Goal: Feedback & Contribution: Submit feedback/report problem

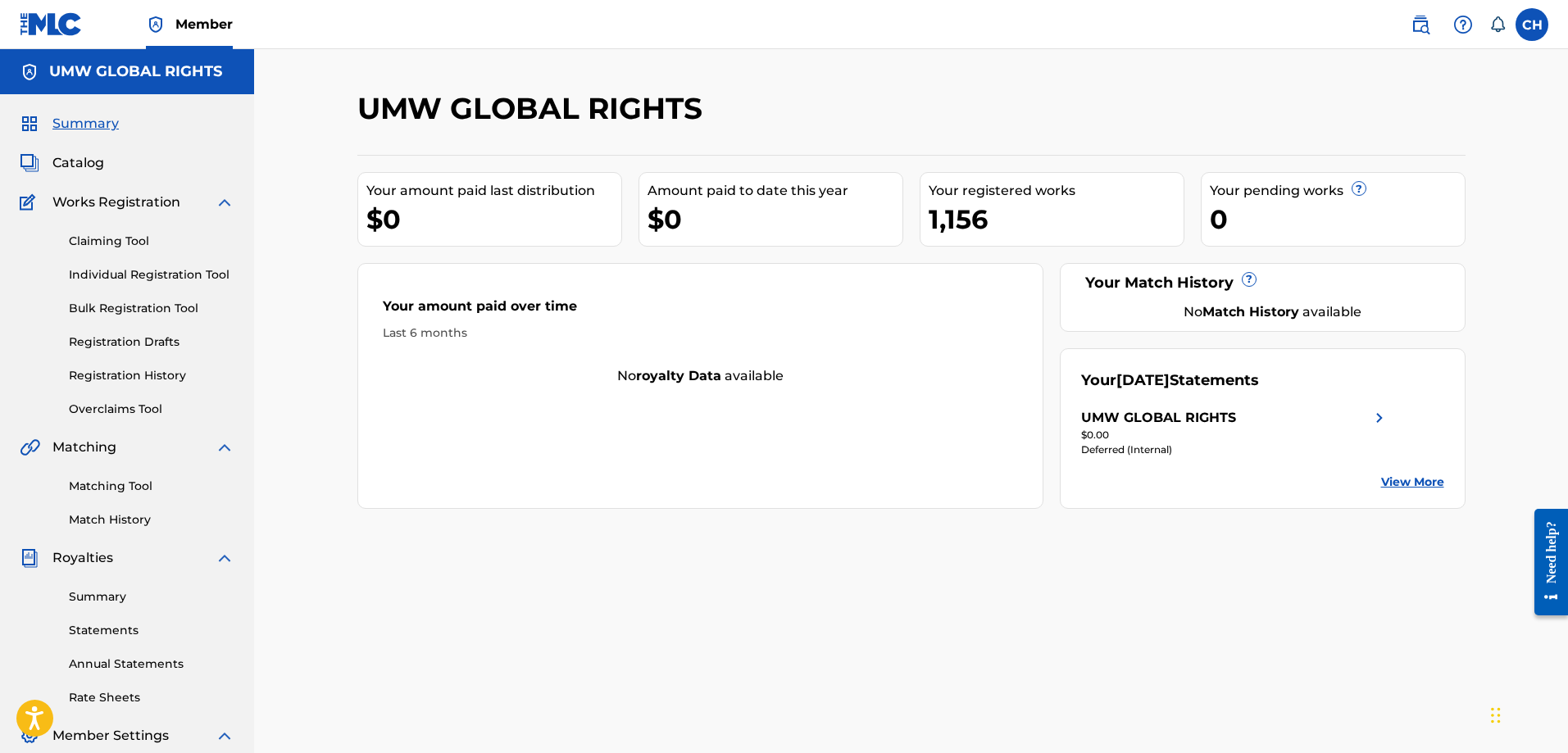
click at [118, 592] on link "Summary" at bounding box center [152, 597] width 166 height 17
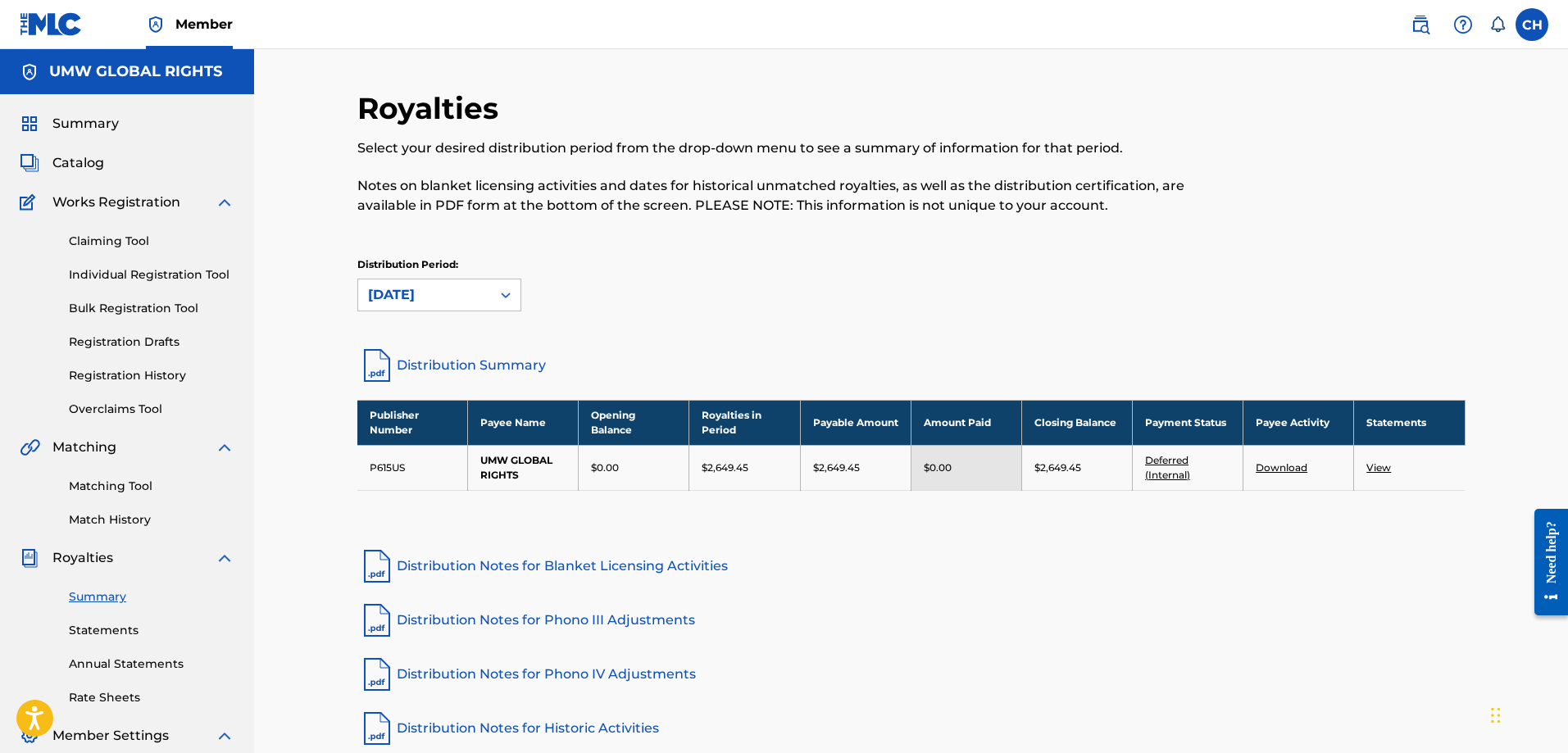
click at [87, 127] on span "Summary" at bounding box center [85, 123] width 67 height 20
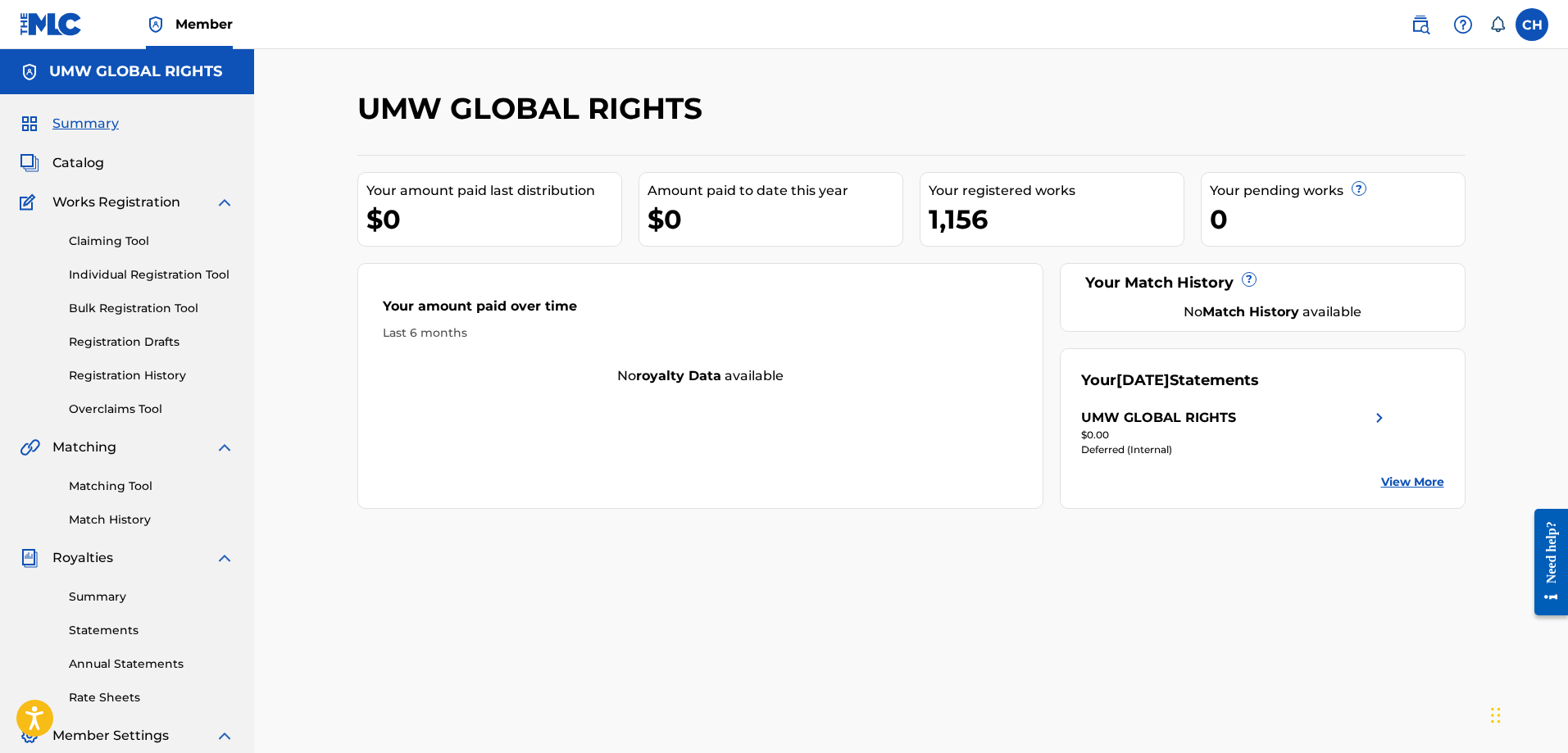
click at [107, 246] on link "Claiming Tool" at bounding box center [152, 242] width 166 height 17
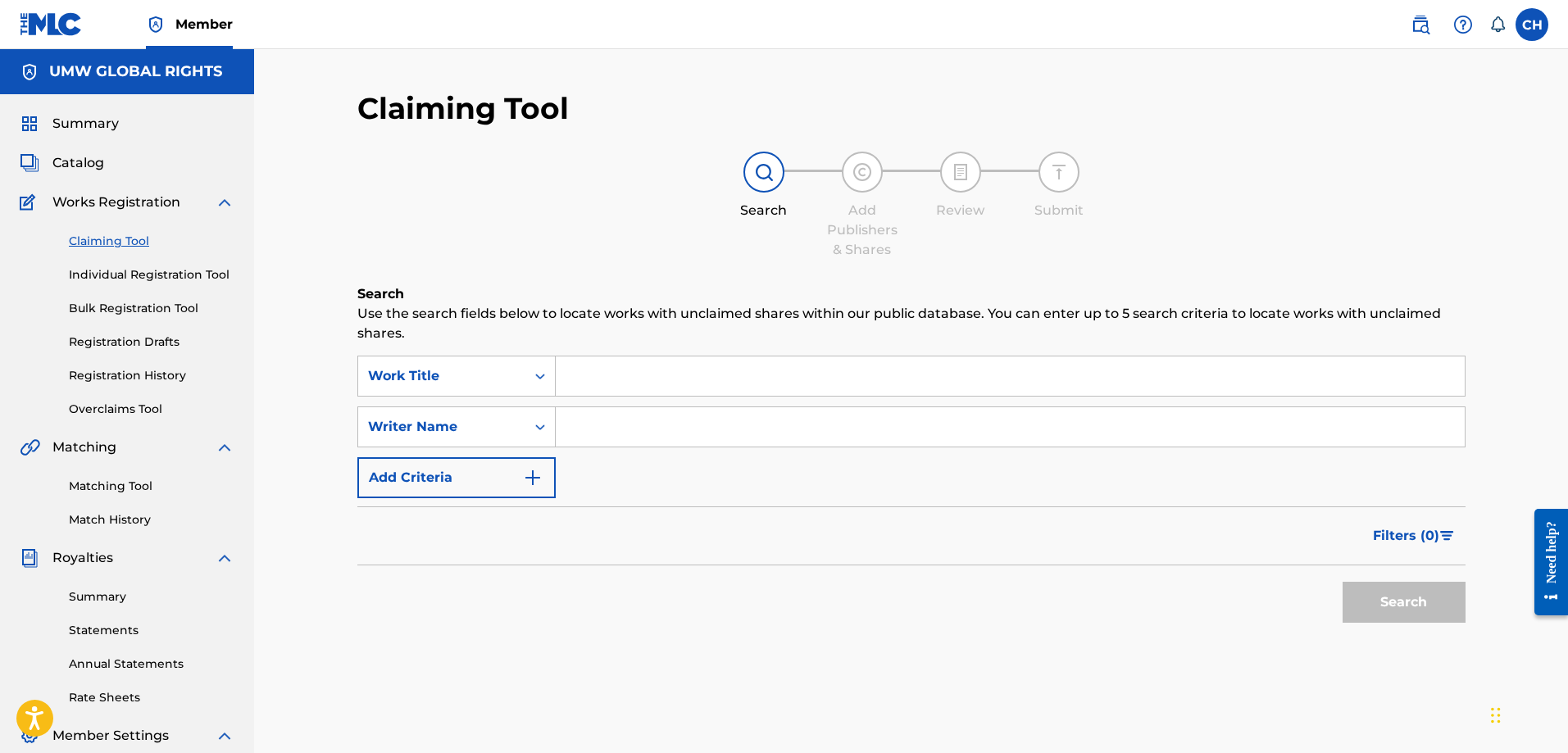
click at [653, 392] on input "Search Form" at bounding box center [1010, 376] width 909 height 39
paste input "DARK BEACH"
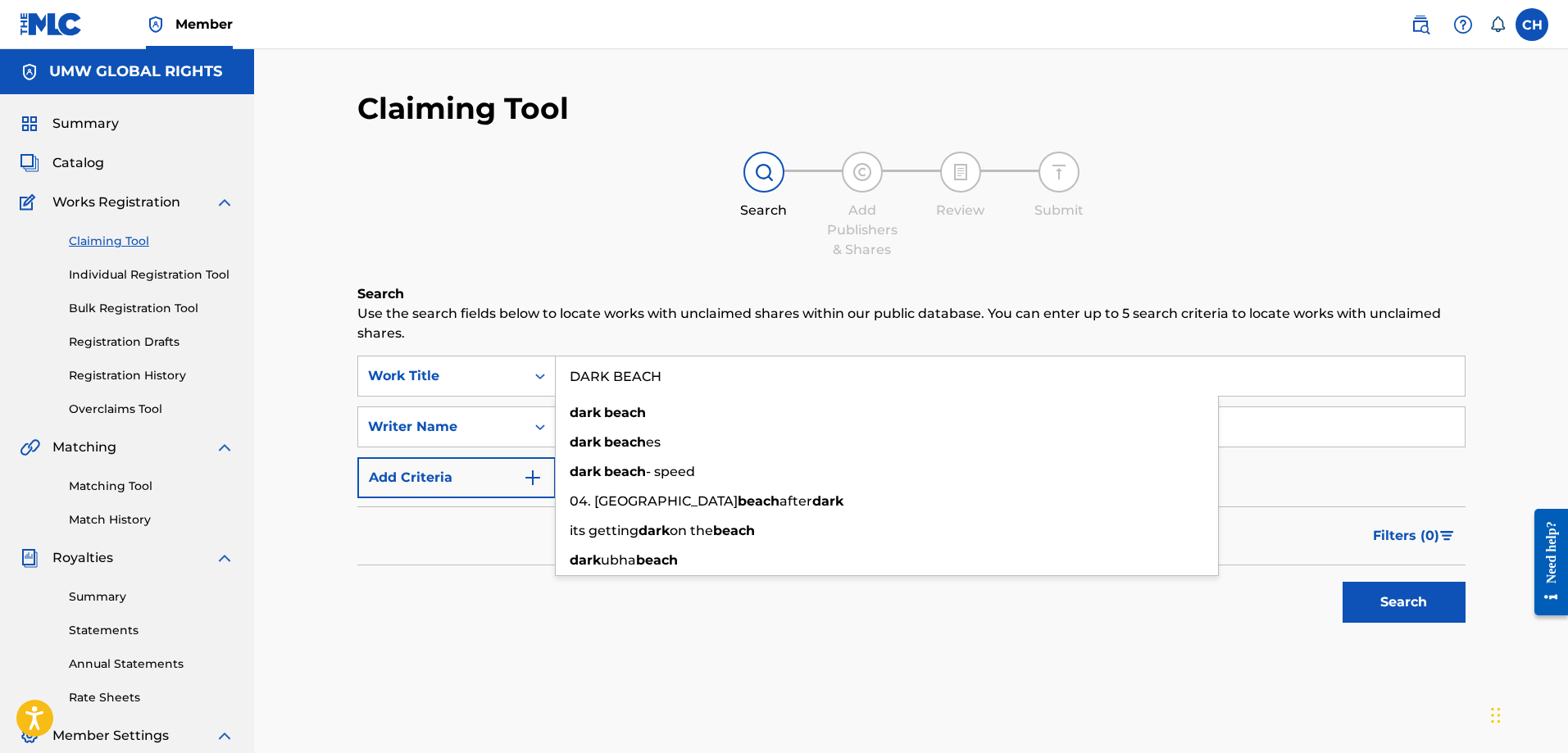
type input "DARK BEACH"
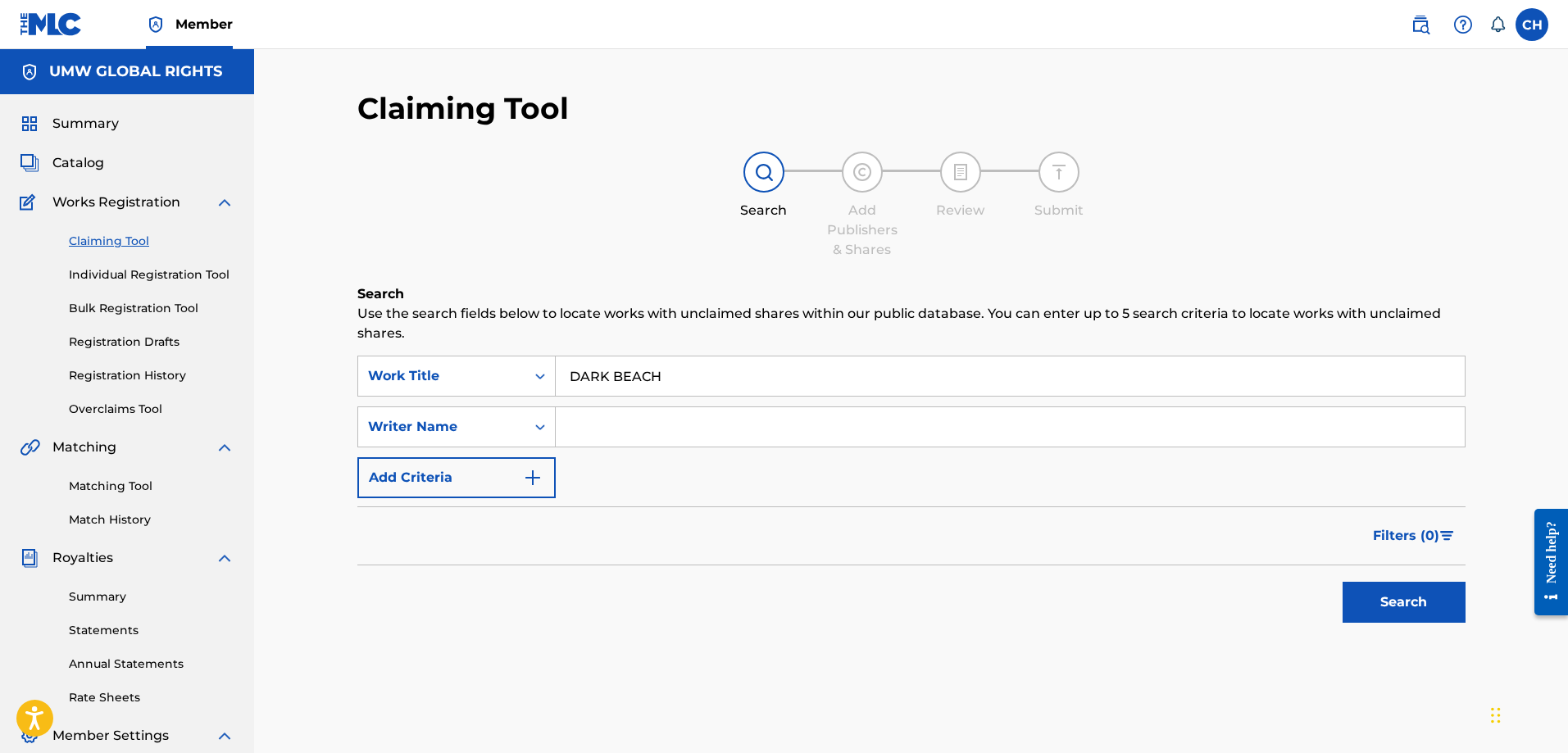
click at [1392, 596] on button "Search" at bounding box center [1404, 603] width 123 height 41
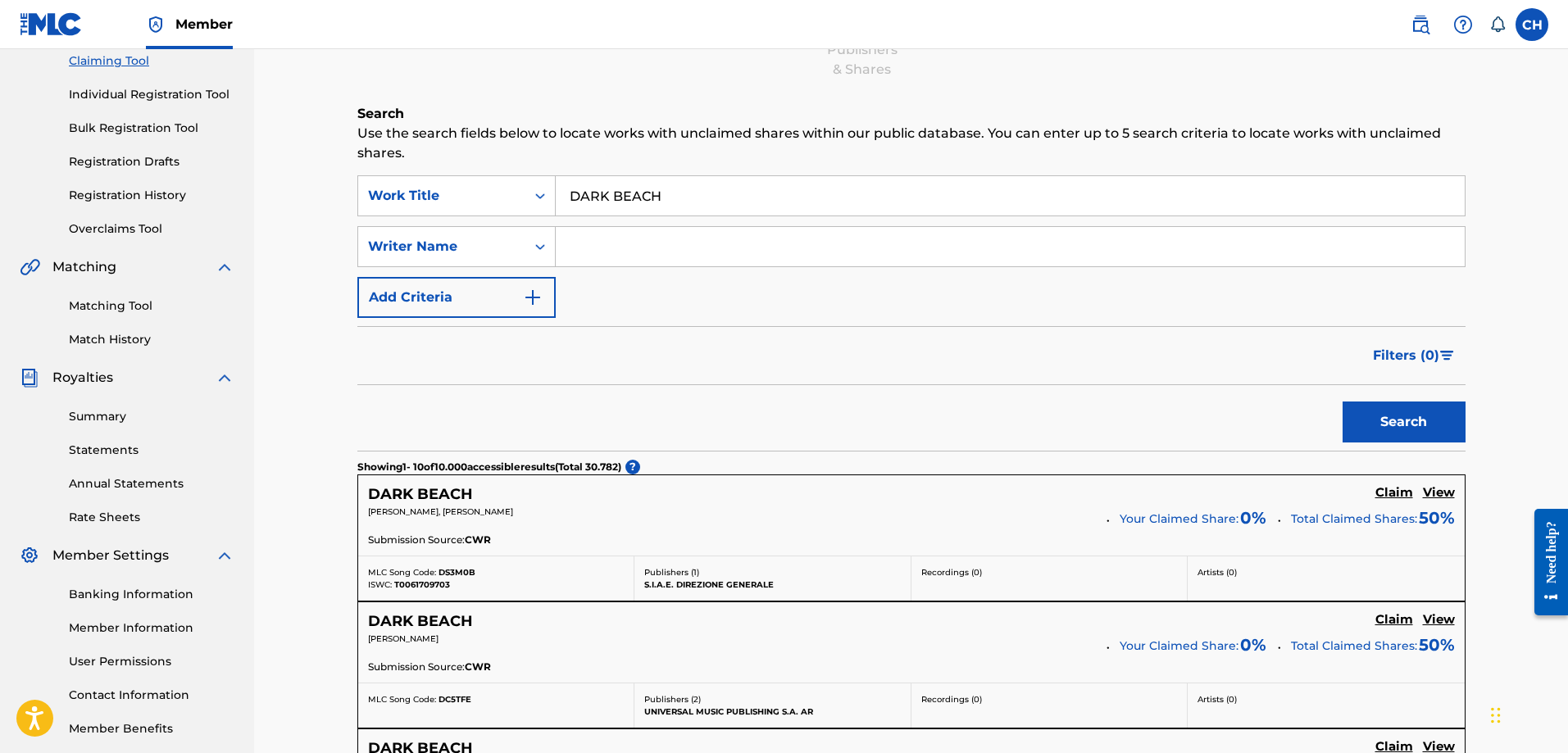
scroll to position [328, 0]
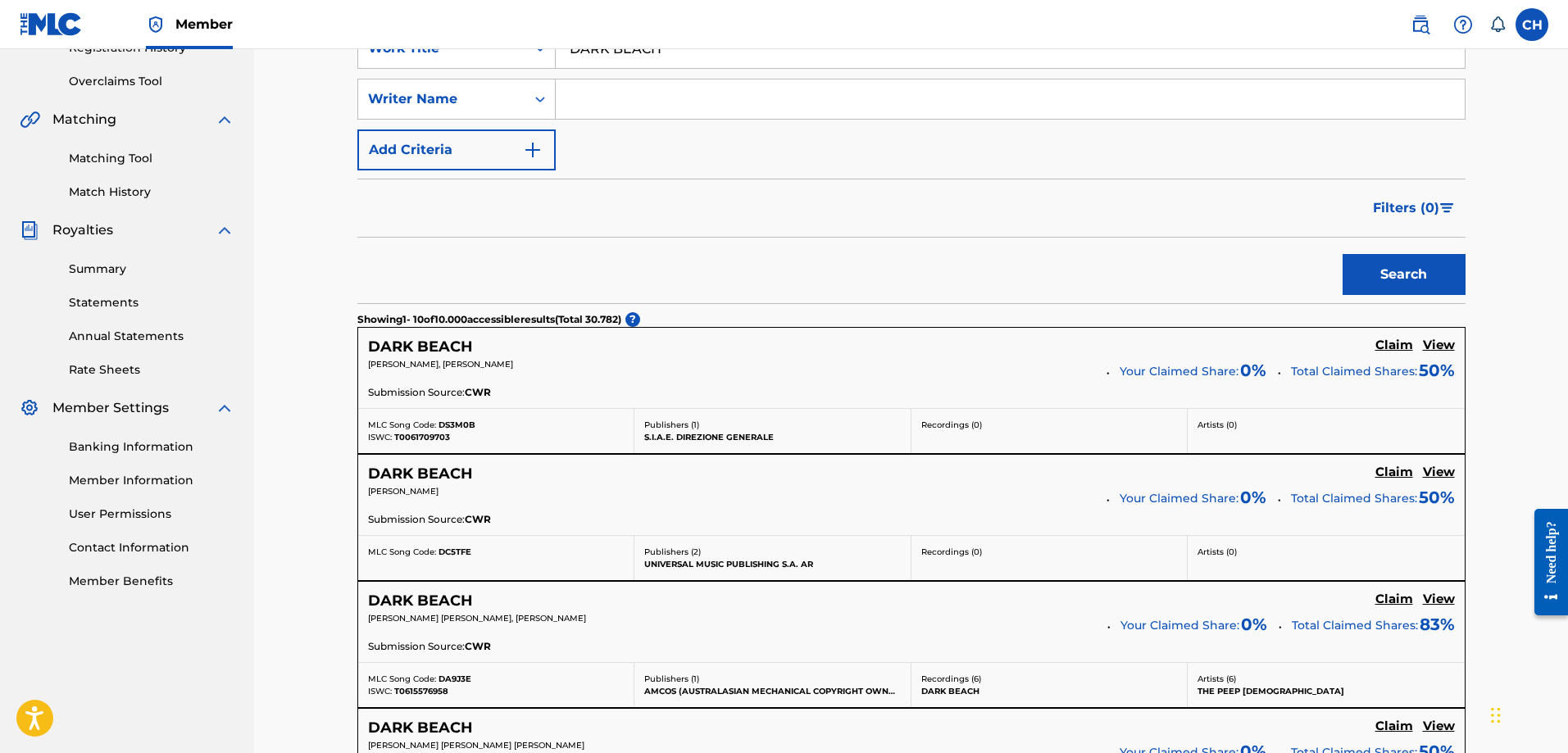
click at [1534, 25] on label at bounding box center [1532, 25] width 32 height 32
click at [1532, 25] on input "CH [PERSON_NAME] [EMAIL_ADDRESS][DOMAIN_NAME] Notification Preferences Profile …" at bounding box center [1532, 25] width 0 height 0
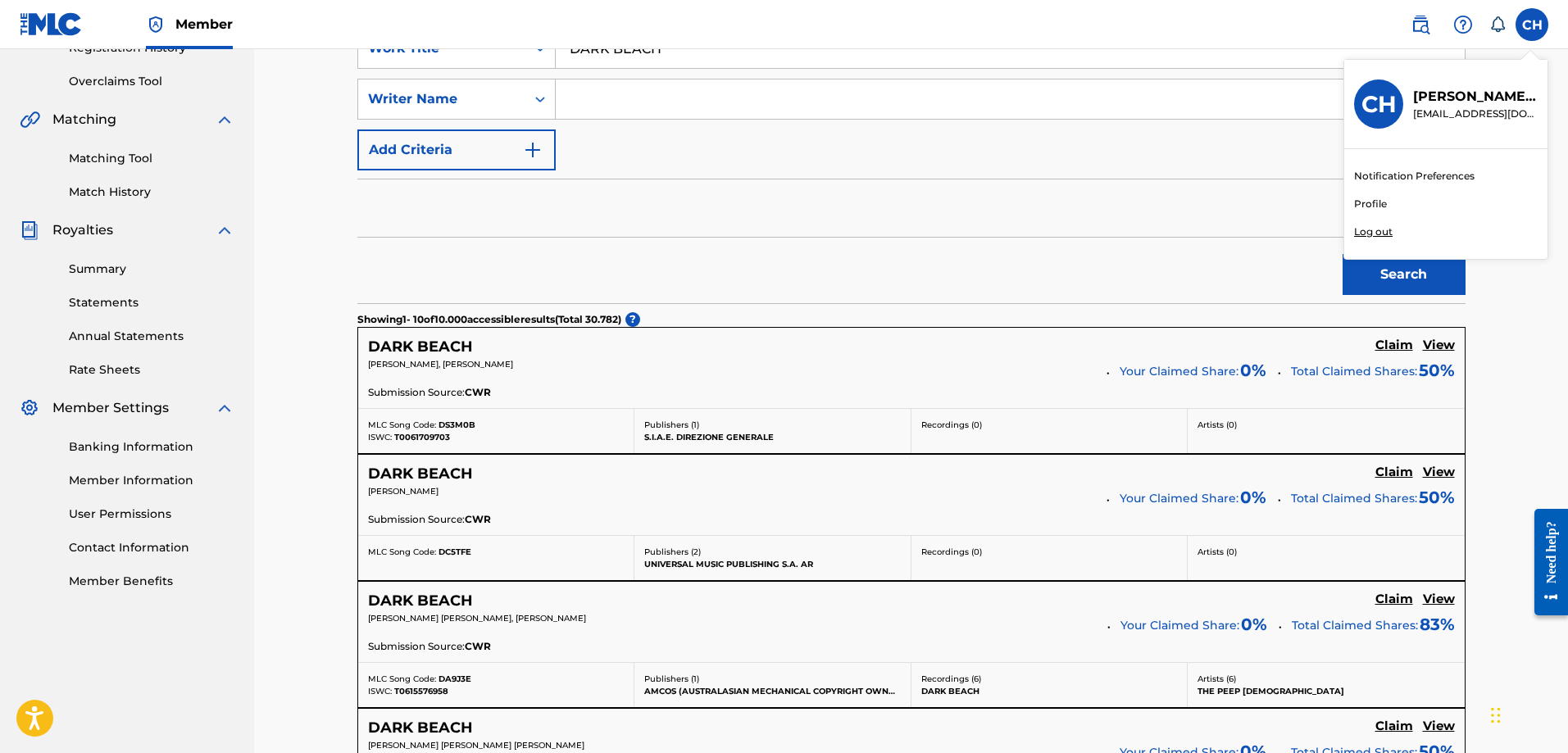
click at [1373, 196] on div "Notification Preferences Profile Log out" at bounding box center [1446, 204] width 203 height 110
click at [1532, 25] on input "CH [PERSON_NAME] [EMAIL_ADDRESS][DOMAIN_NAME] Notification Preferences Profile …" at bounding box center [1532, 25] width 0 height 0
click at [1372, 199] on link "Profile" at bounding box center [1370, 203] width 32 height 15
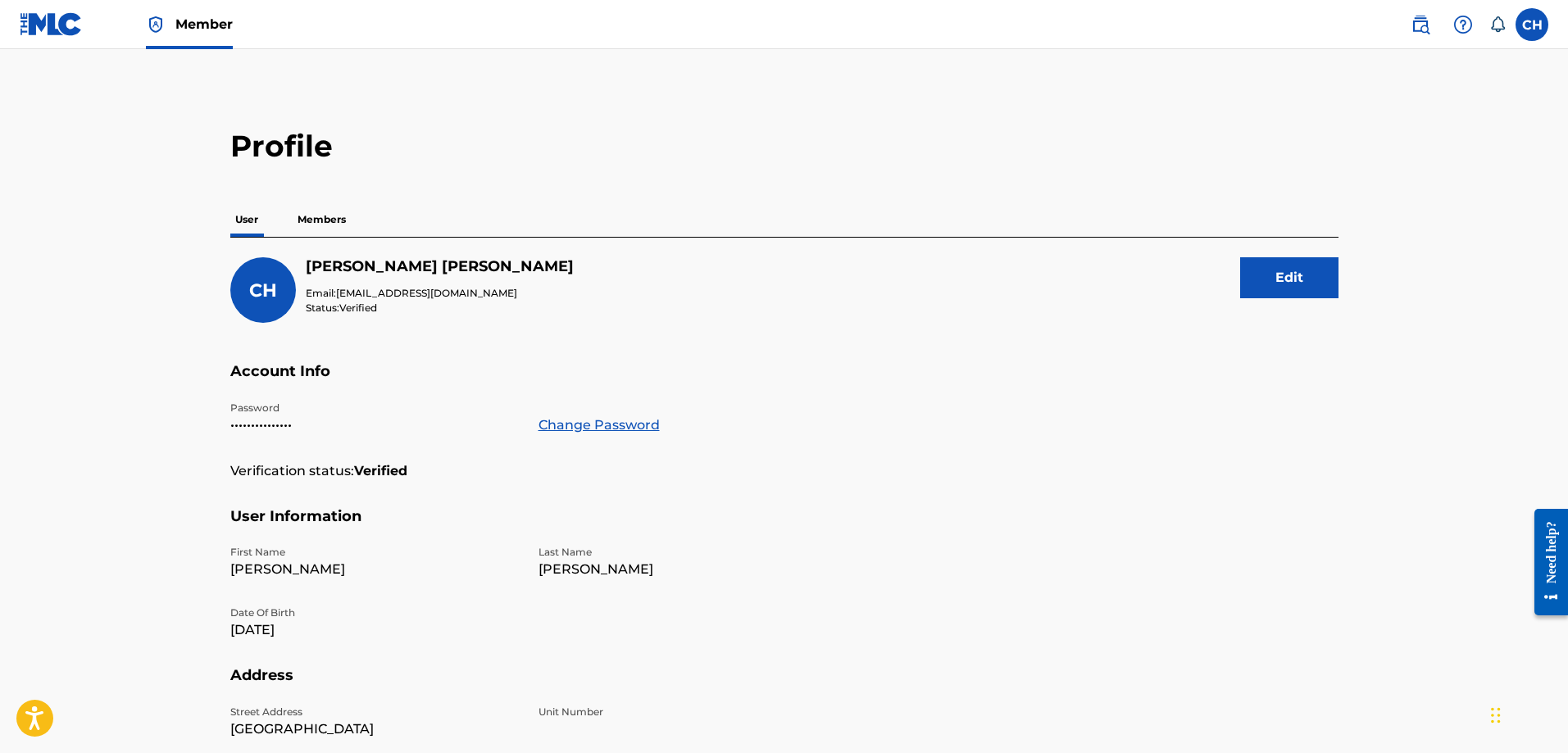
click at [1549, 548] on div "Need help?" at bounding box center [1551, 552] width 22 height 62
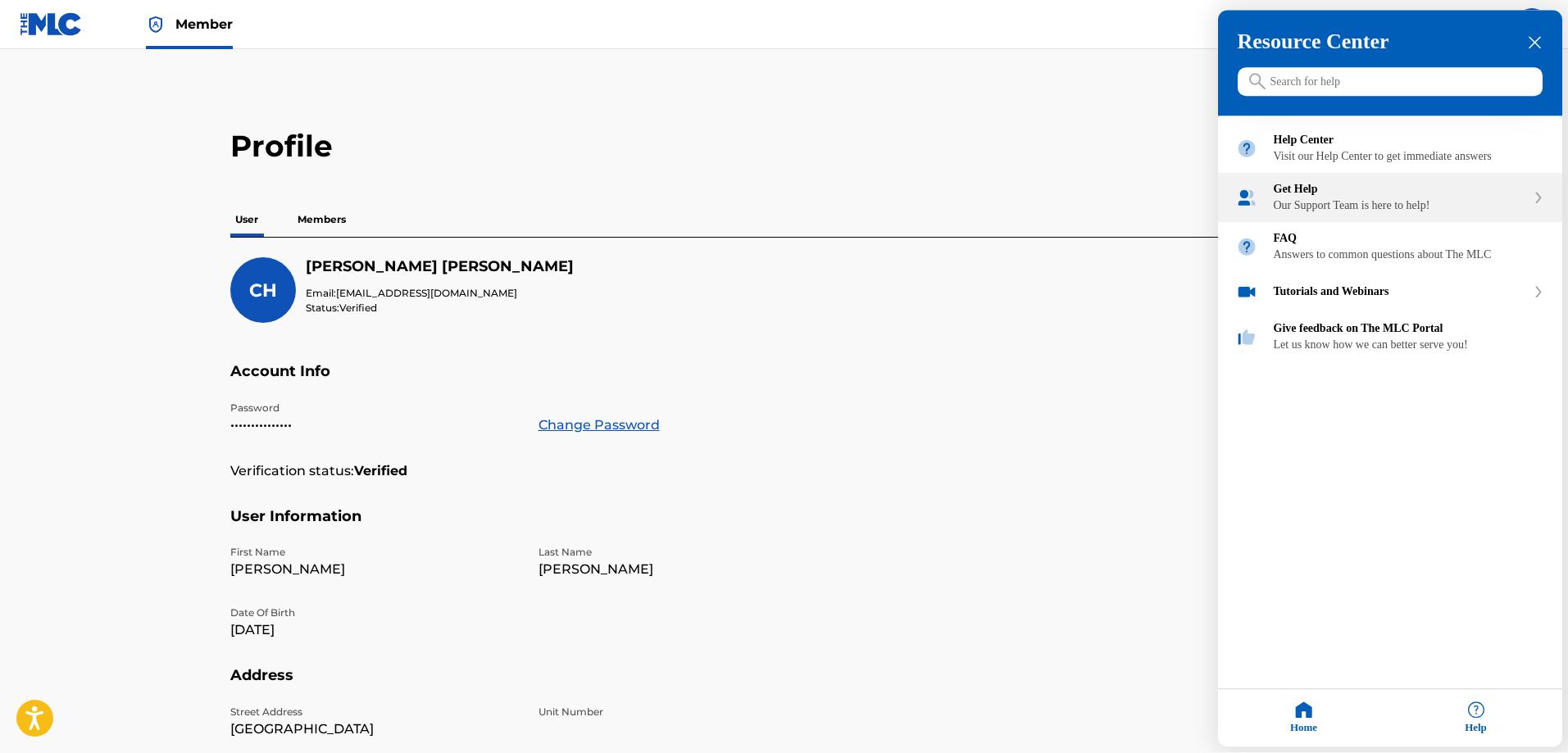
click at [1303, 196] on div "Get Help" at bounding box center [1400, 190] width 253 height 13
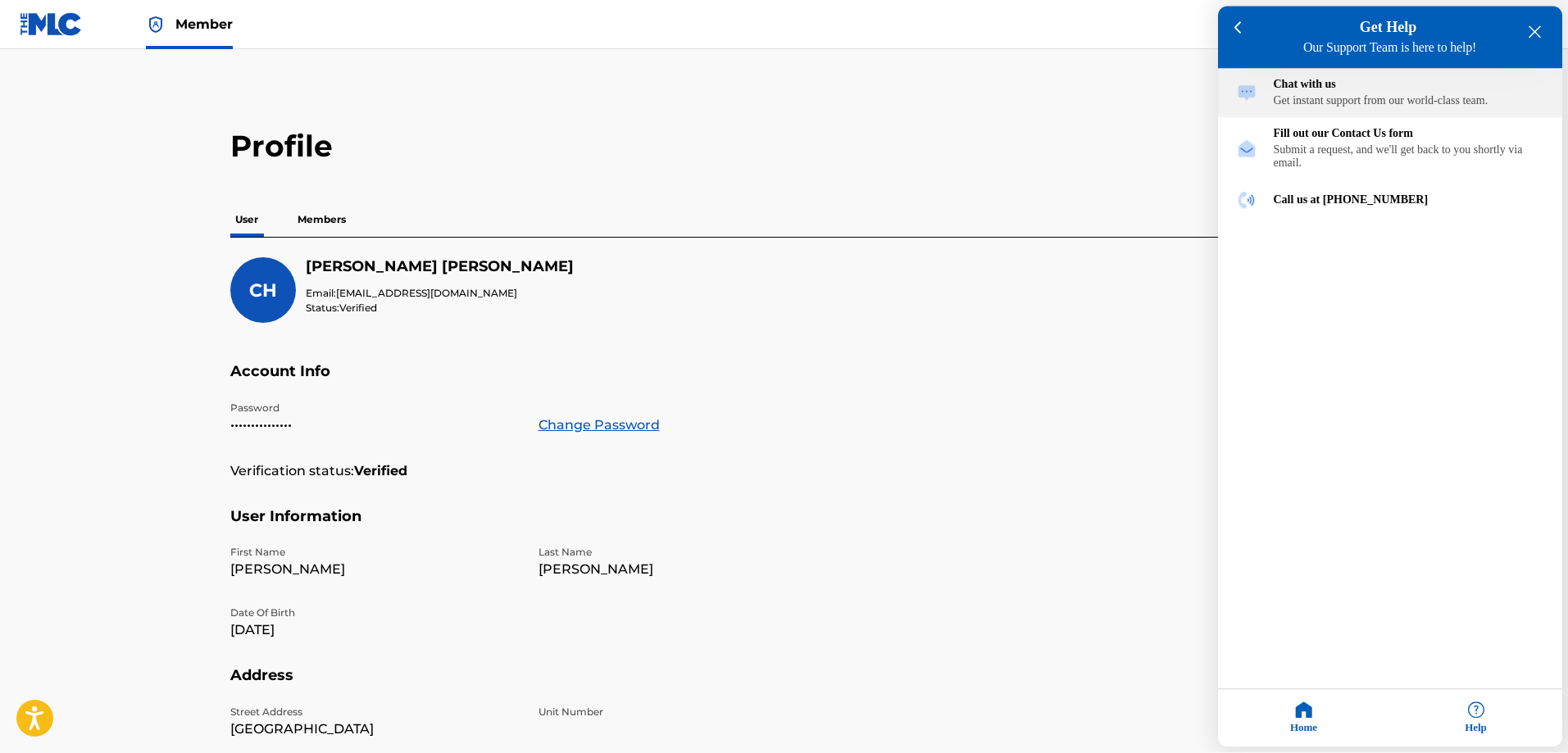
click at [1304, 92] on div "Chat with us" at bounding box center [1408, 85] width 271 height 13
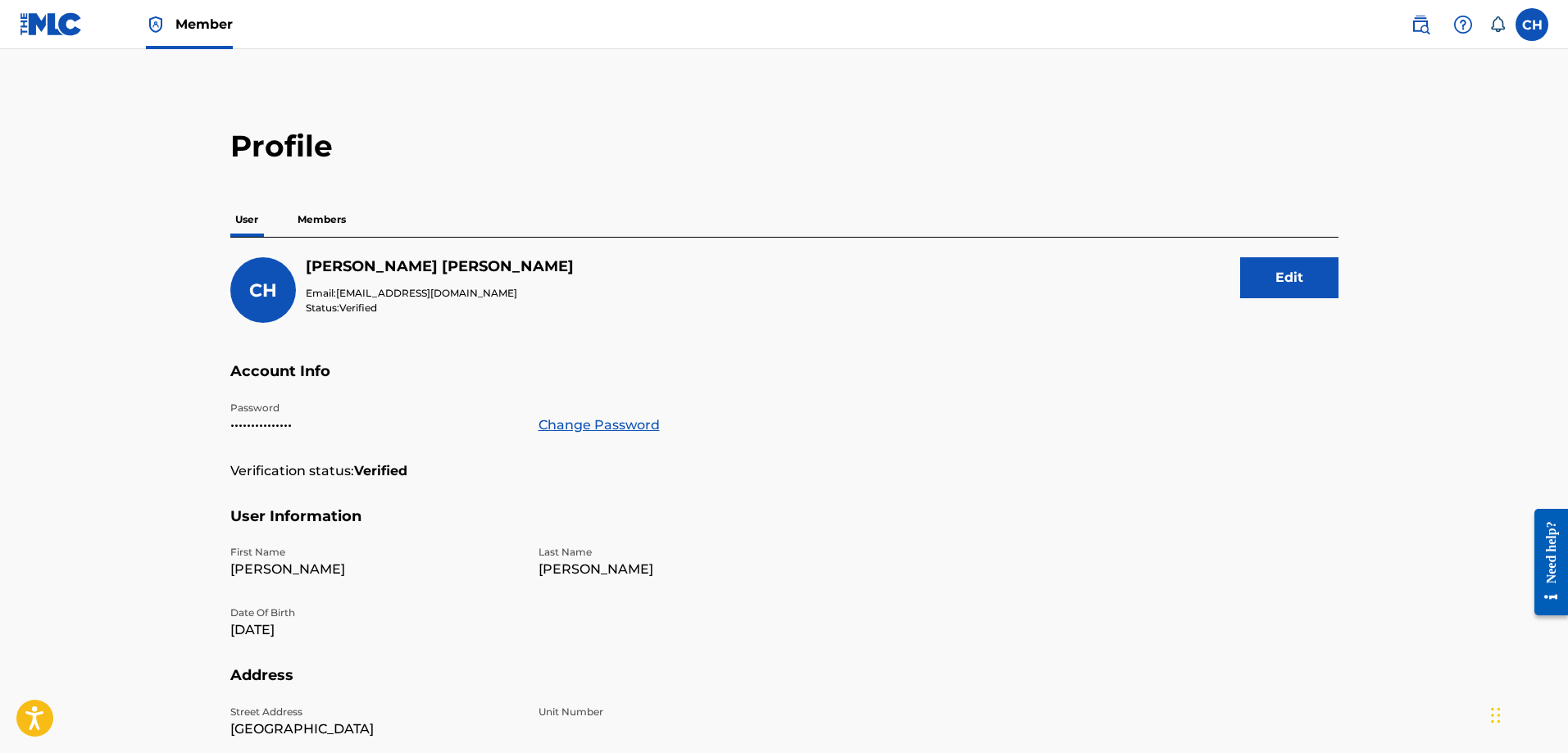
click at [1554, 543] on div "Need help?" at bounding box center [1551, 552] width 22 height 62
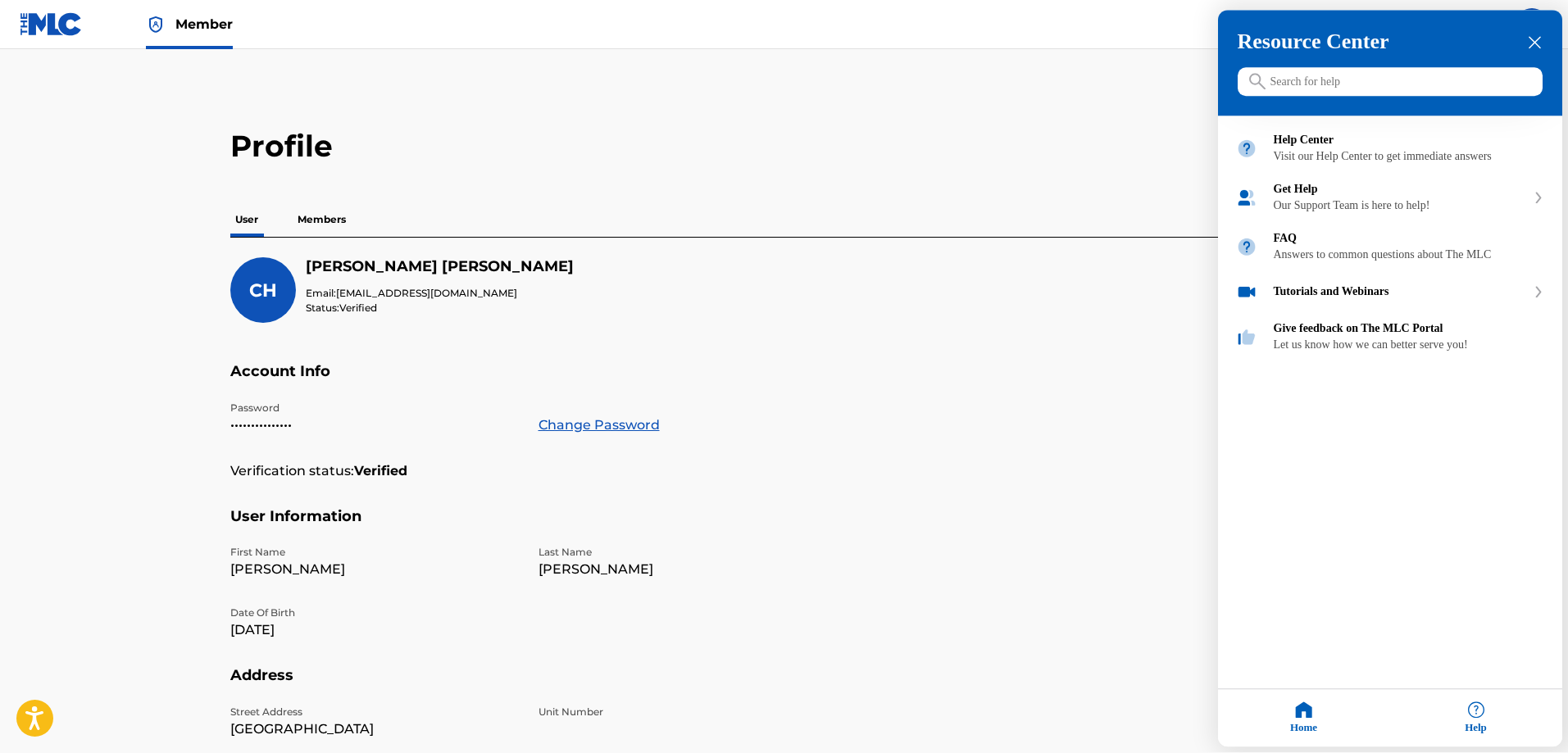
click at [1319, 717] on div "Home" at bounding box center [1304, 719] width 172 height 57
click at [1297, 196] on div "Get Help" at bounding box center [1400, 190] width 253 height 13
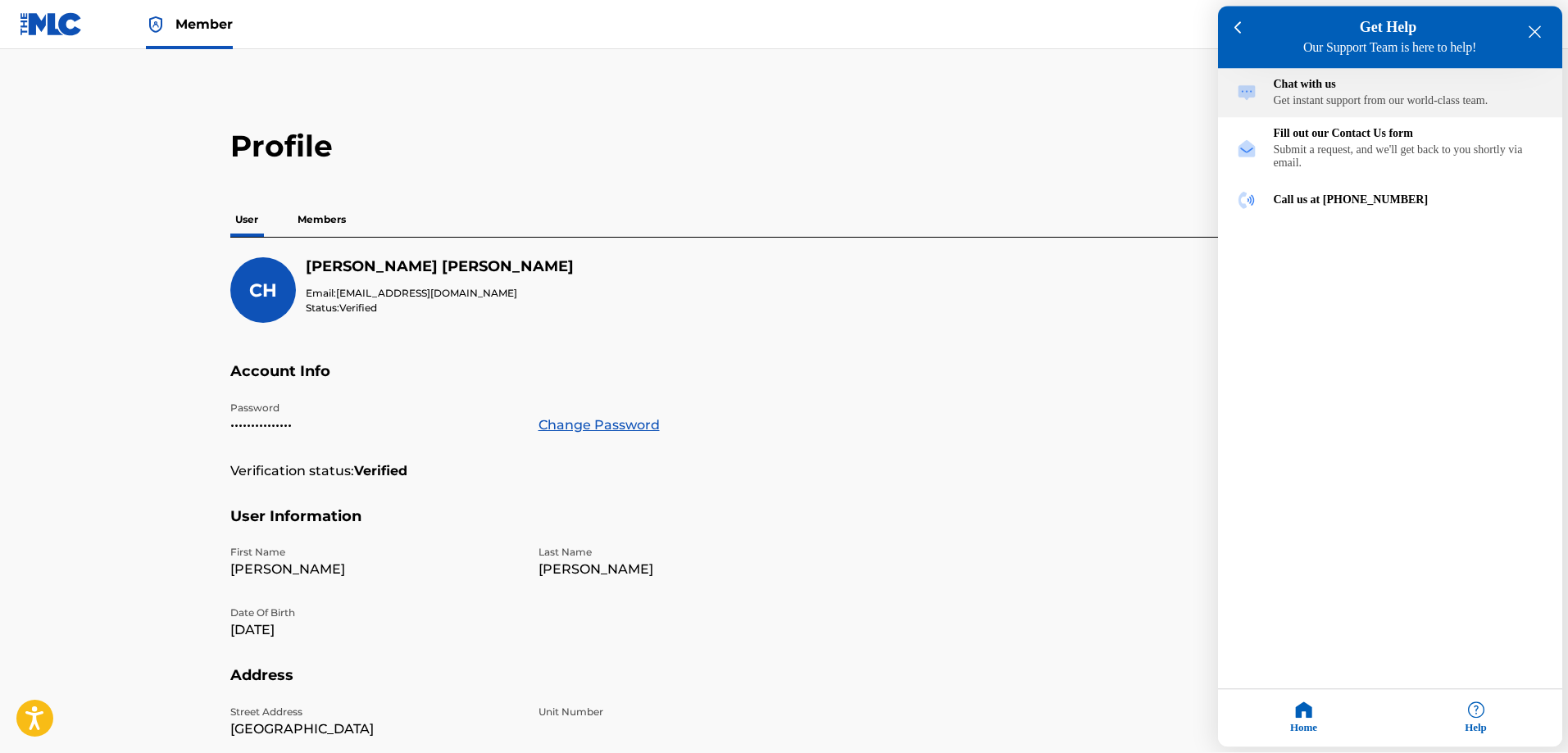
click at [1279, 92] on div "Chat with us" at bounding box center [1408, 85] width 271 height 13
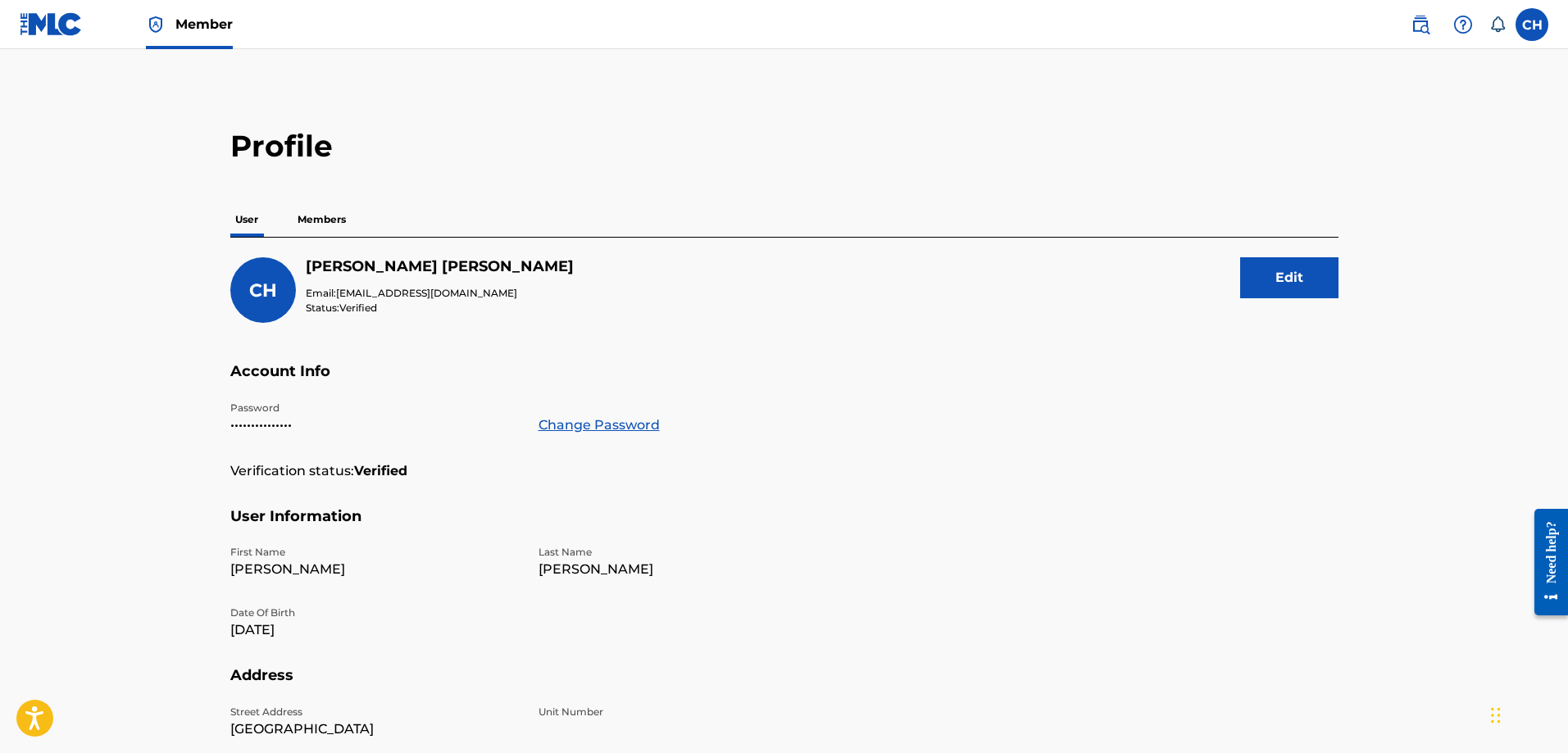
click at [37, 26] on img at bounding box center [51, 24] width 63 height 24
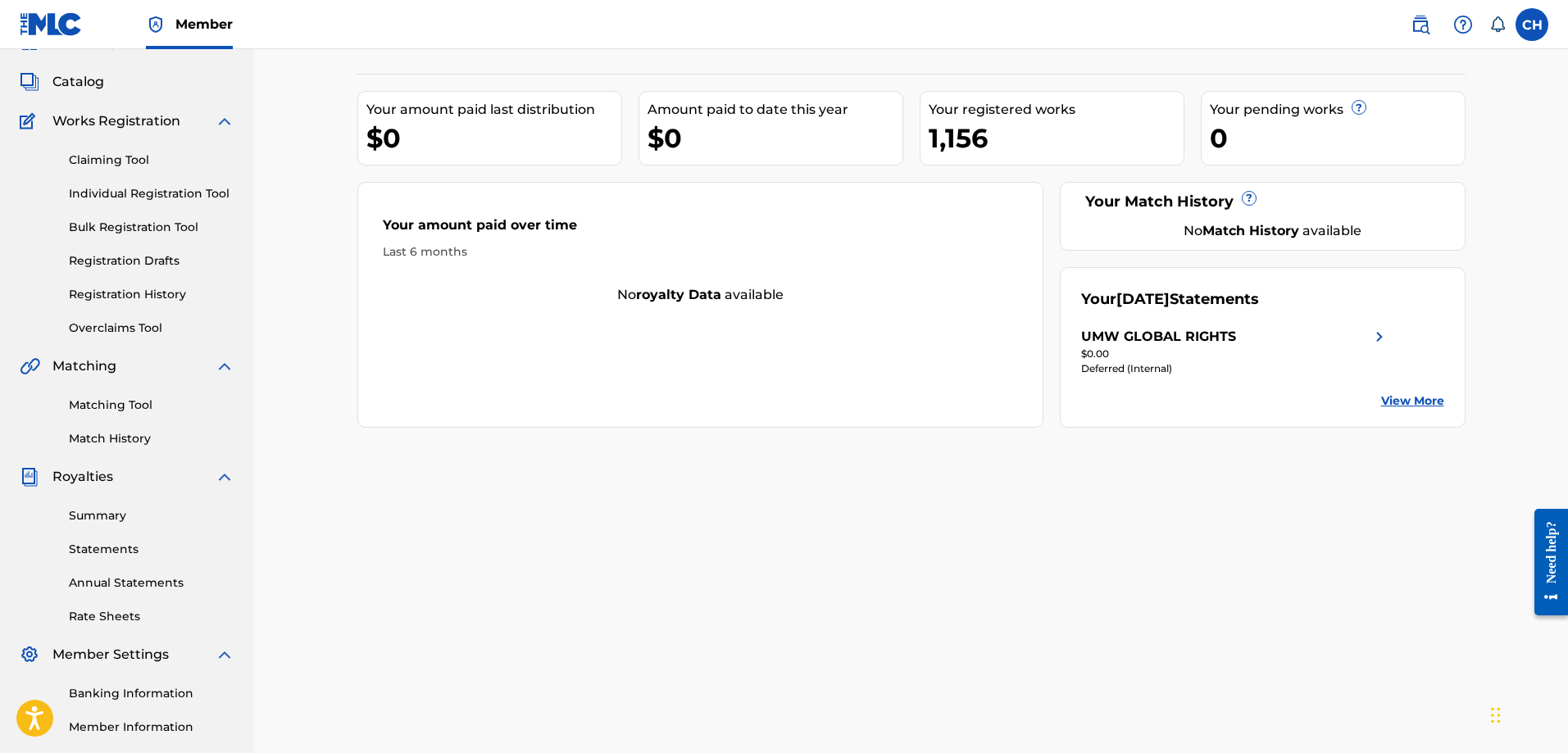
scroll to position [82, 0]
click at [125, 163] on link "Claiming Tool" at bounding box center [152, 160] width 166 height 17
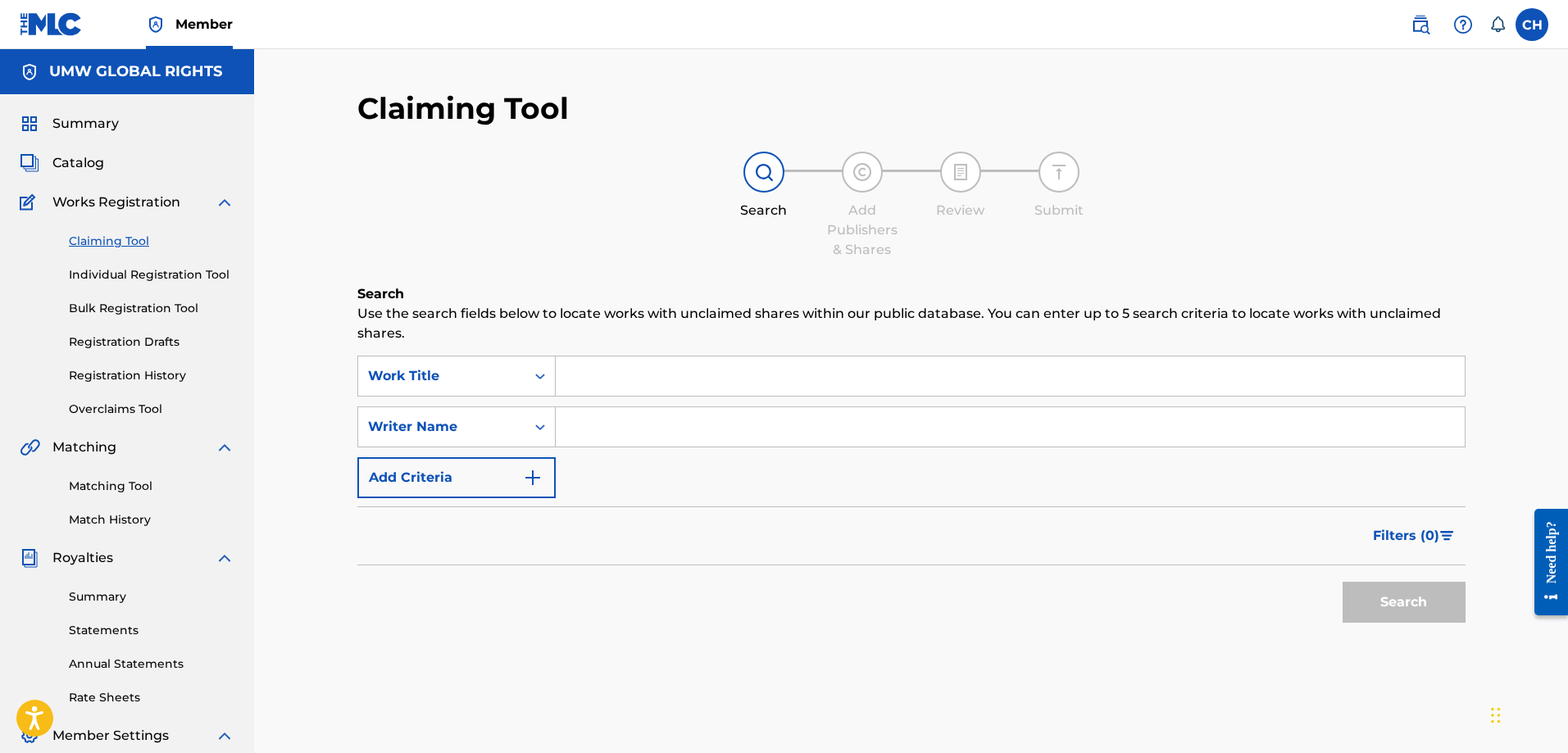
click at [167, 275] on link "Individual Registration Tool" at bounding box center [152, 275] width 166 height 17
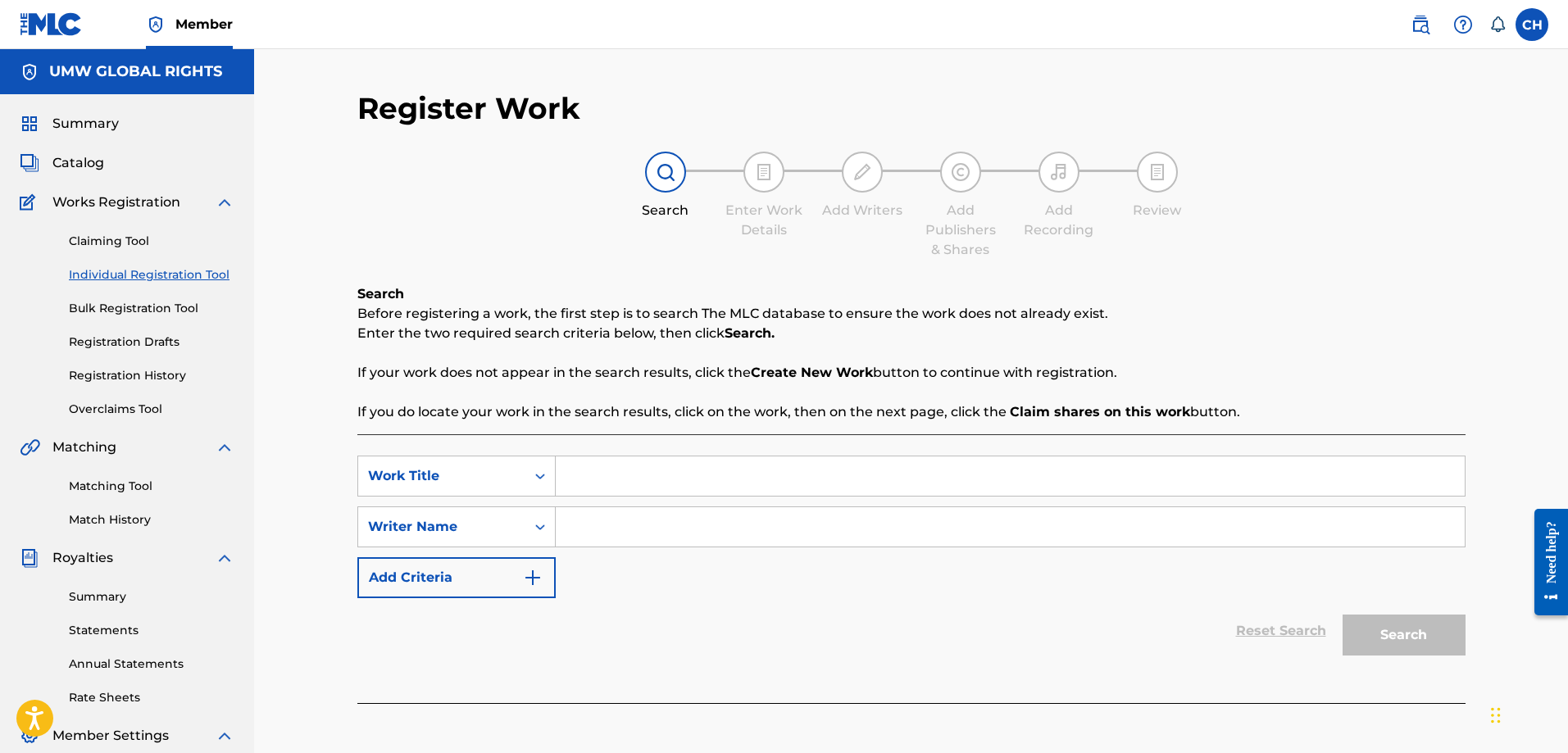
click at [627, 490] on input "Search Form" at bounding box center [1010, 476] width 909 height 39
paste input "DARK BEACH"
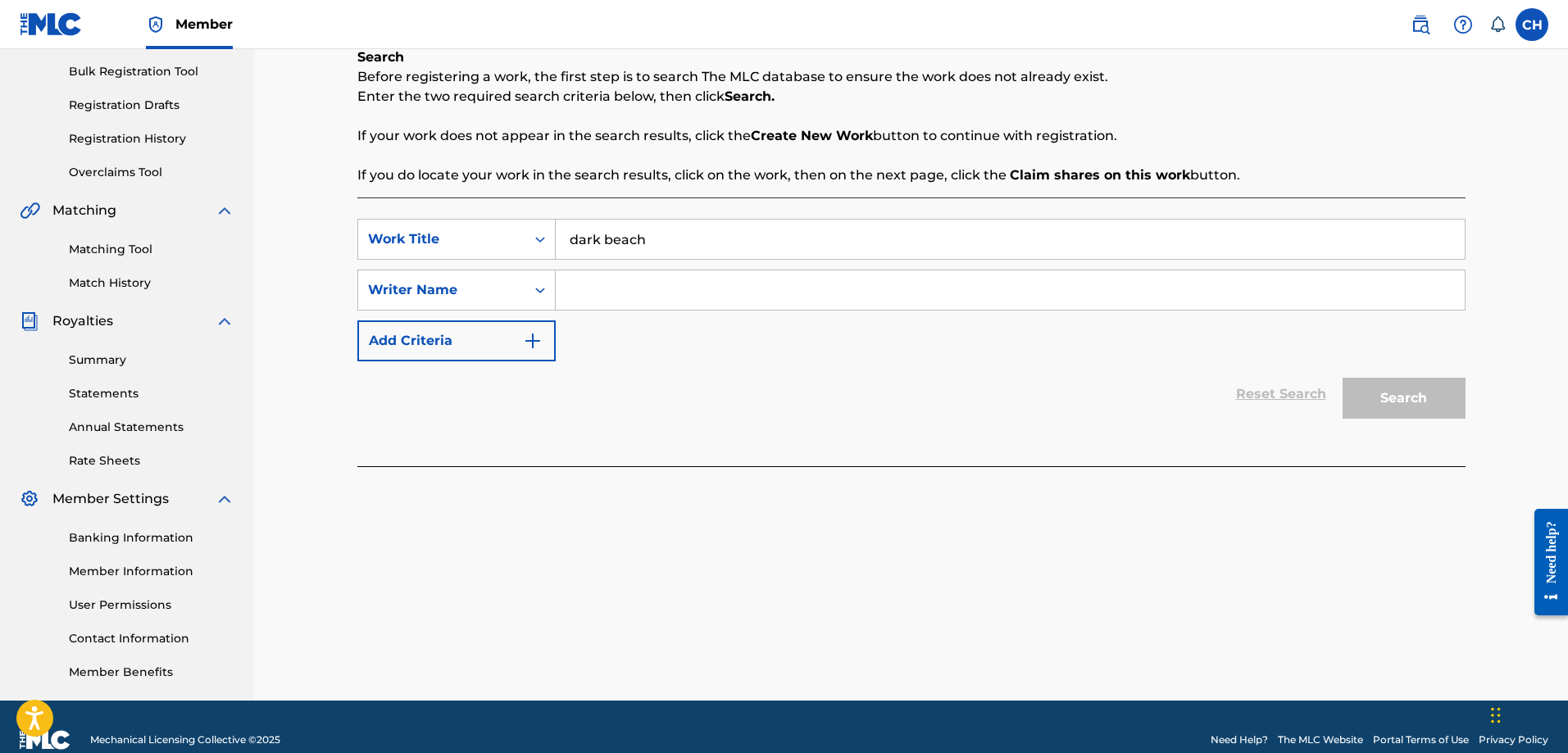
scroll to position [246, 0]
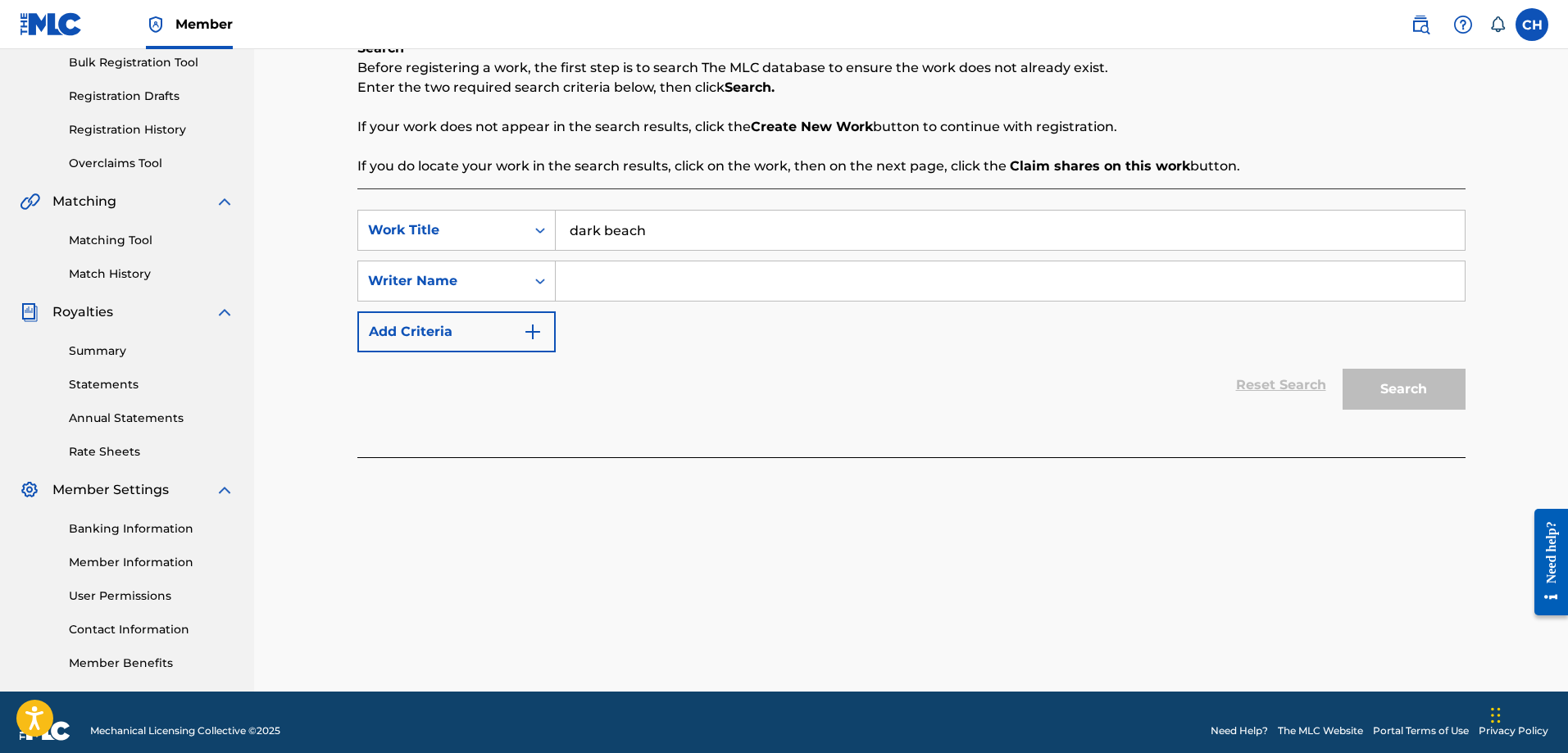
type input "dark beach"
click at [692, 239] on input "dark beach" at bounding box center [1010, 231] width 909 height 39
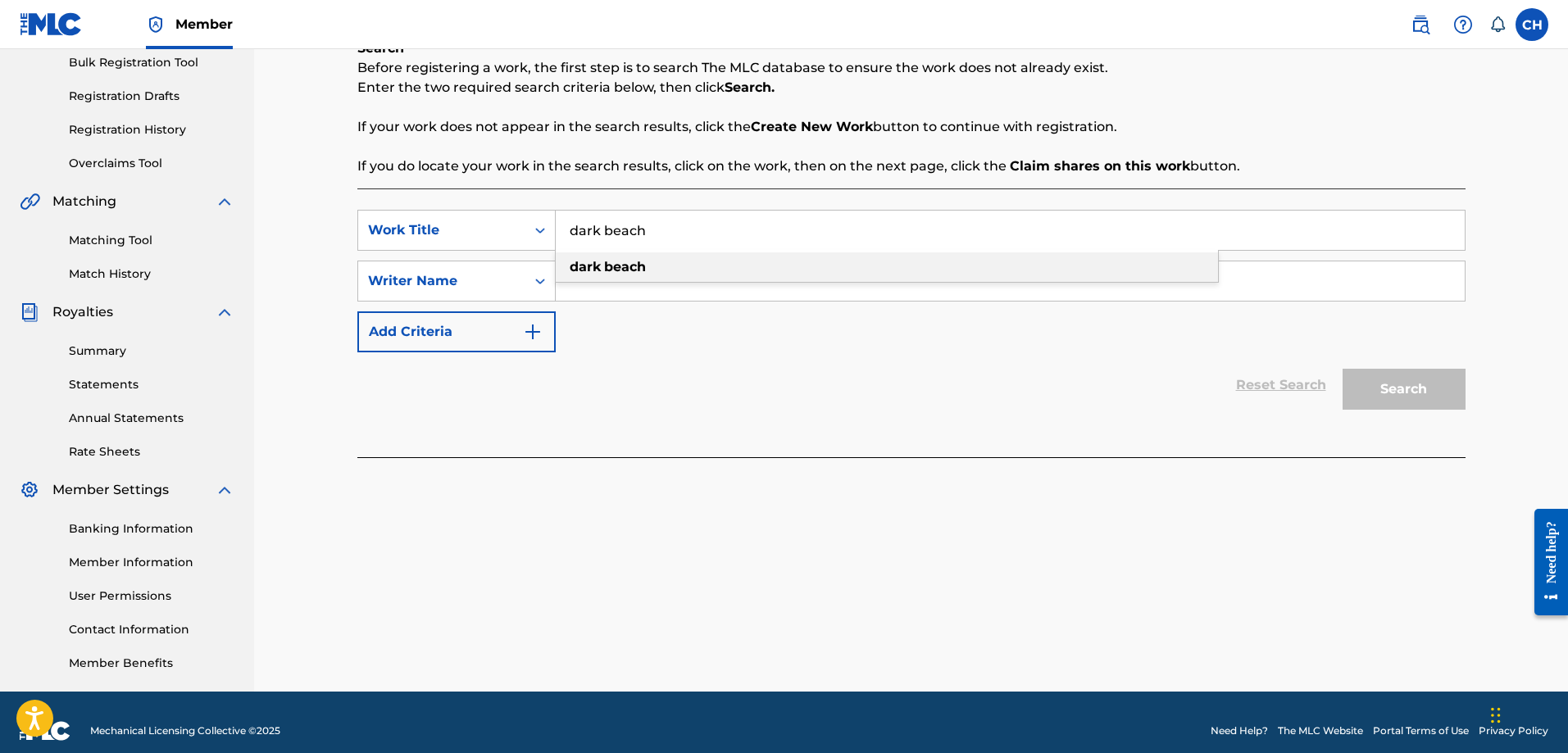
click at [672, 265] on div "dark beach" at bounding box center [887, 267] width 662 height 30
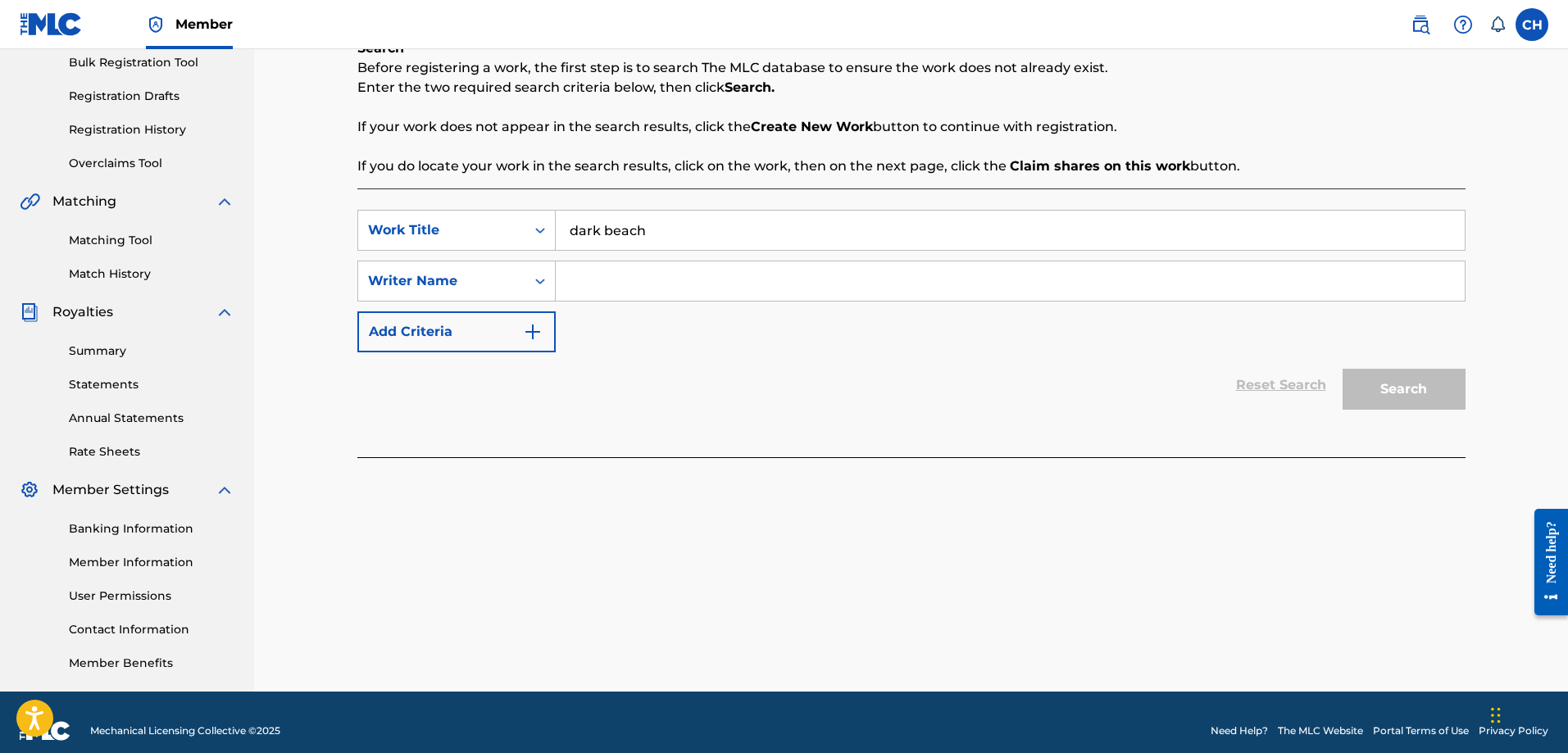
click at [1421, 394] on div "Search" at bounding box center [1400, 385] width 131 height 66
click at [568, 286] on input "Search Form" at bounding box center [1010, 281] width 909 height 39
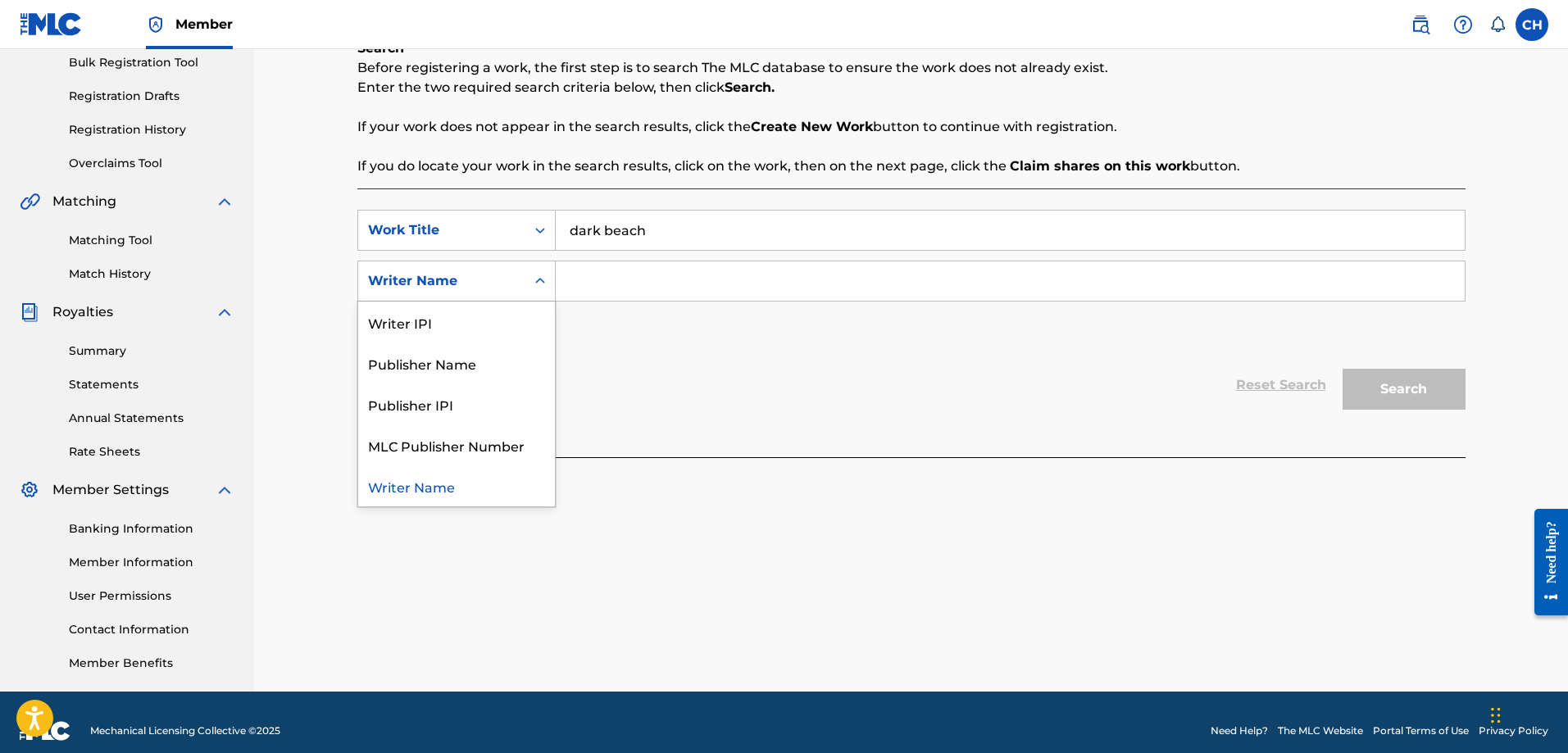
click at [485, 277] on div "Writer Name" at bounding box center [441, 281] width 148 height 20
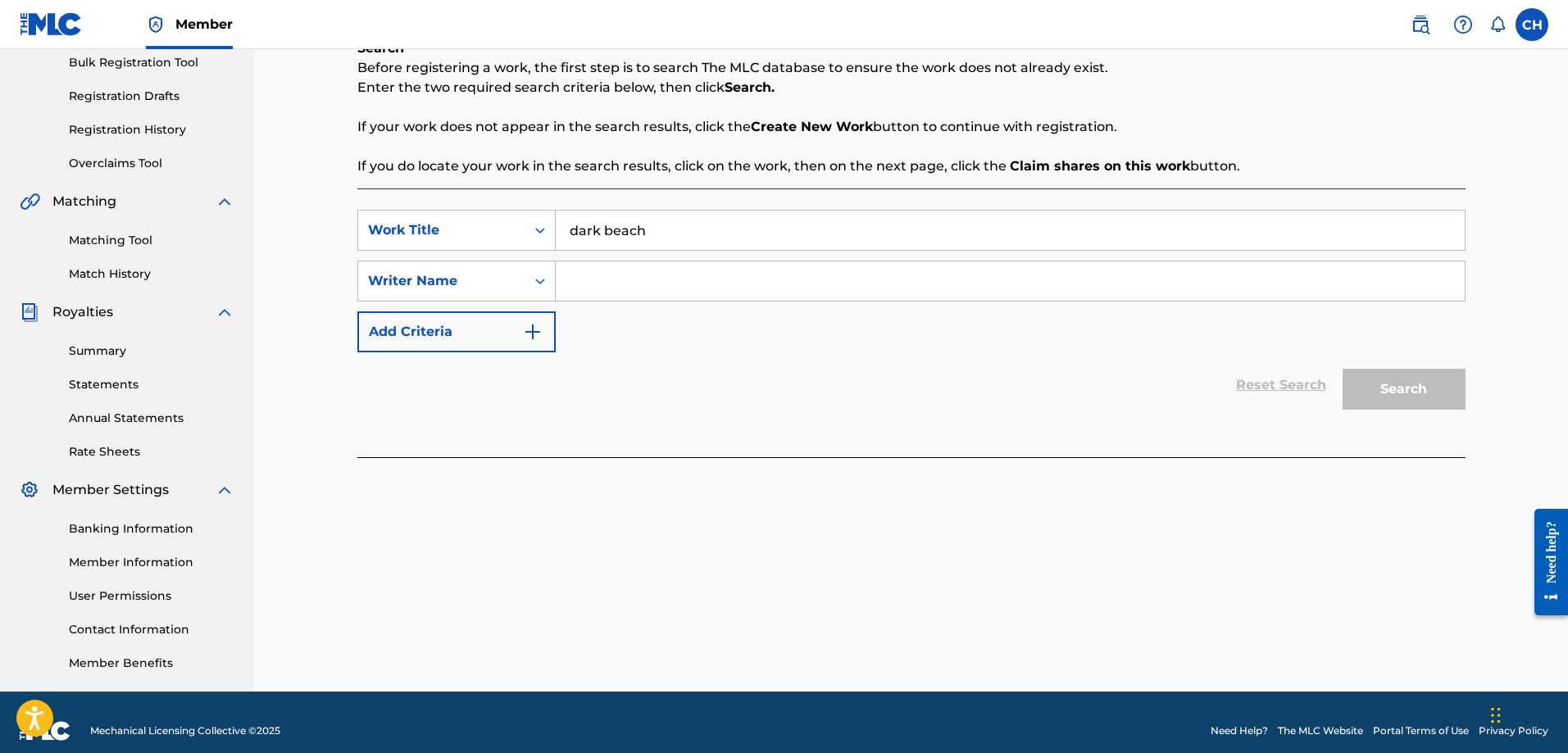
click at [609, 270] on input "Search Form" at bounding box center [1010, 281] width 909 height 39
paste input "PASTEL GHOST"
type input "PASTEL GHOST"
click at [1396, 390] on button "Search" at bounding box center [1404, 389] width 123 height 41
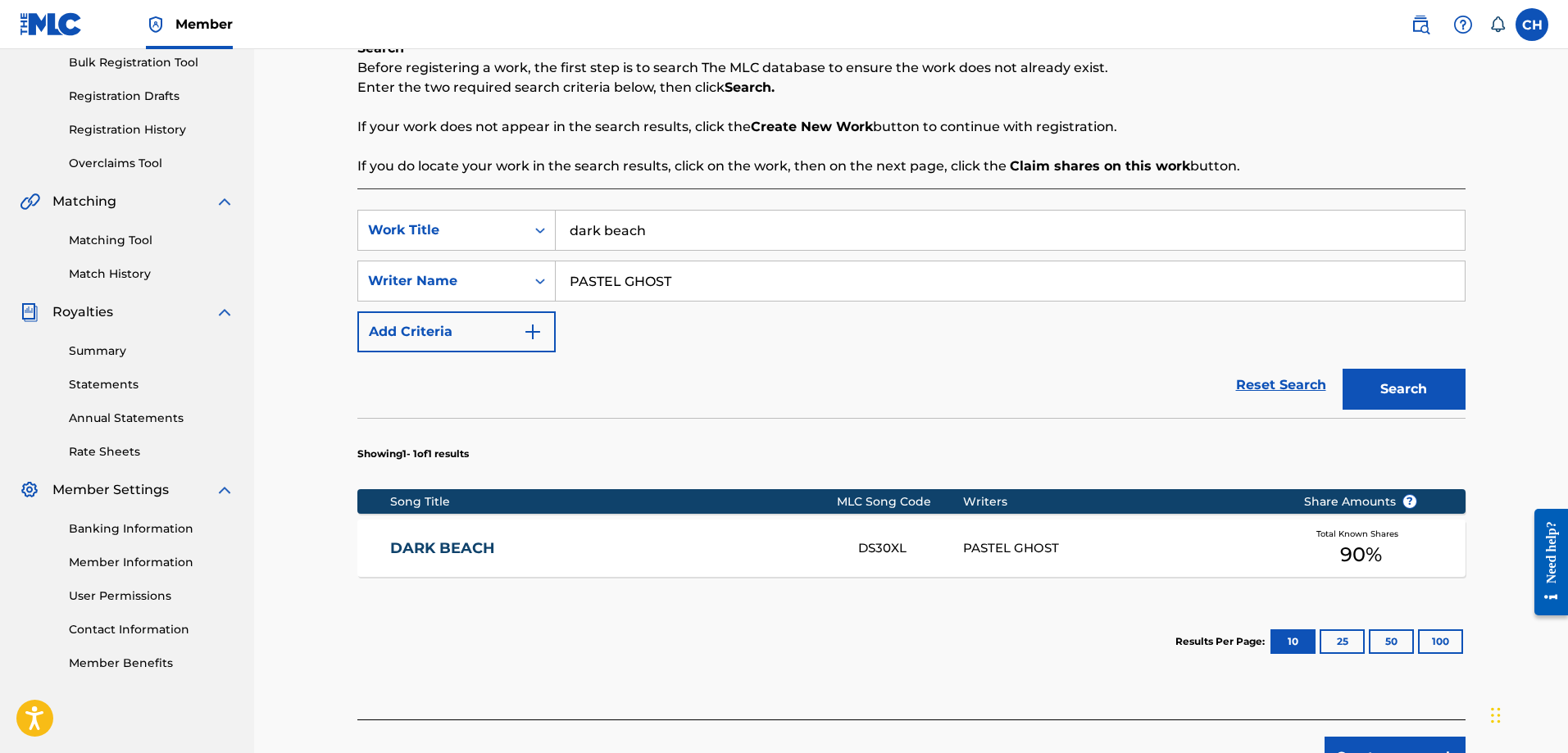
click at [845, 552] on div "DARK BEACH" at bounding box center [624, 549] width 468 height 19
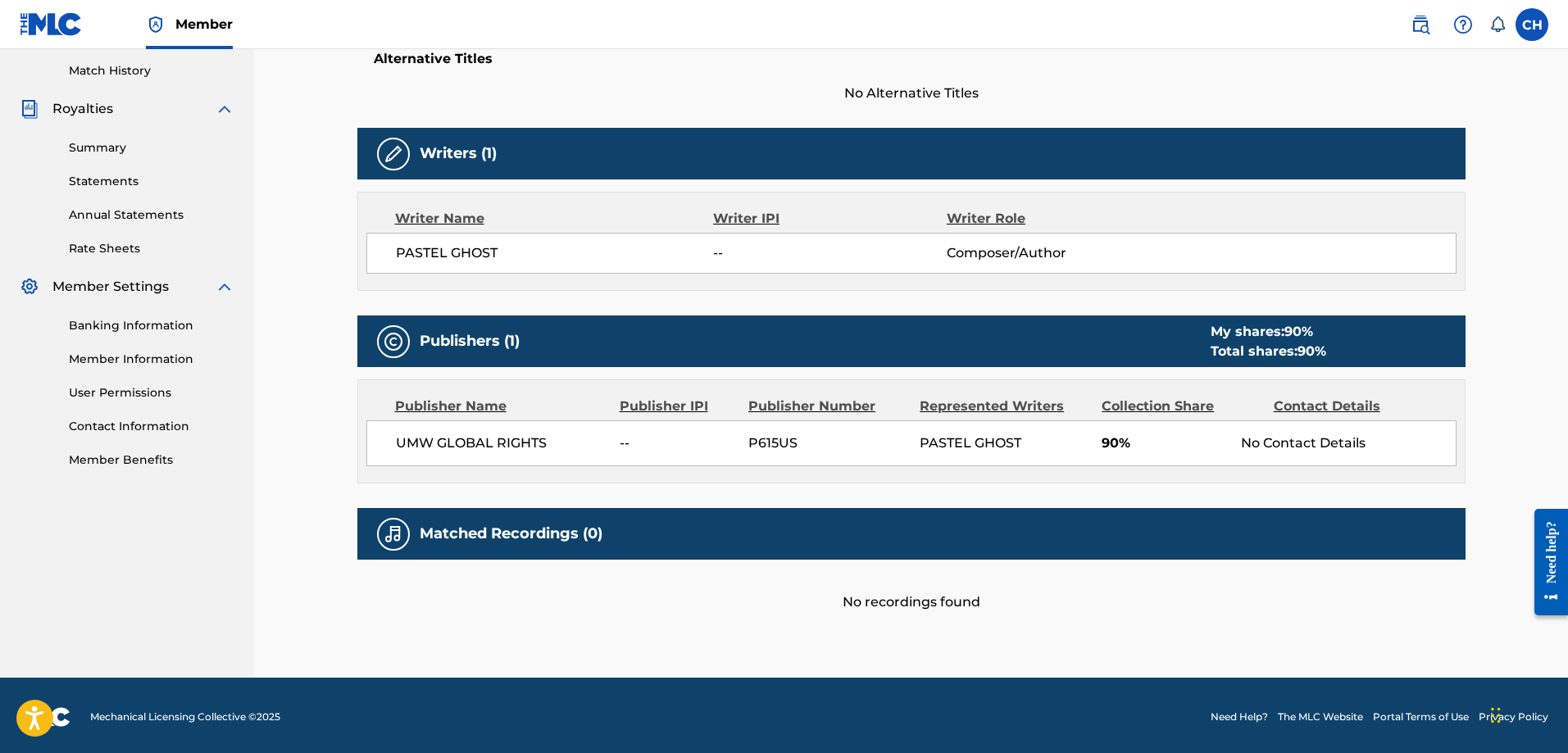
scroll to position [452, 0]
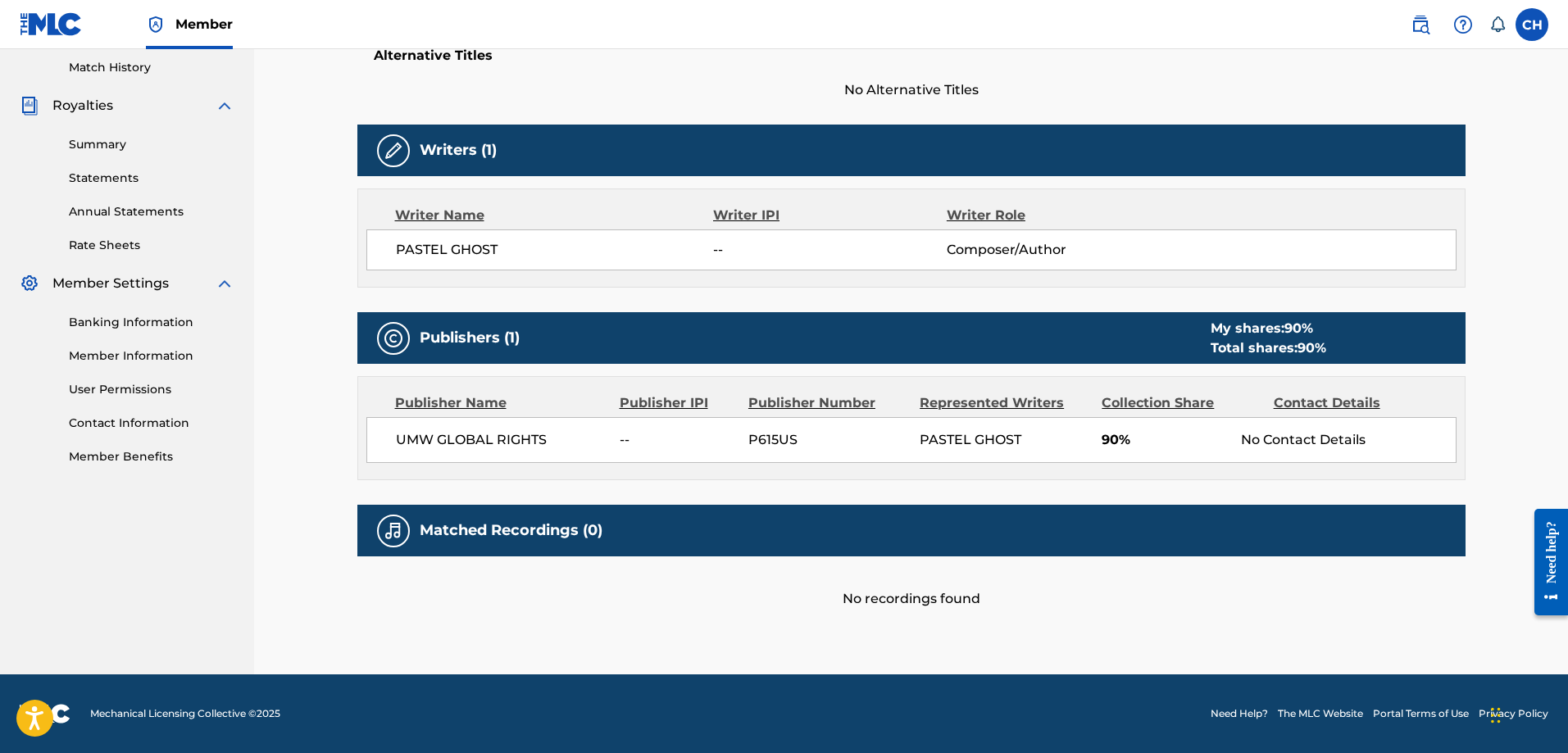
click at [771, 443] on span "P615US" at bounding box center [828, 440] width 159 height 20
click at [1119, 446] on span "90%" at bounding box center [1165, 440] width 127 height 20
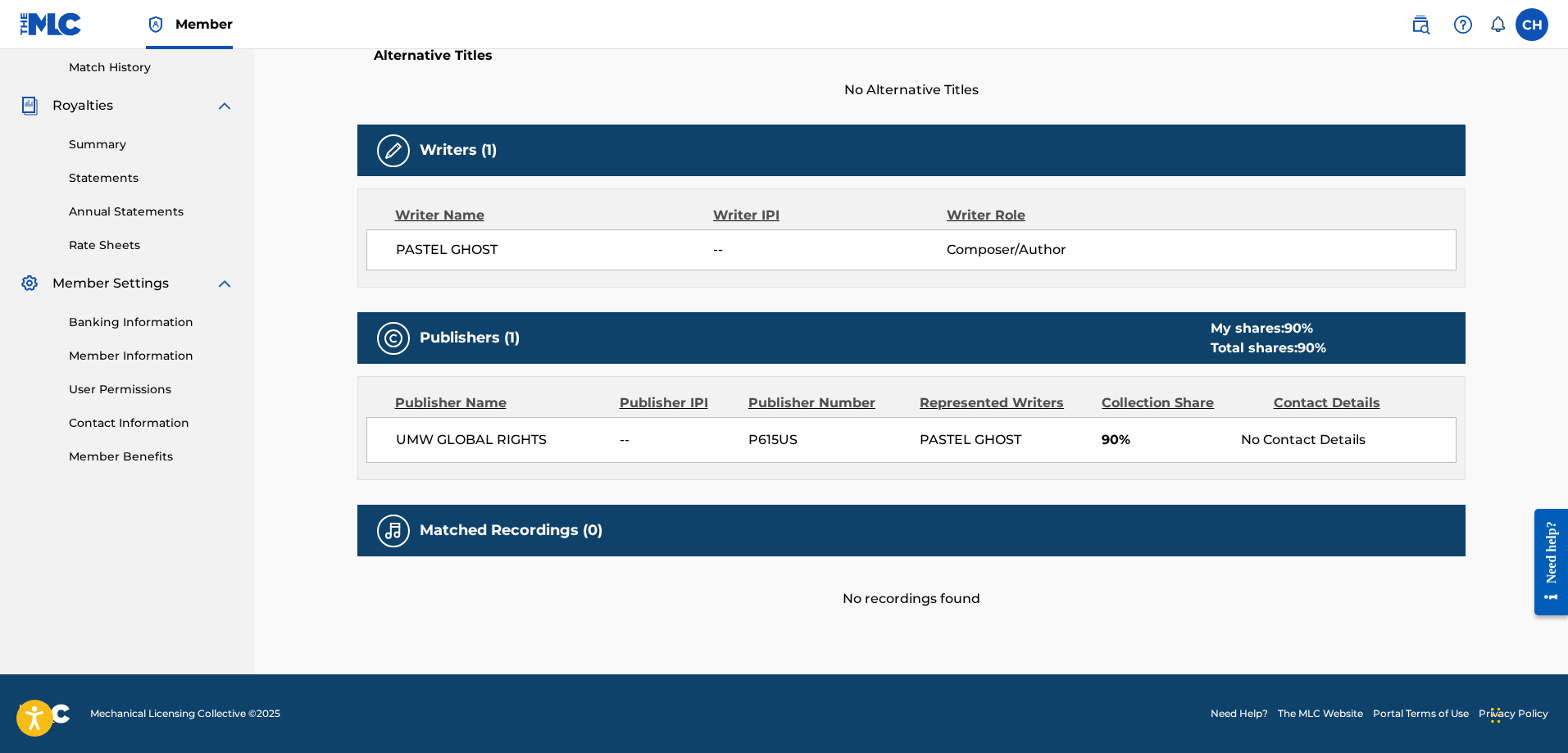
click at [1353, 425] on div "UMW GLOBAL RIGHTS -- P615US PASTEL GHOST 90% No Contact Details" at bounding box center [911, 441] width 1090 height 46
click at [1340, 431] on div "No Contact Details" at bounding box center [1348, 440] width 214 height 20
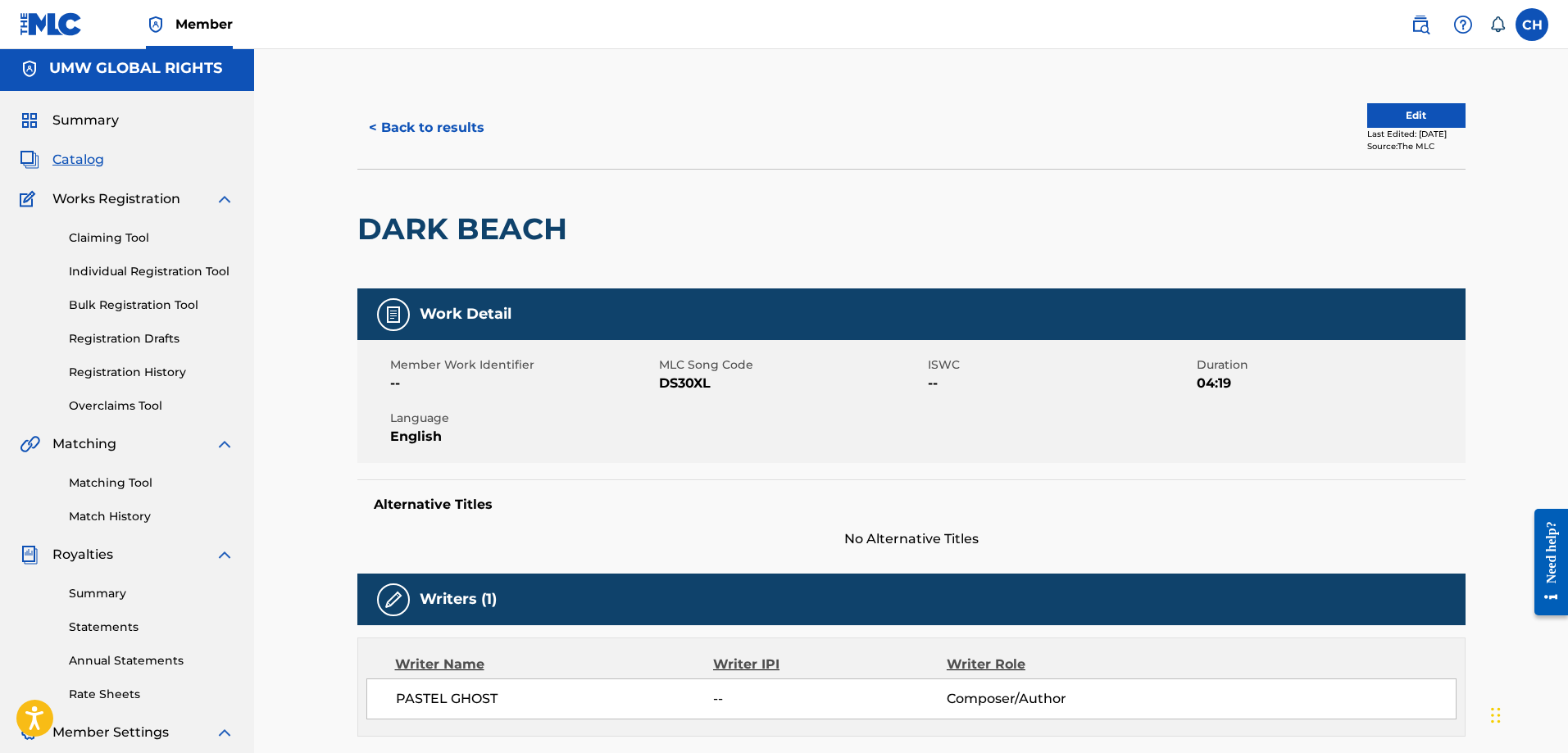
scroll to position [0, 0]
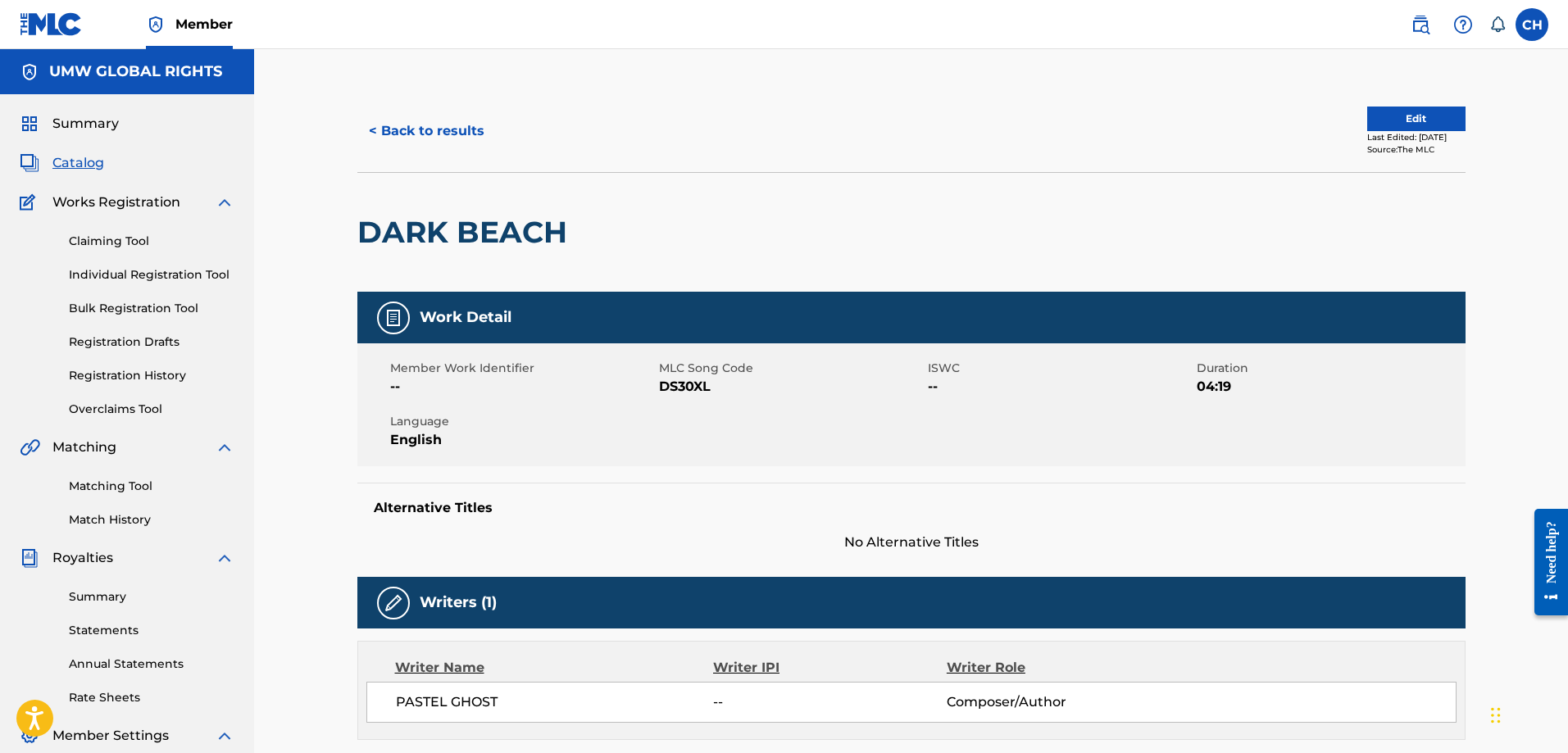
click at [1405, 117] on button "Edit" at bounding box center [1416, 119] width 98 height 25
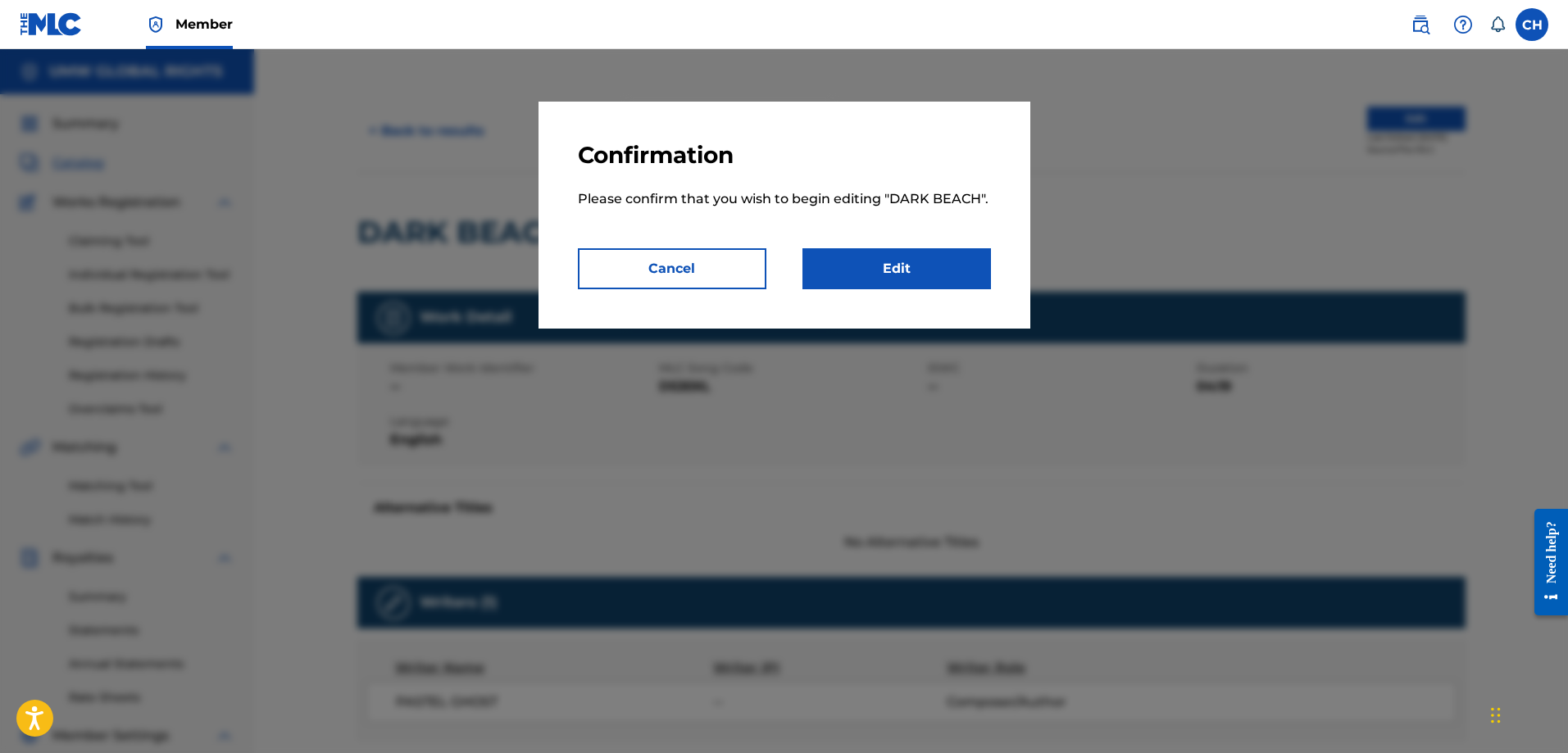
click at [892, 261] on link "Edit" at bounding box center [896, 269] width 189 height 41
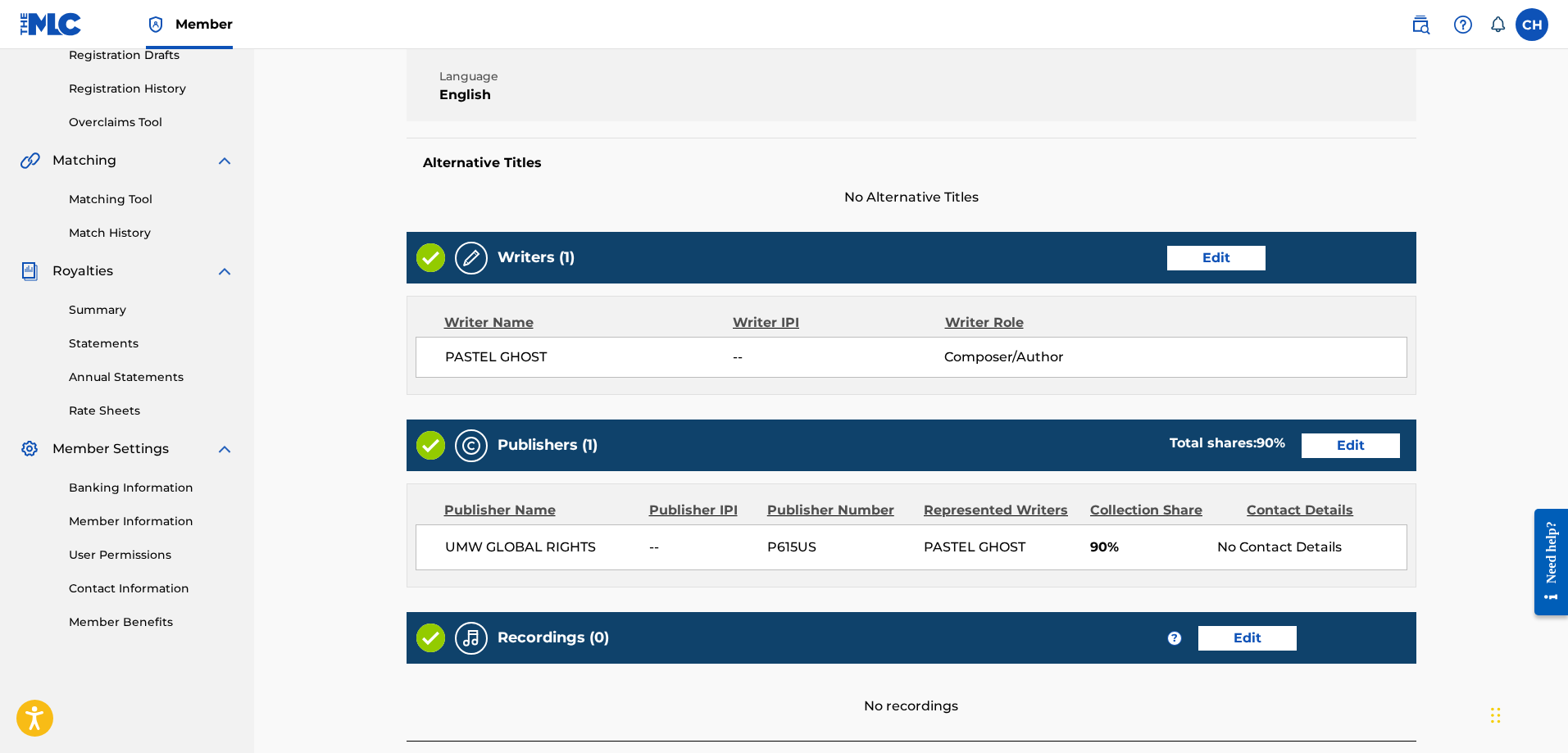
scroll to position [435, 0]
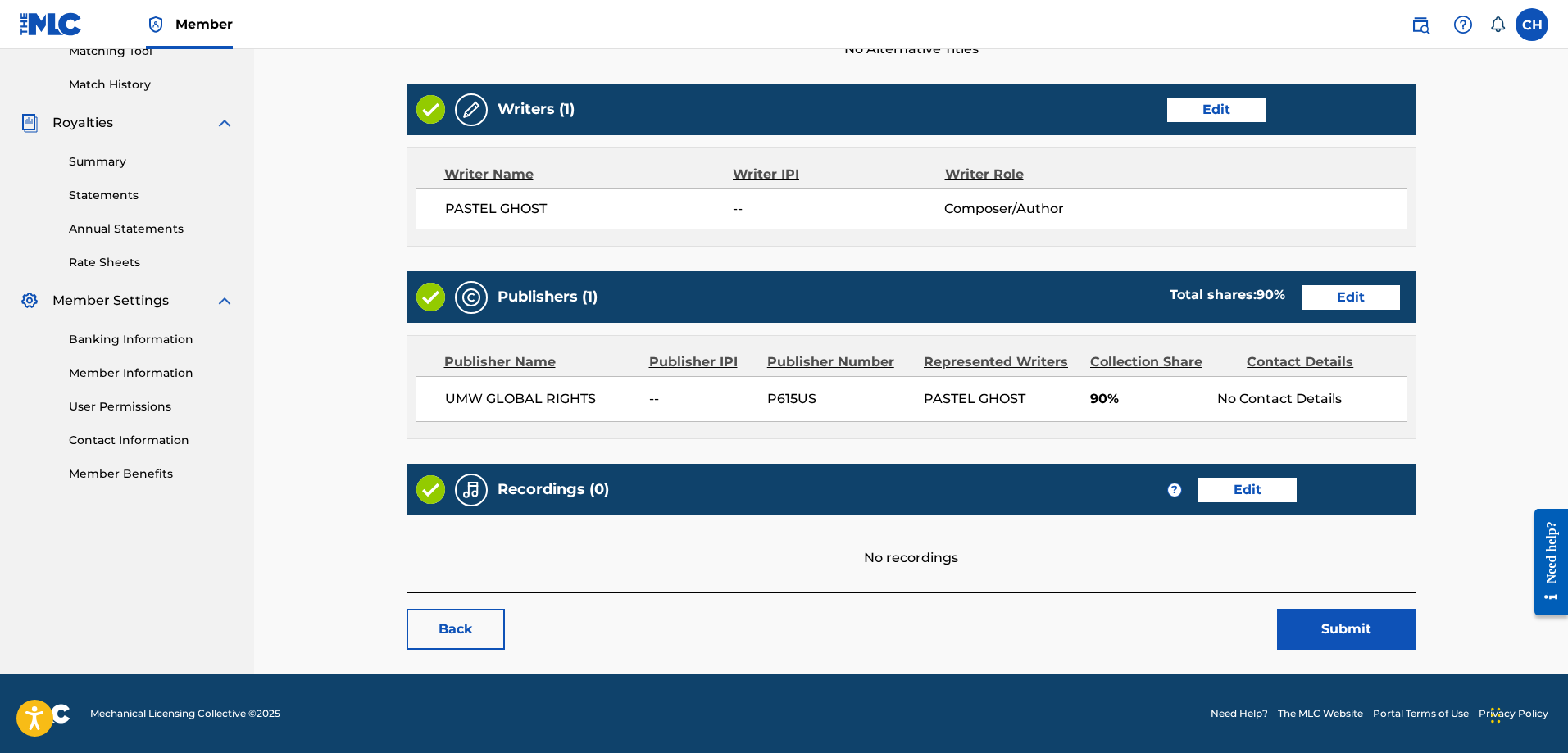
click at [537, 498] on h5 "Recordings (0)" at bounding box center [553, 490] width 112 height 19
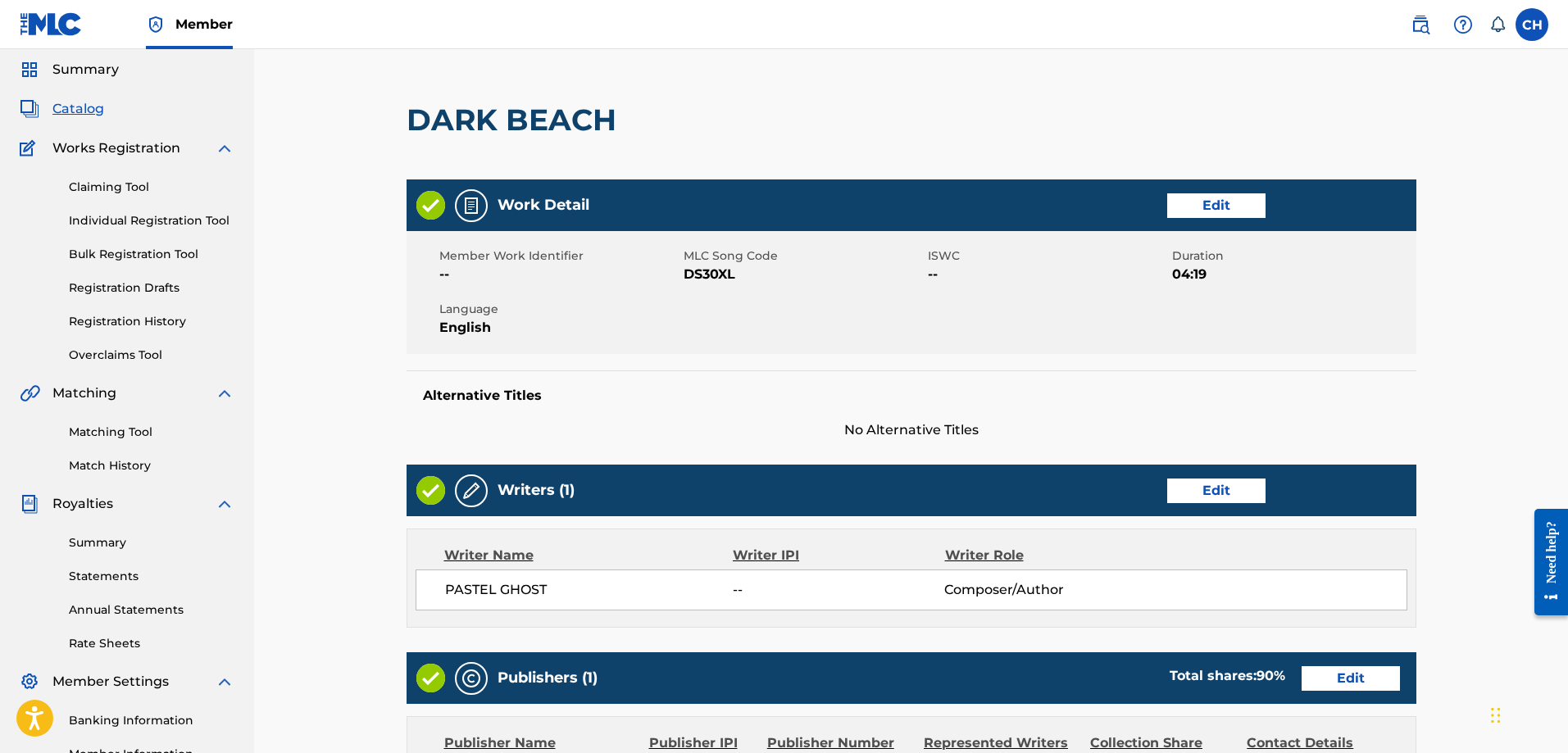
scroll to position [0, 0]
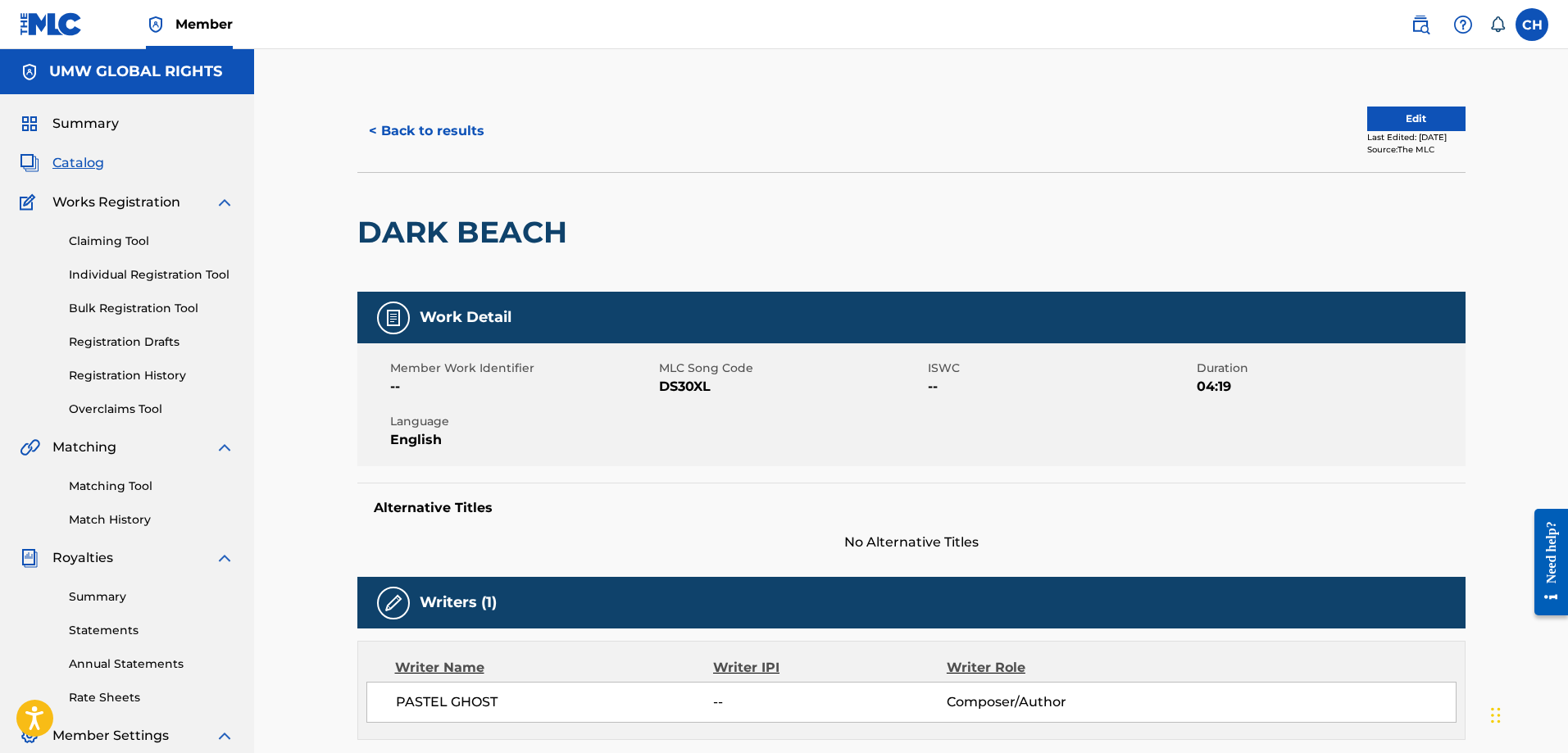
click at [441, 142] on button "< Back to results" at bounding box center [427, 131] width 138 height 41
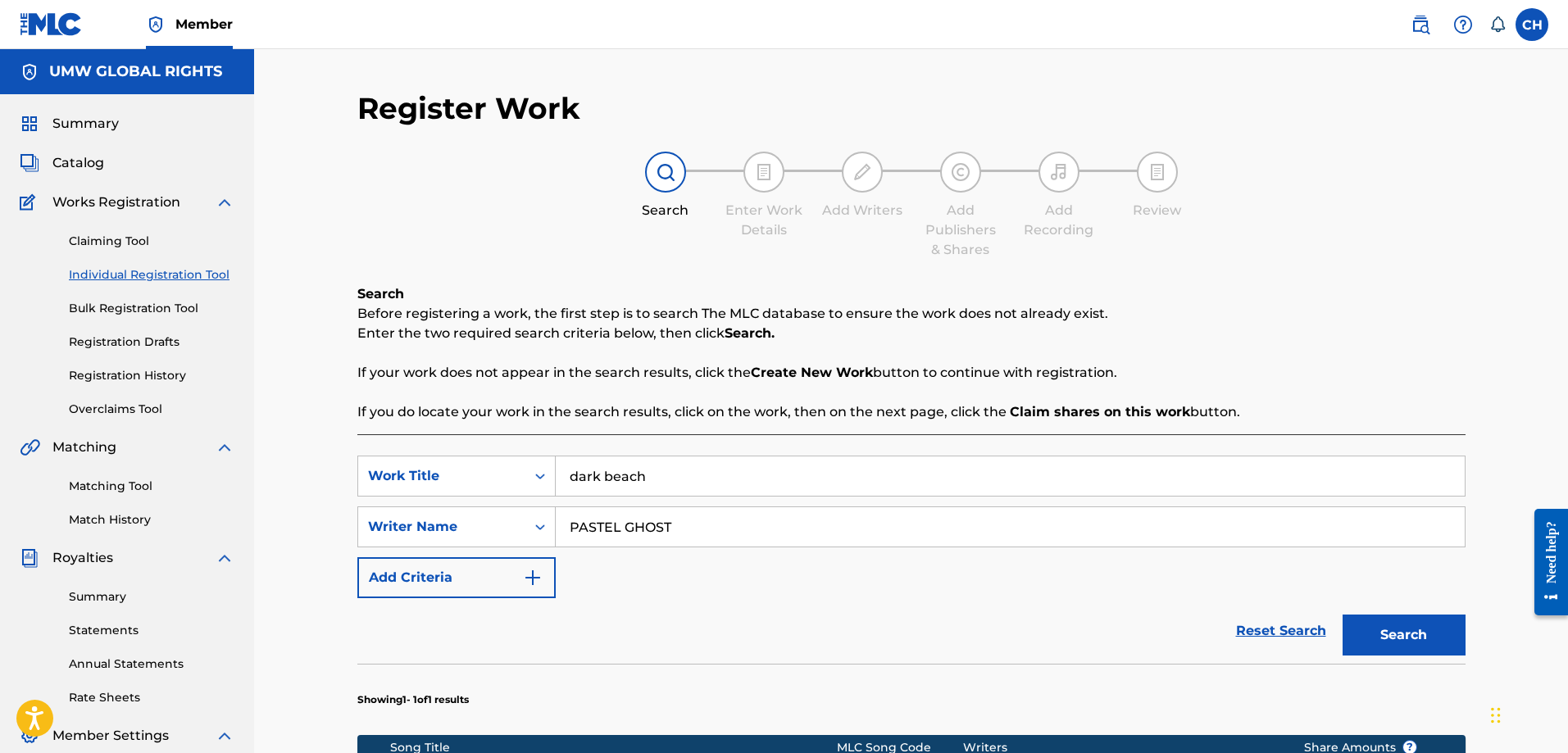
scroll to position [246, 0]
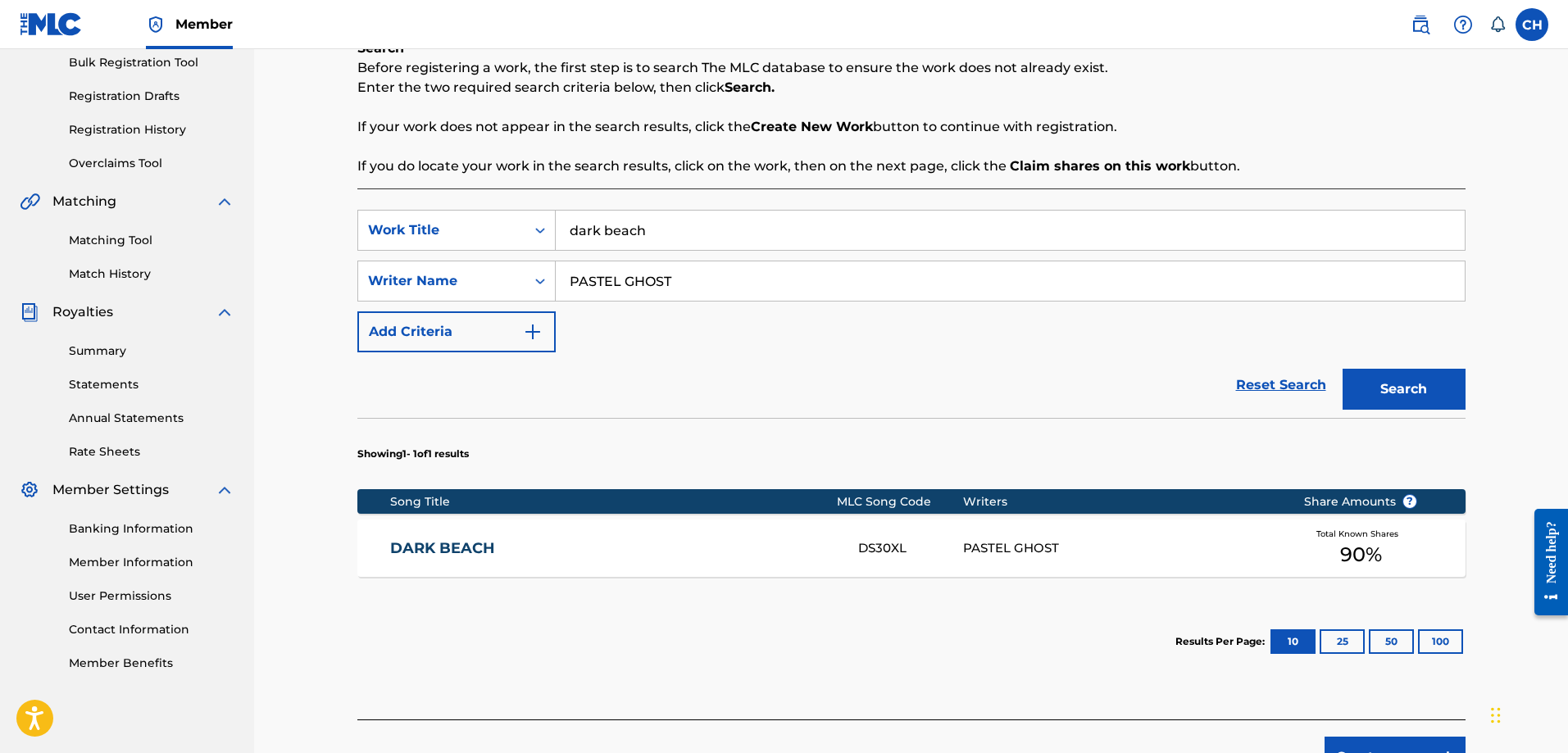
click at [715, 288] on input "PASTEL GHOST" at bounding box center [1010, 281] width 909 height 39
click at [636, 212] on input "dark beach" at bounding box center [1010, 231] width 909 height 39
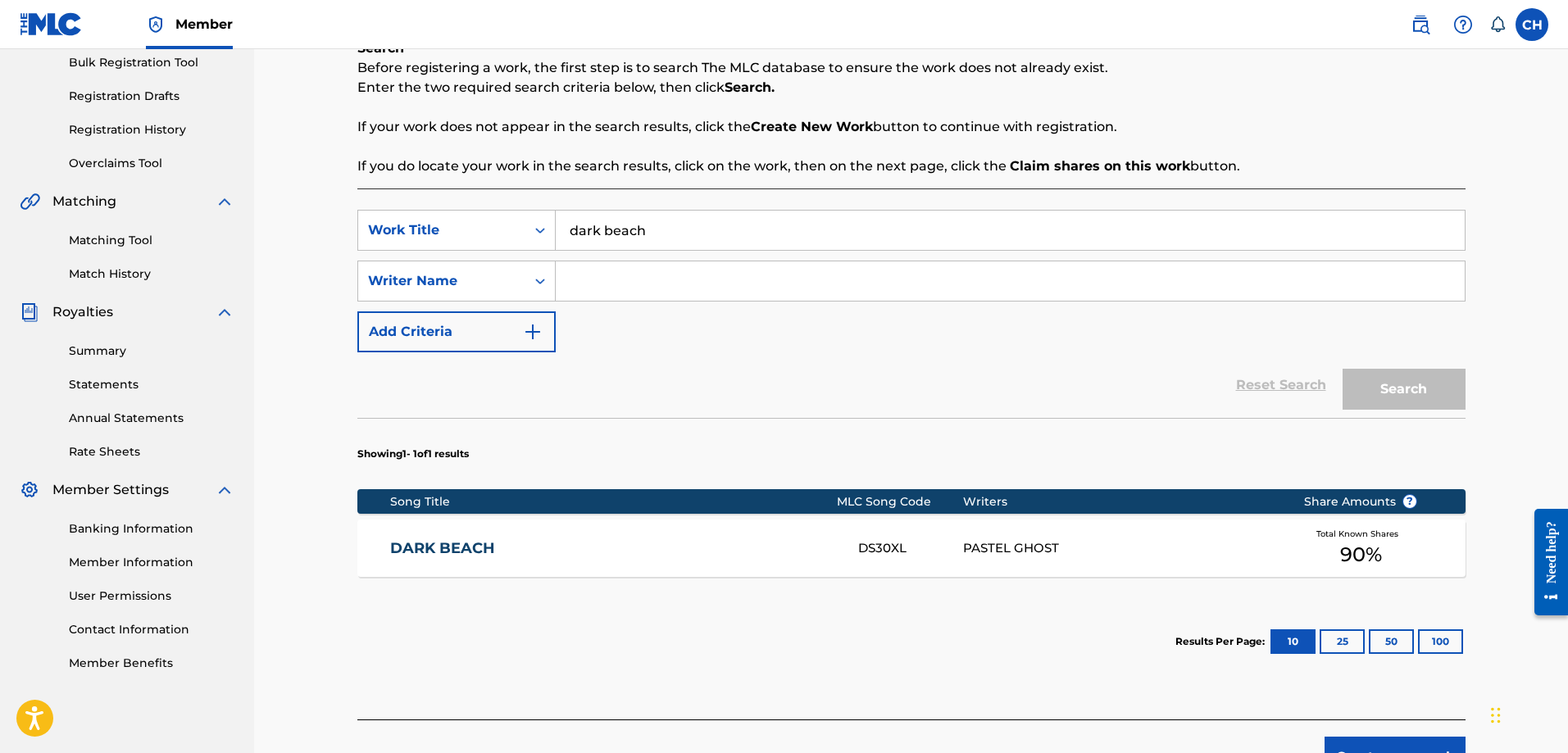
click at [636, 212] on input "dark beach" at bounding box center [1010, 231] width 909 height 39
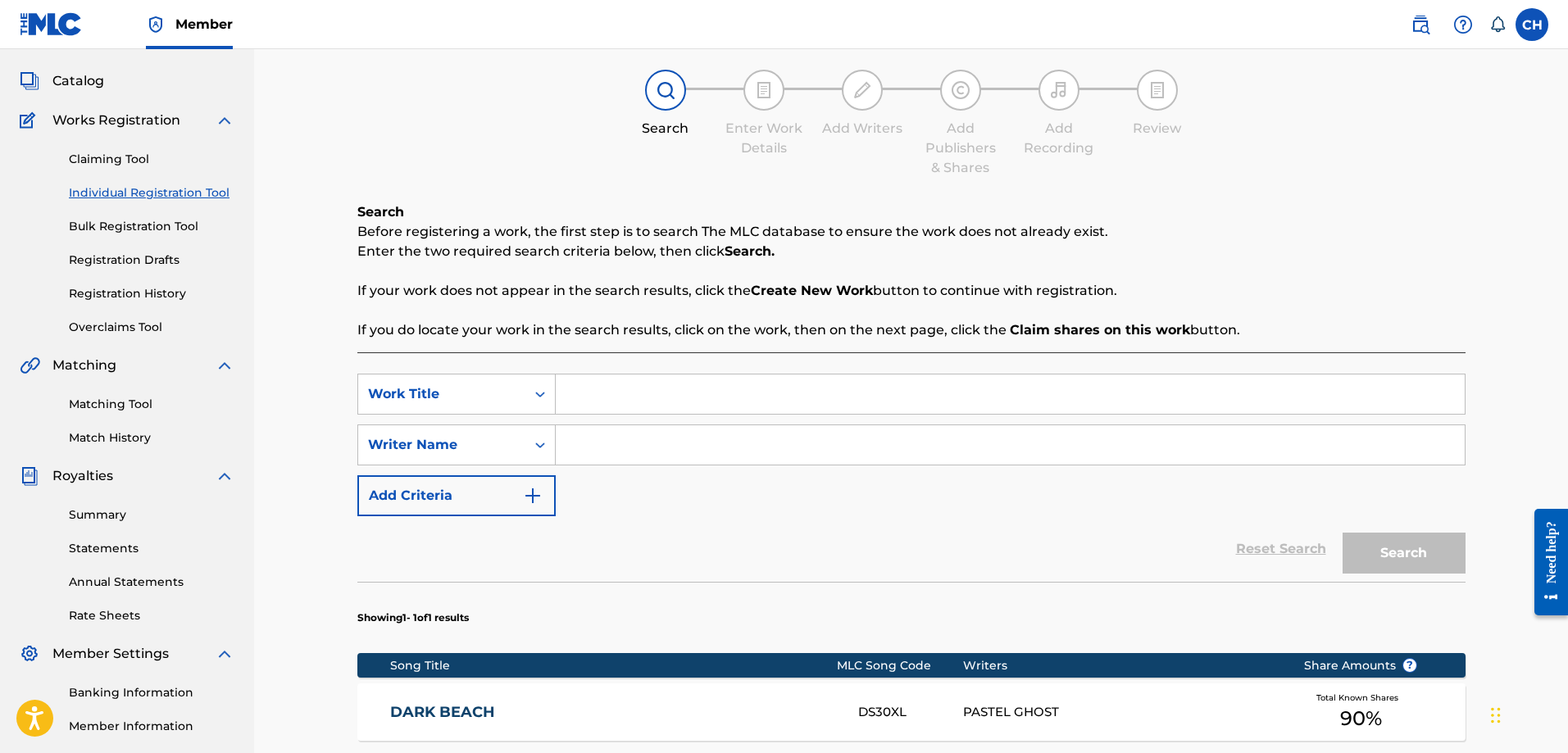
scroll to position [164, 0]
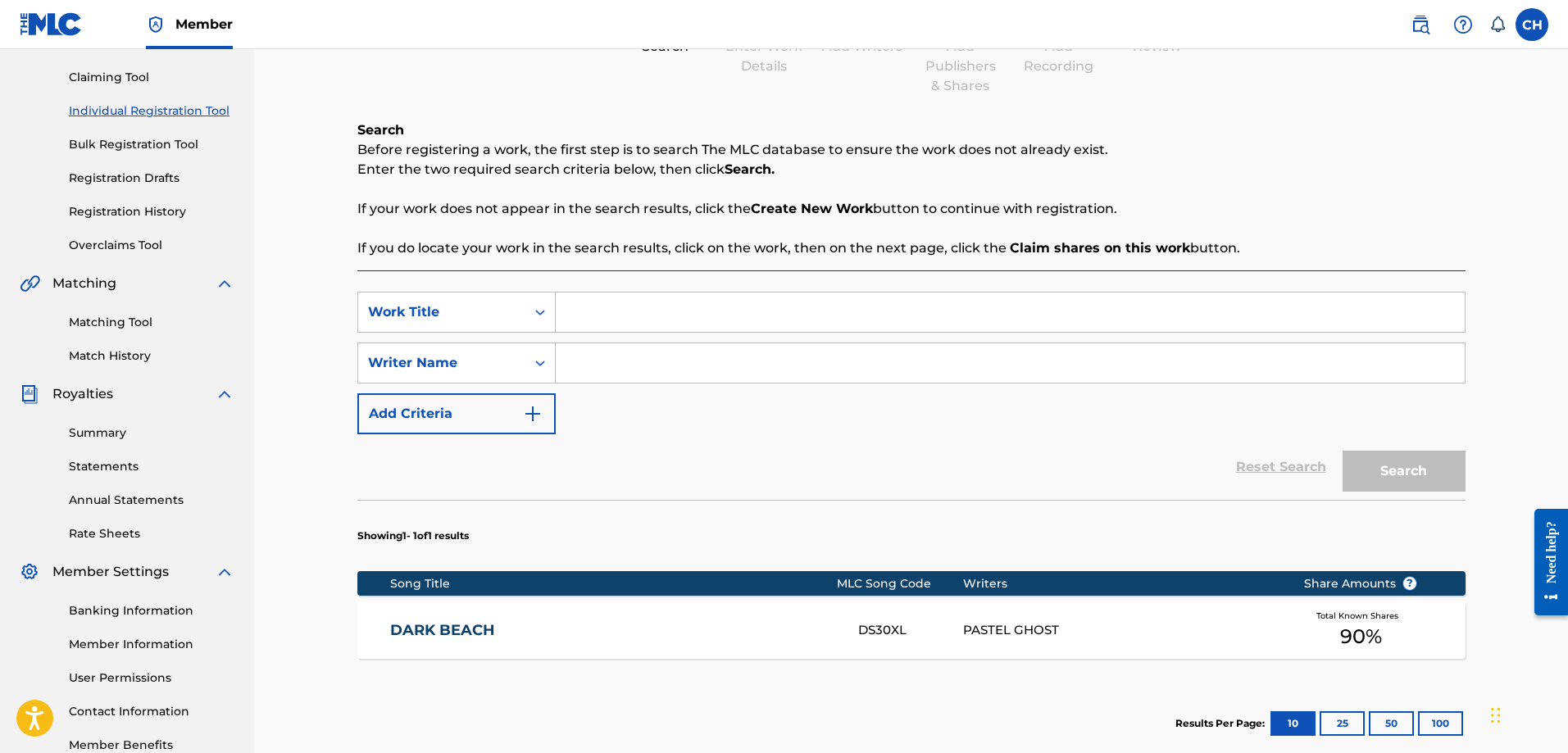
click at [104, 436] on link "Summary" at bounding box center [152, 433] width 166 height 17
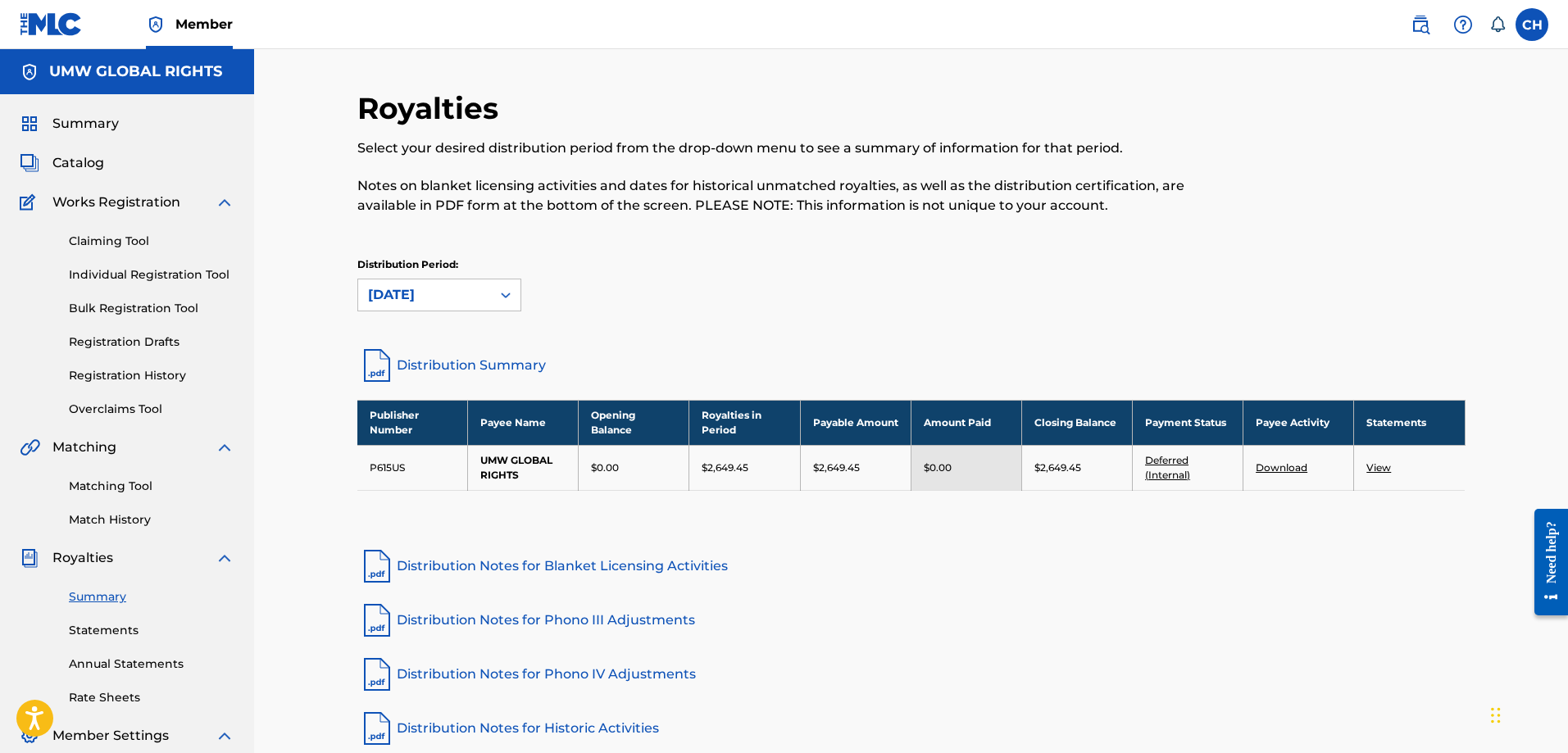
click at [1162, 469] on link "Deferred (Internal)" at bounding box center [1167, 468] width 45 height 27
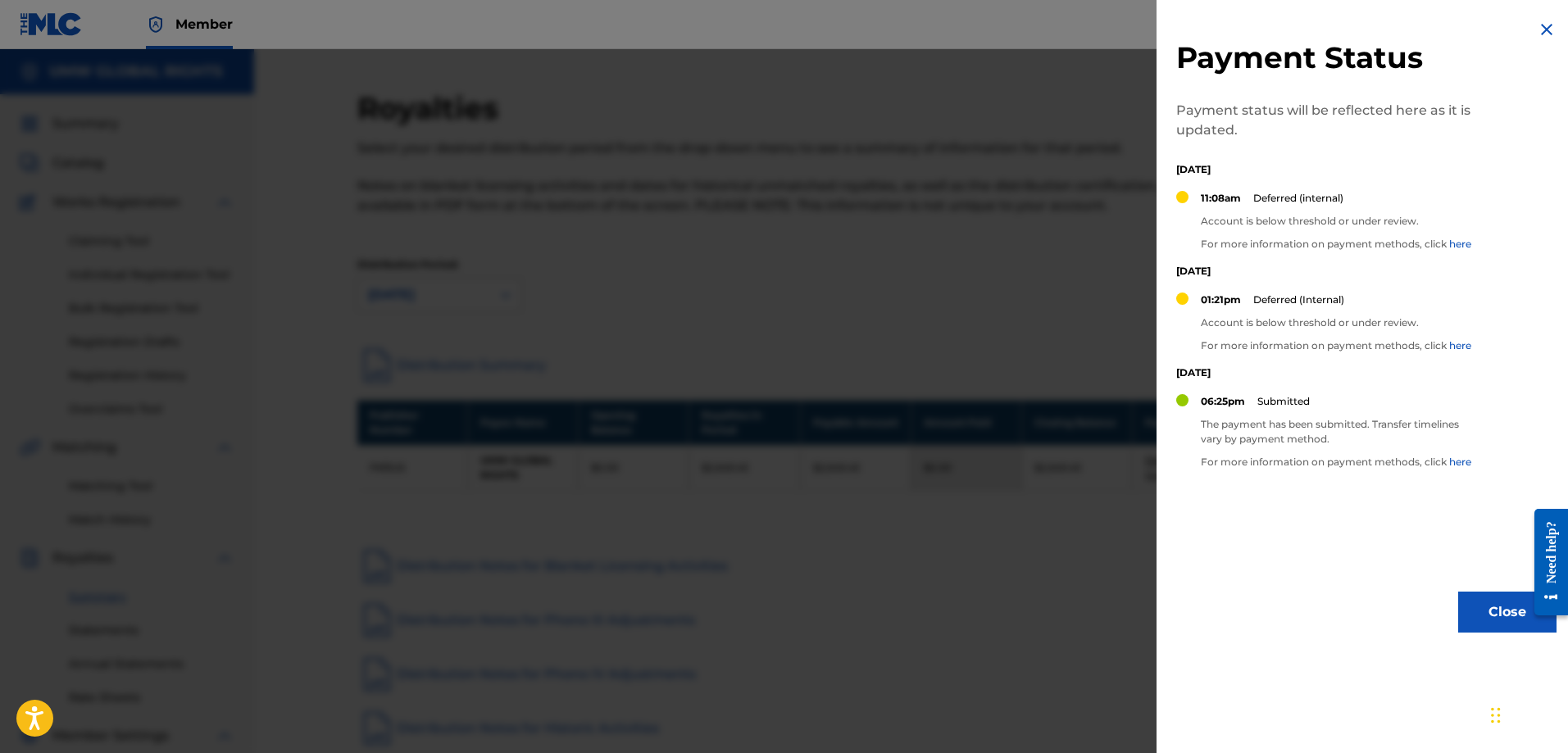
click at [1074, 467] on div at bounding box center [784, 426] width 1568 height 753
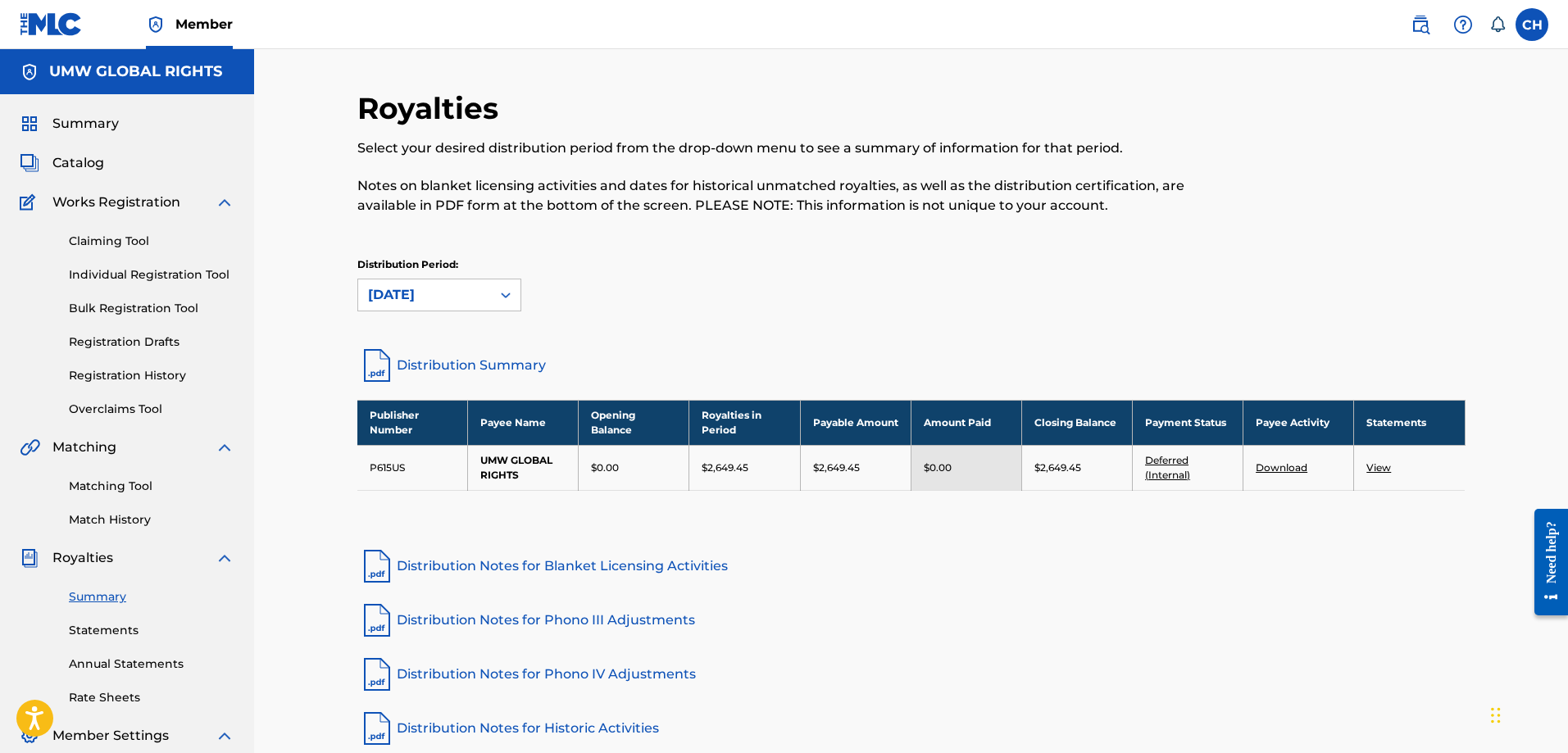
click at [1277, 466] on link "Download" at bounding box center [1281, 468] width 51 height 12
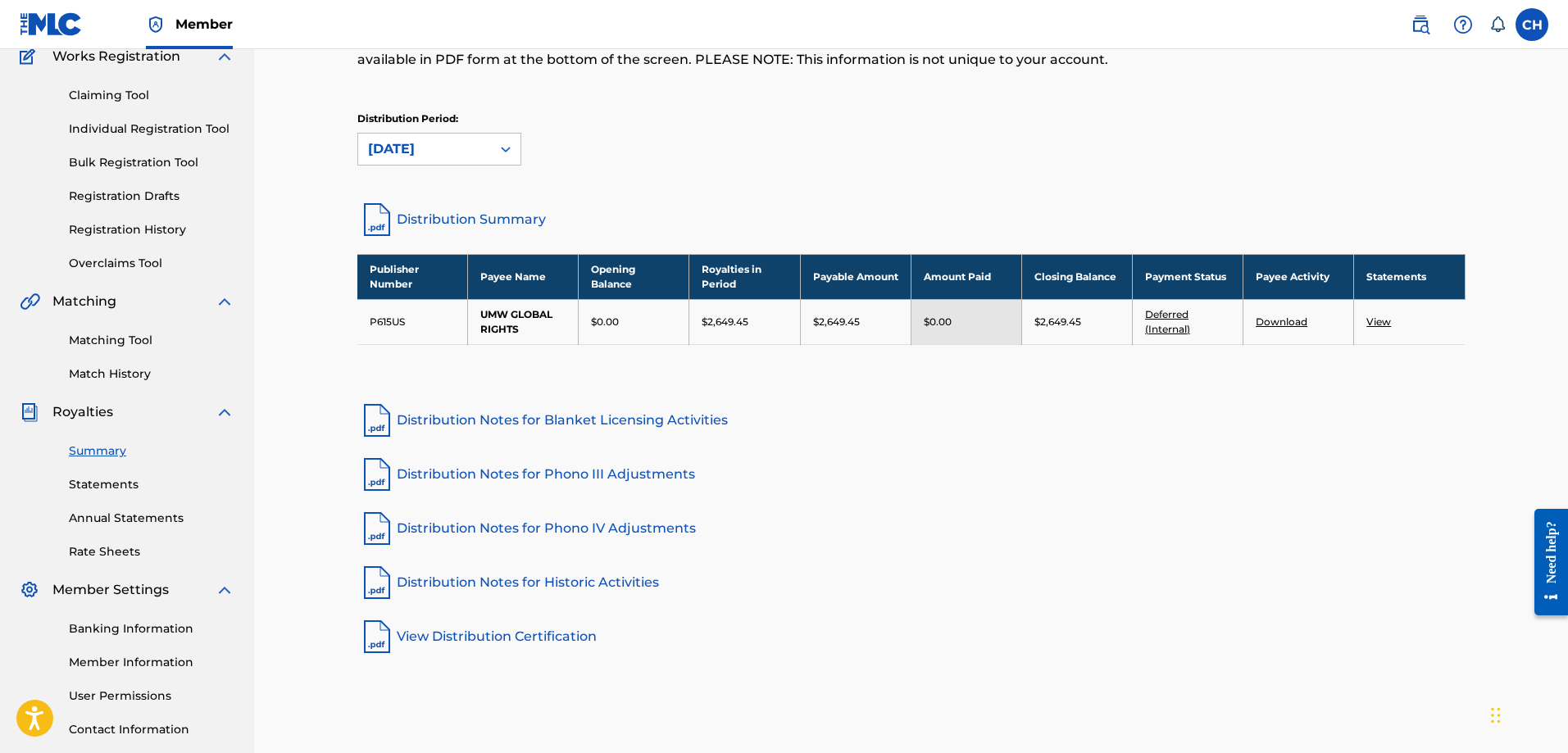
scroll to position [263, 0]
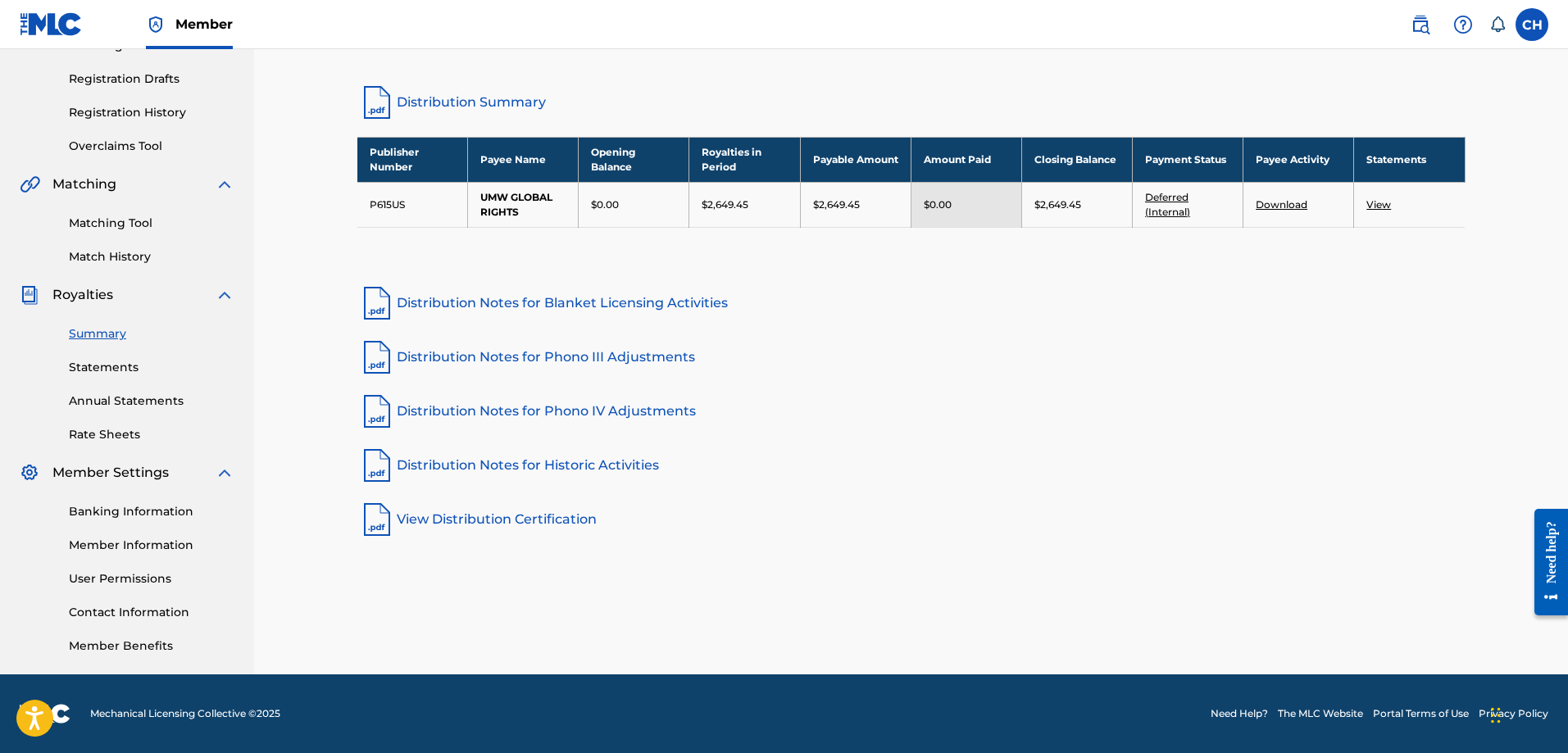
click at [835, 206] on p "$2,649.45" at bounding box center [836, 204] width 47 height 15
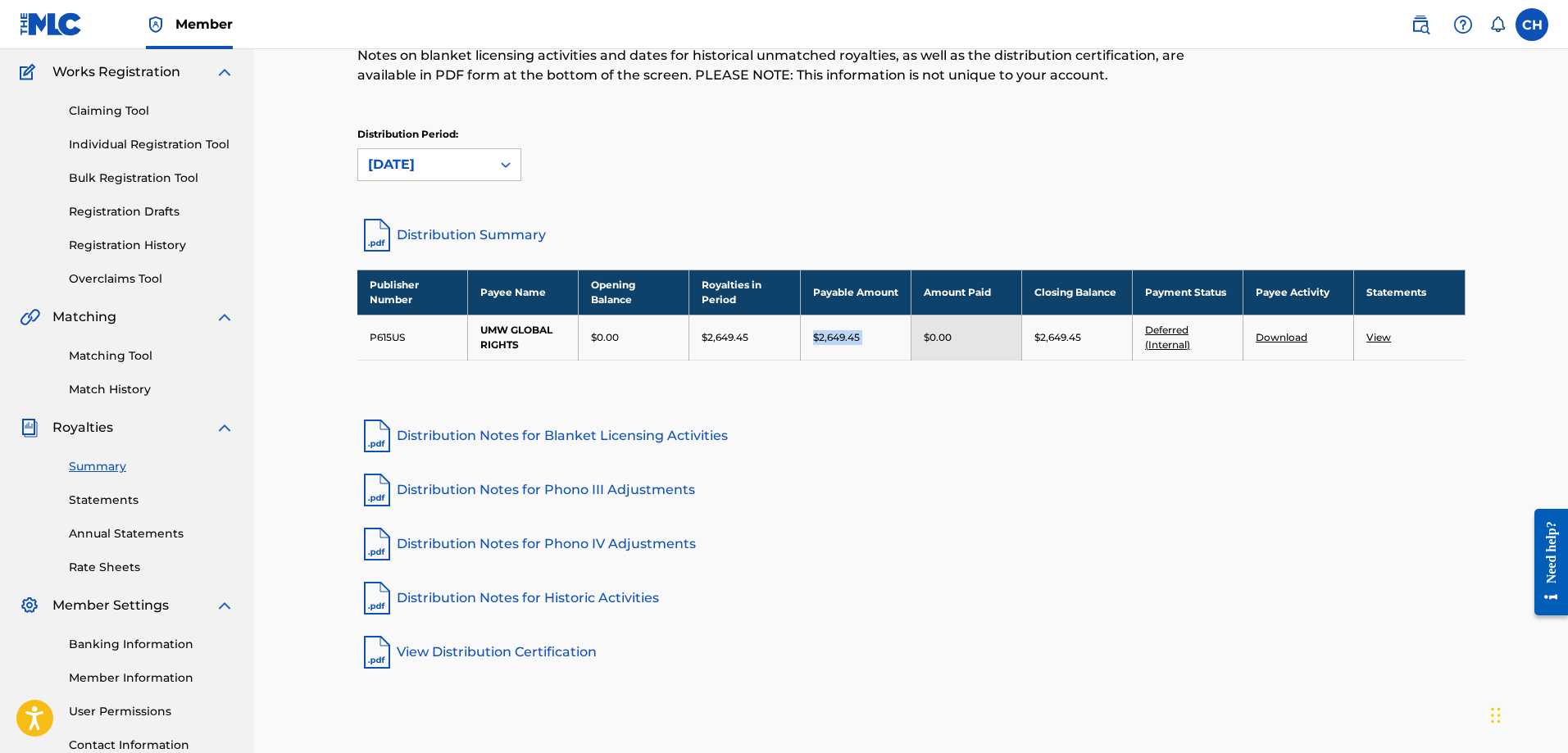
scroll to position [0, 0]
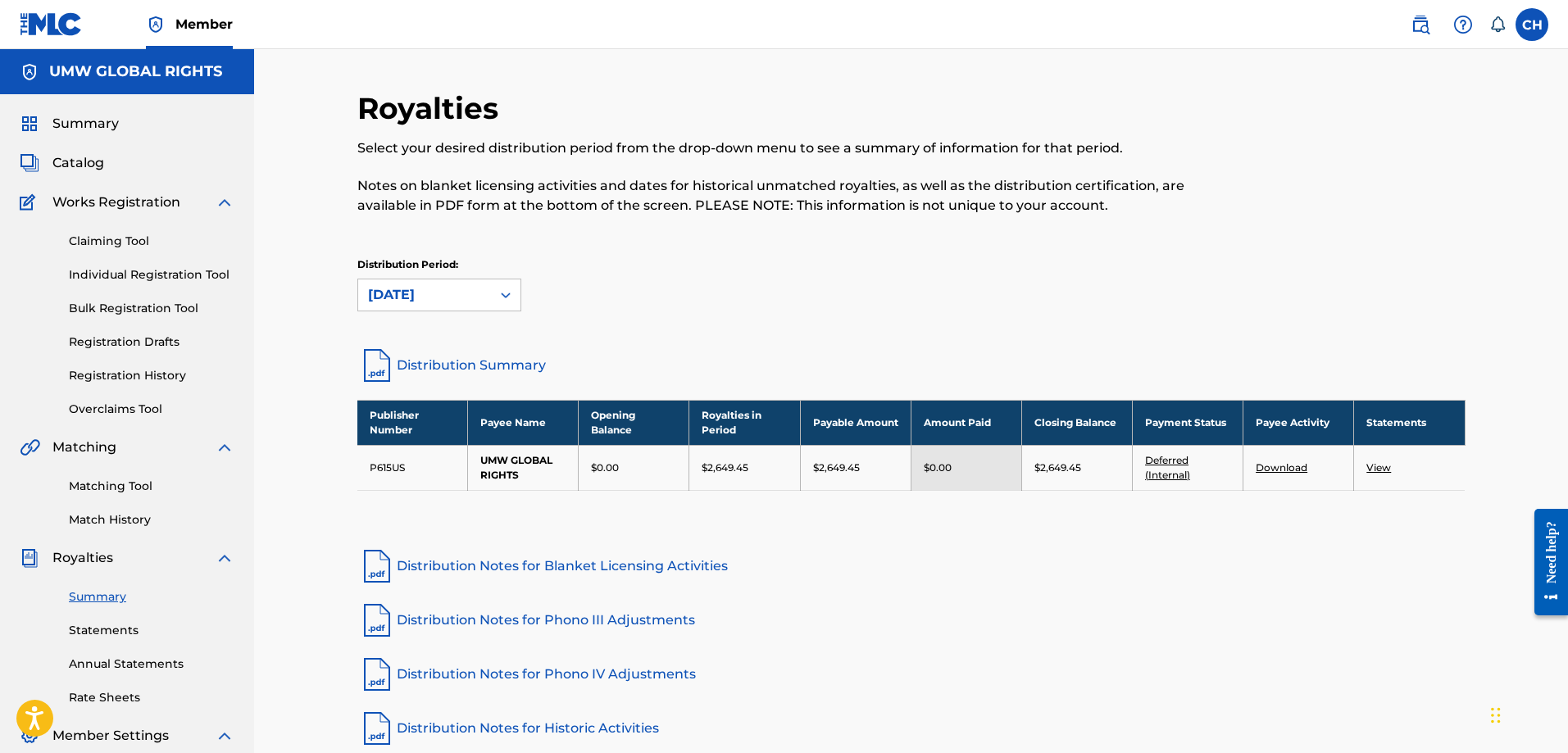
click at [1049, 470] on p "$2,649.45" at bounding box center [1058, 468] width 47 height 15
click at [917, 485] on td "$0.00" at bounding box center [966, 467] width 111 height 45
click at [938, 480] on td "$0.00" at bounding box center [966, 467] width 111 height 45
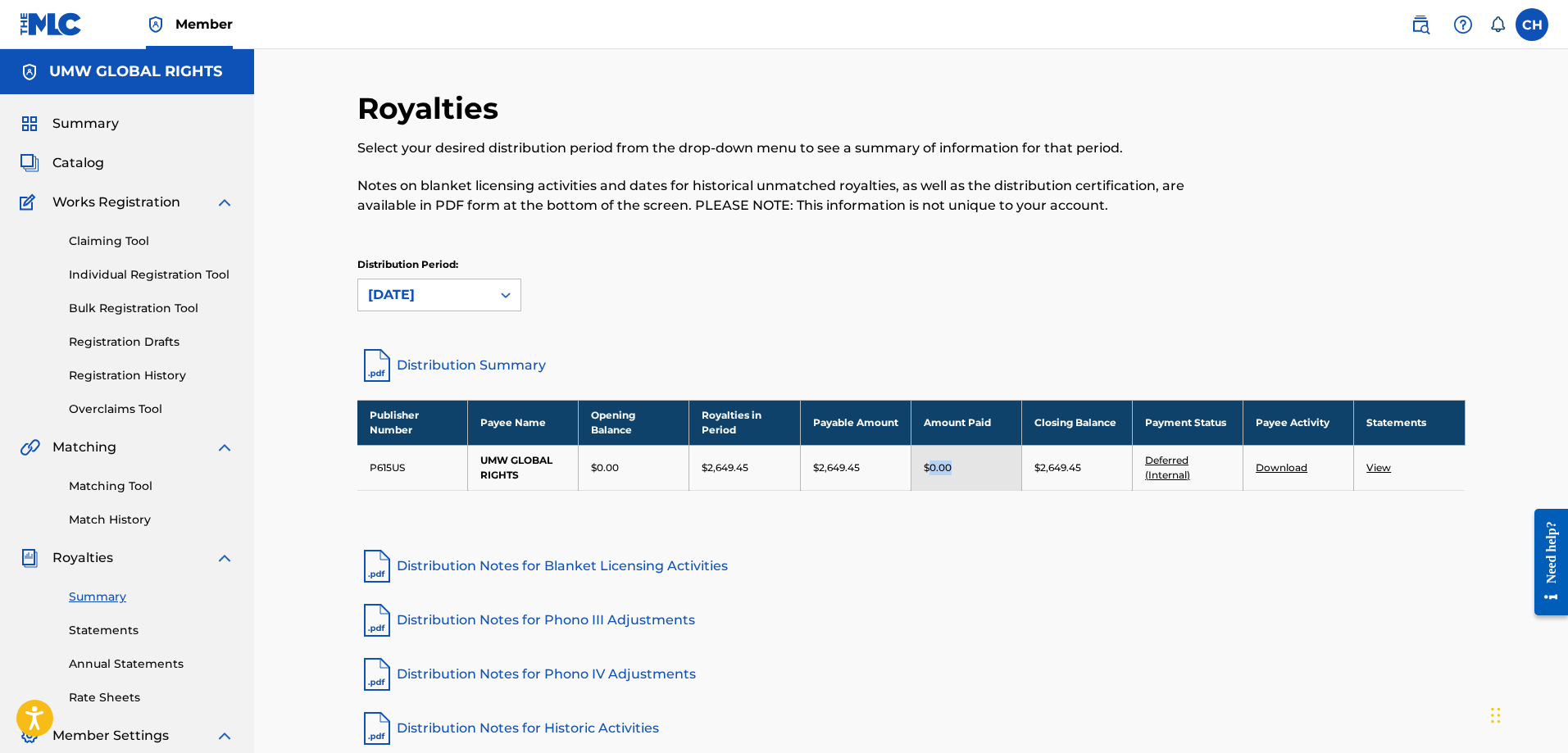
click at [938, 480] on td "$0.00" at bounding box center [966, 467] width 111 height 45
click at [1118, 540] on div "Royalties Select your desired distribution period from the drop-down menu to se…" at bounding box center [912, 447] width 1108 height 712
click at [101, 610] on div "Summary Statements Annual Statements Rate Sheets" at bounding box center [127, 637] width 215 height 138
click at [98, 601] on link "Summary" at bounding box center [152, 597] width 166 height 17
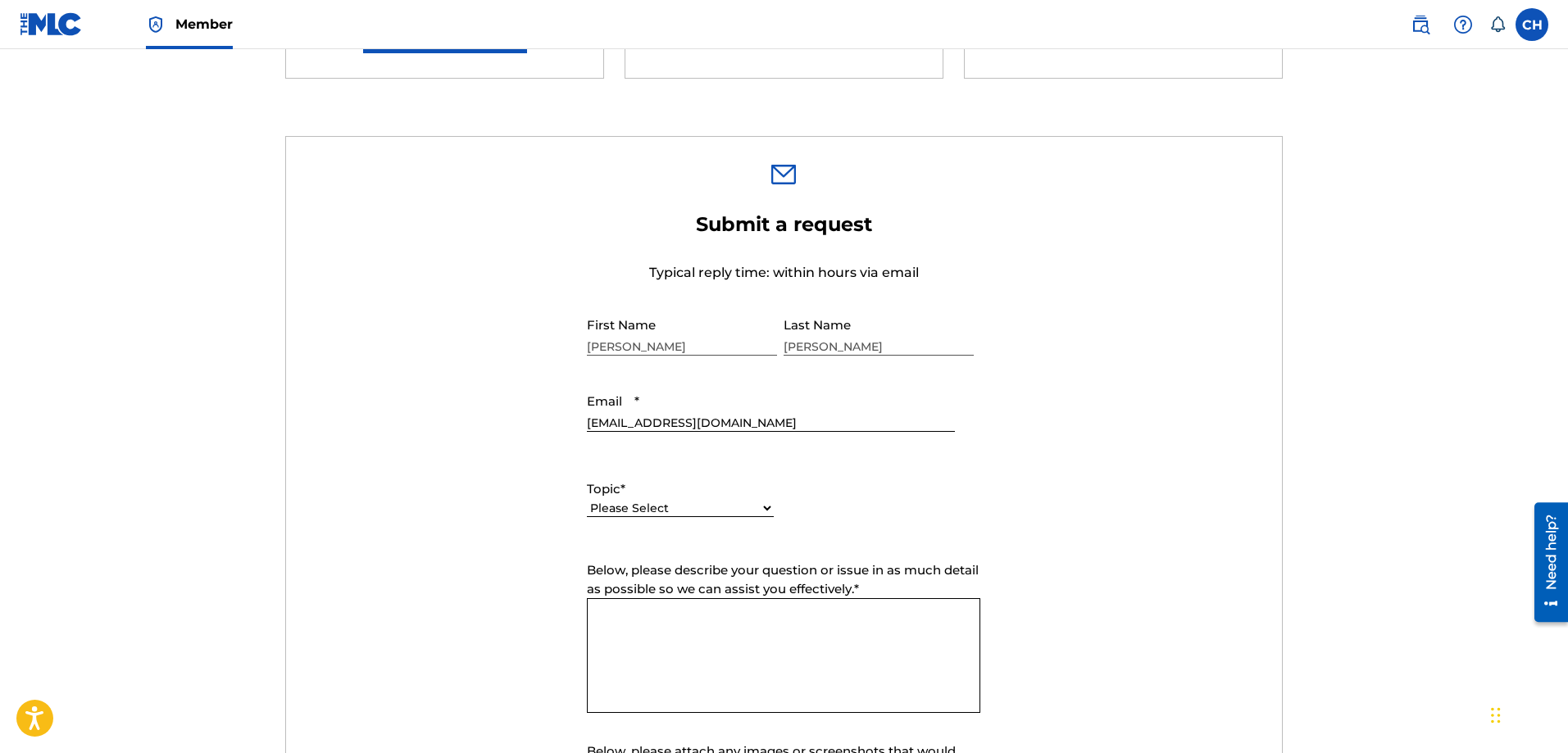
scroll to position [574, 0]
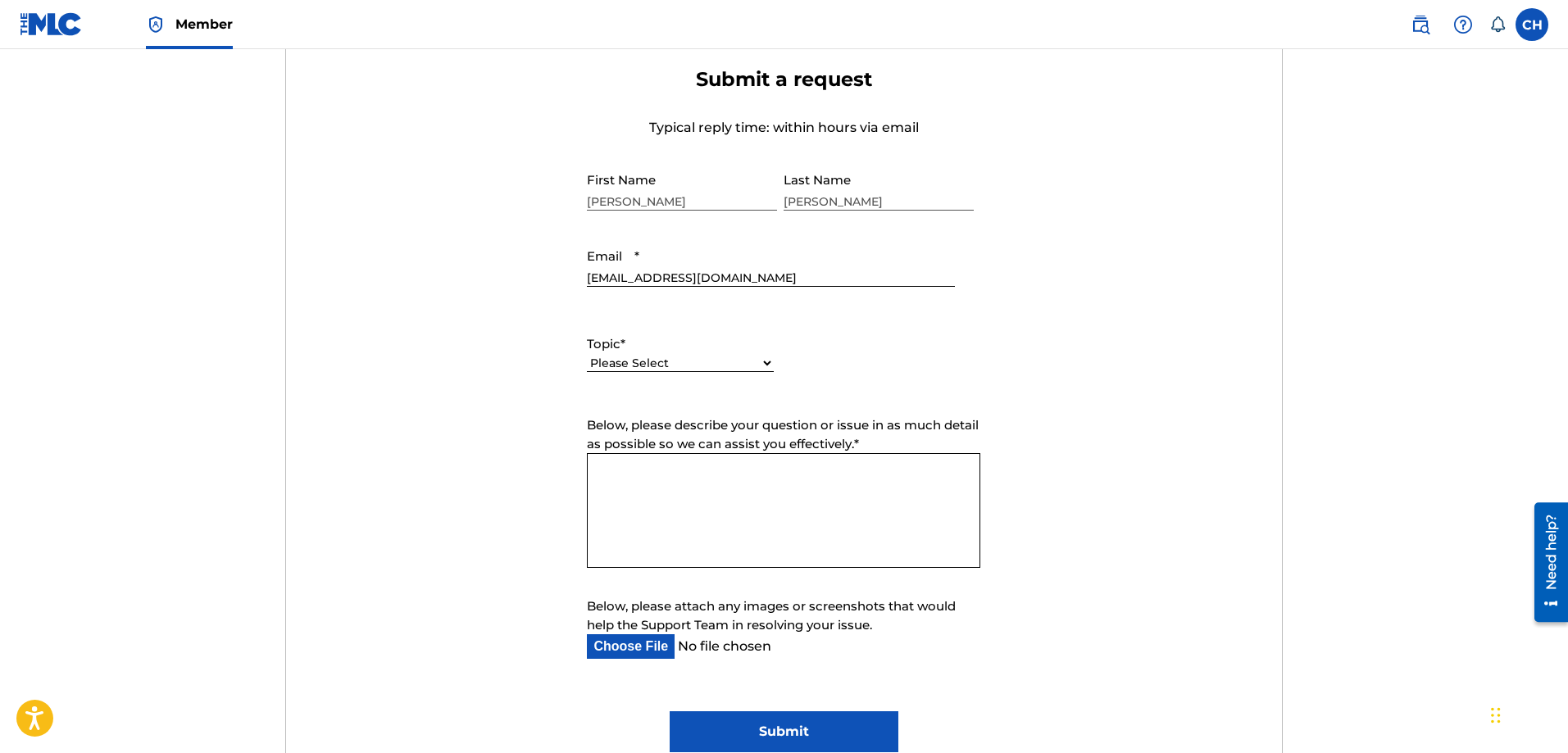
click at [650, 363] on select "Please Select I need help with my account I need help with managing my catalog …" at bounding box center [680, 364] width 187 height 17
select select "I need help with managing my catalog"
click at [587, 355] on select "Please Select I need help with my account I need help with managing my catalog …" at bounding box center [680, 364] width 187 height 17
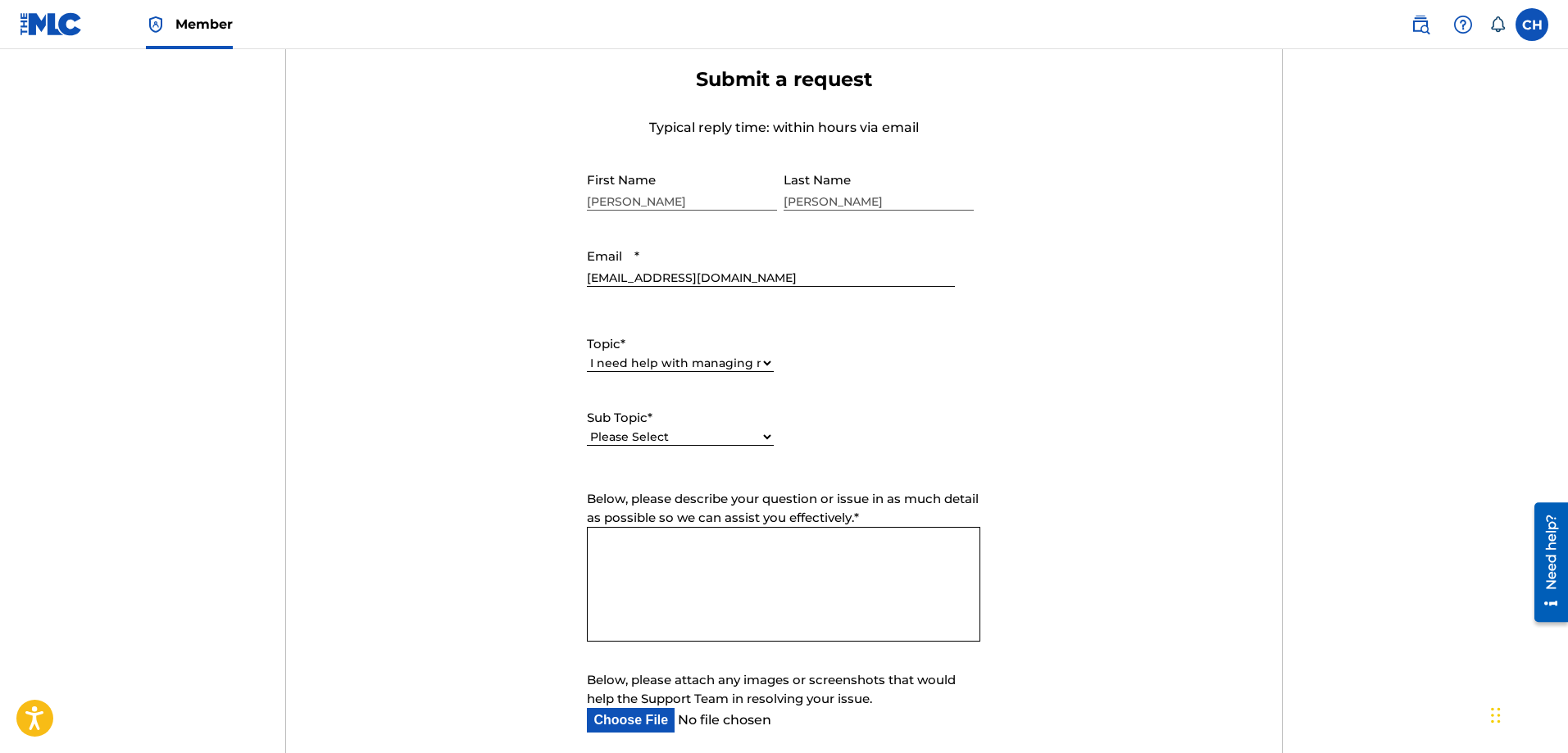
click at [665, 427] on div "Please Select I need help with CWR I need help registering my work(s) in The ML…" at bounding box center [680, 445] width 187 height 37
click at [661, 434] on select "Please Select I need help with CWR I need help registering my work(s) in The ML…" at bounding box center [680, 437] width 187 height 17
select select "I need help with a conflict or overclaim"
click at [587, 429] on select "Please Select I need help with CWR I need help registering my work(s) in The ML…" at bounding box center [680, 437] width 187 height 17
click at [660, 552] on textarea "Below, please describe your question or issue in as much detail as possible so …" at bounding box center [784, 584] width 393 height 114
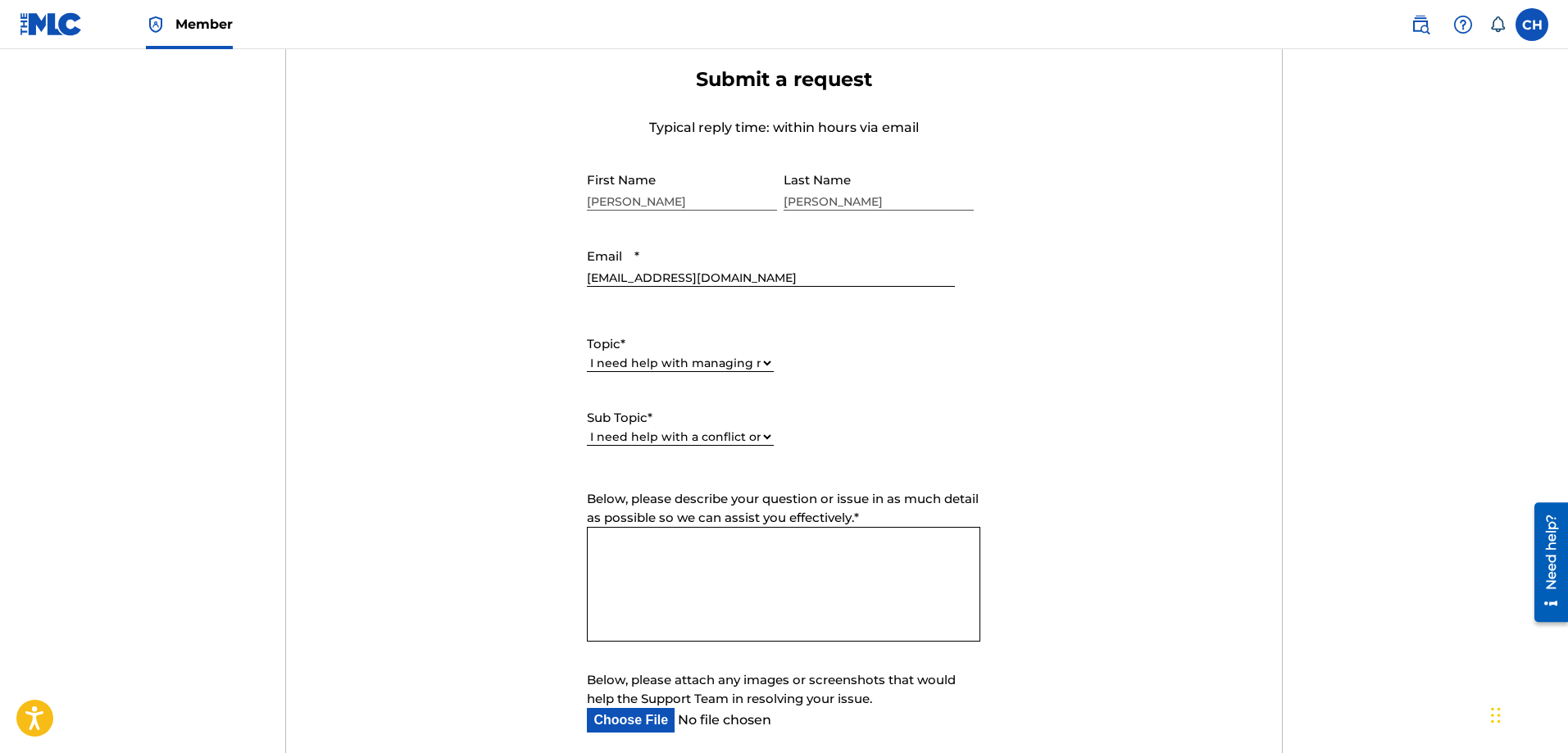
paste textarea "DS30XL DARK BEACH HQ1BJI HANDS UP DS3TRE DARKSIDE ES0HVU GOLD HITS S69RM1 SOAKE…"
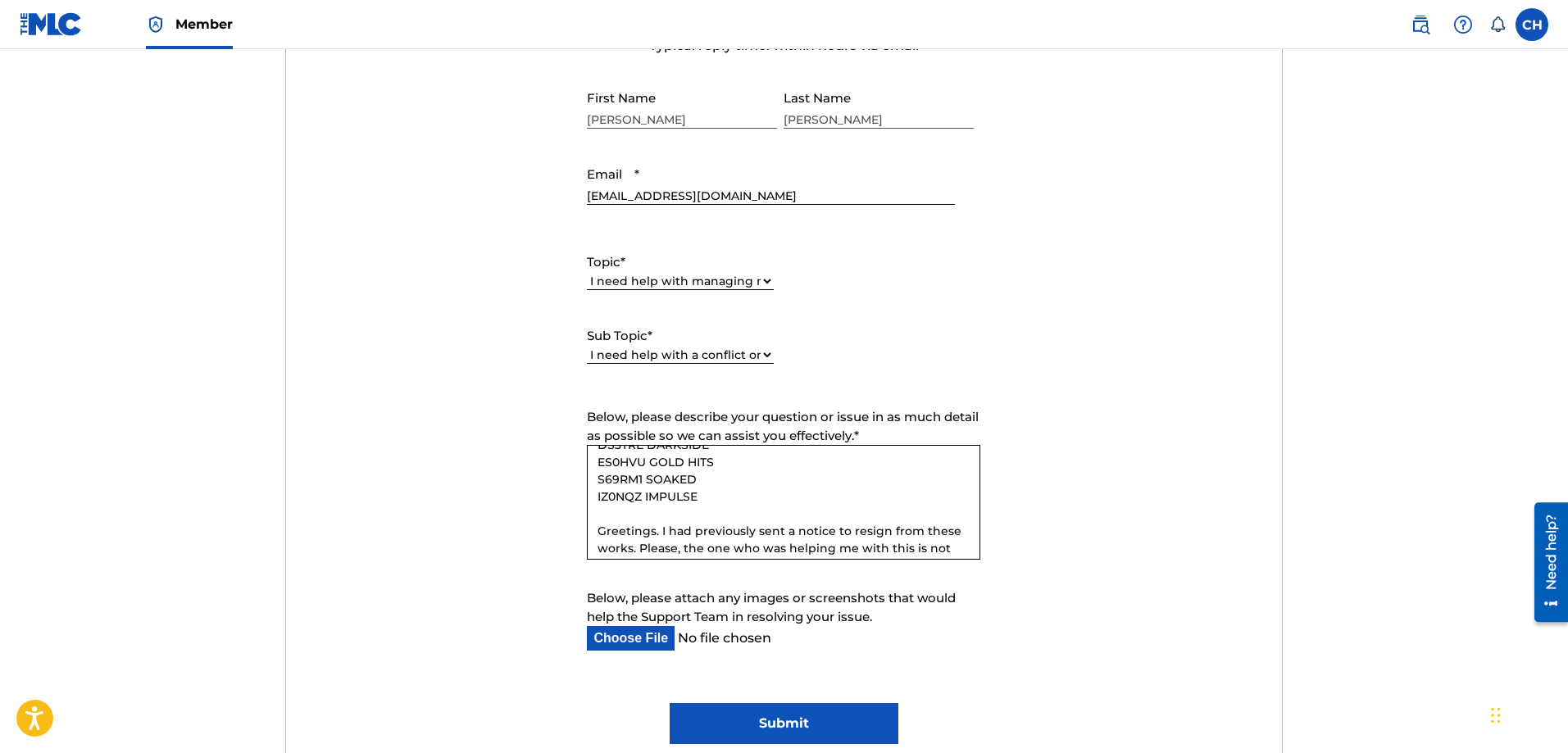
scroll to position [114, 0]
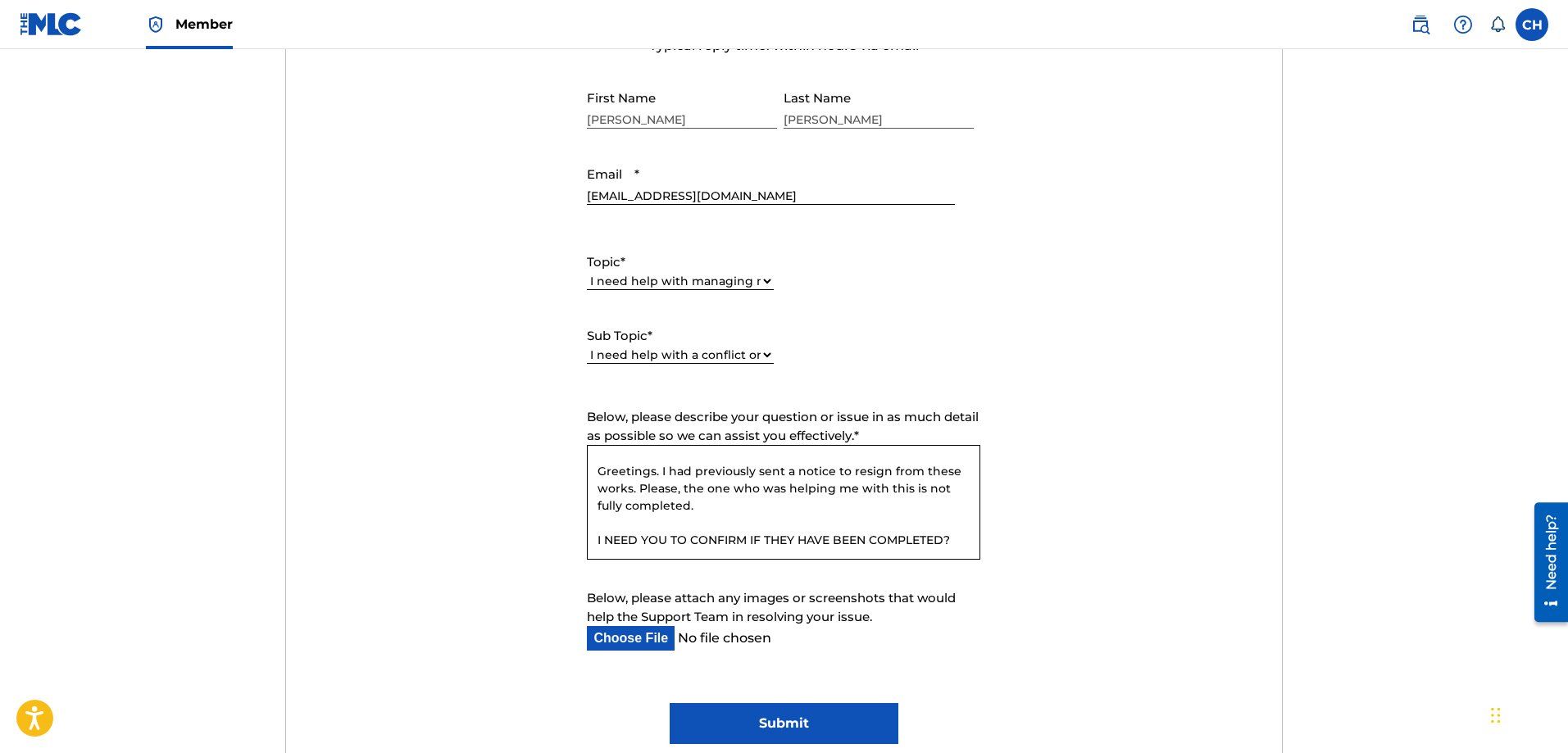
paste textarea "They told me that they were in the process of removing and no longer claiming t…"
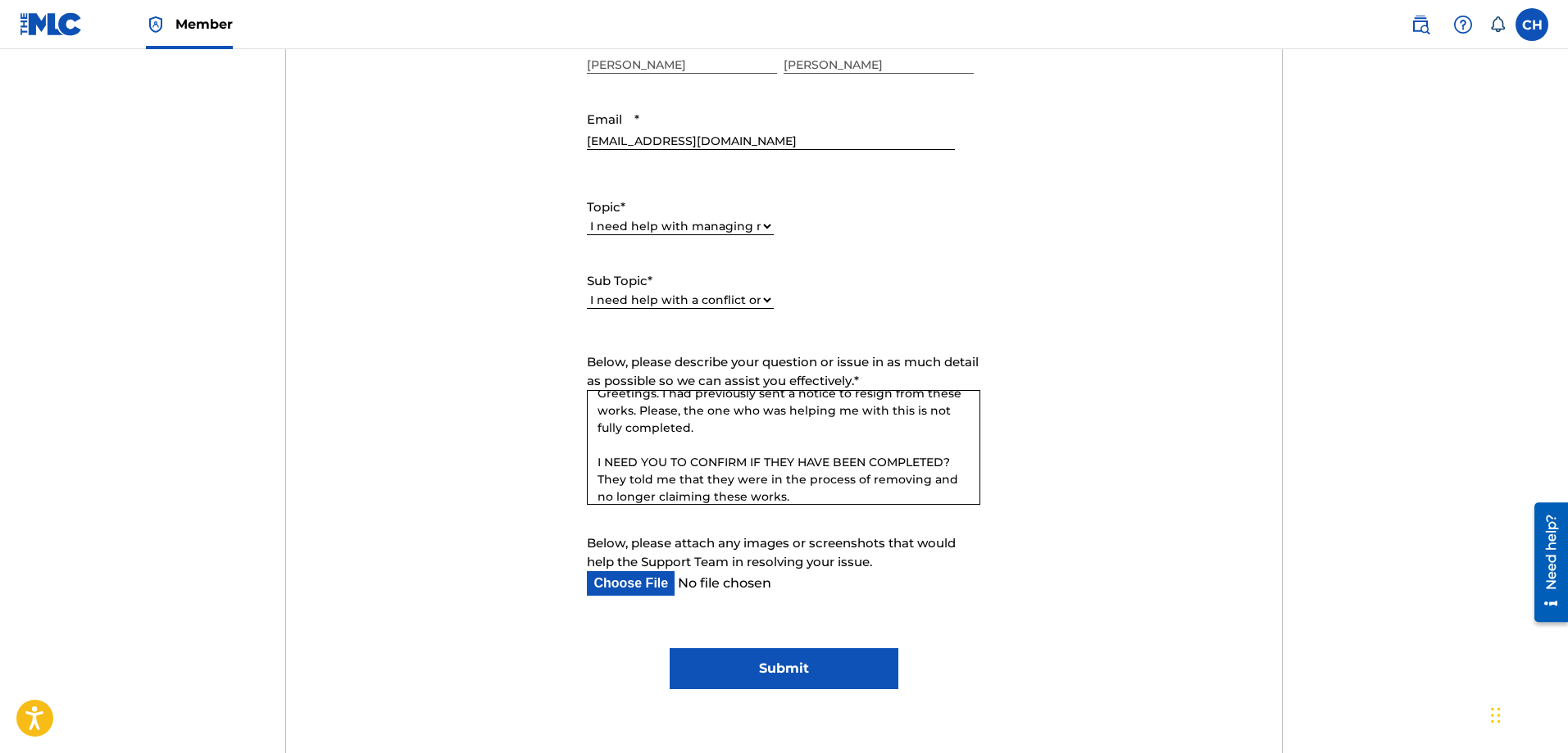
scroll to position [738, 0]
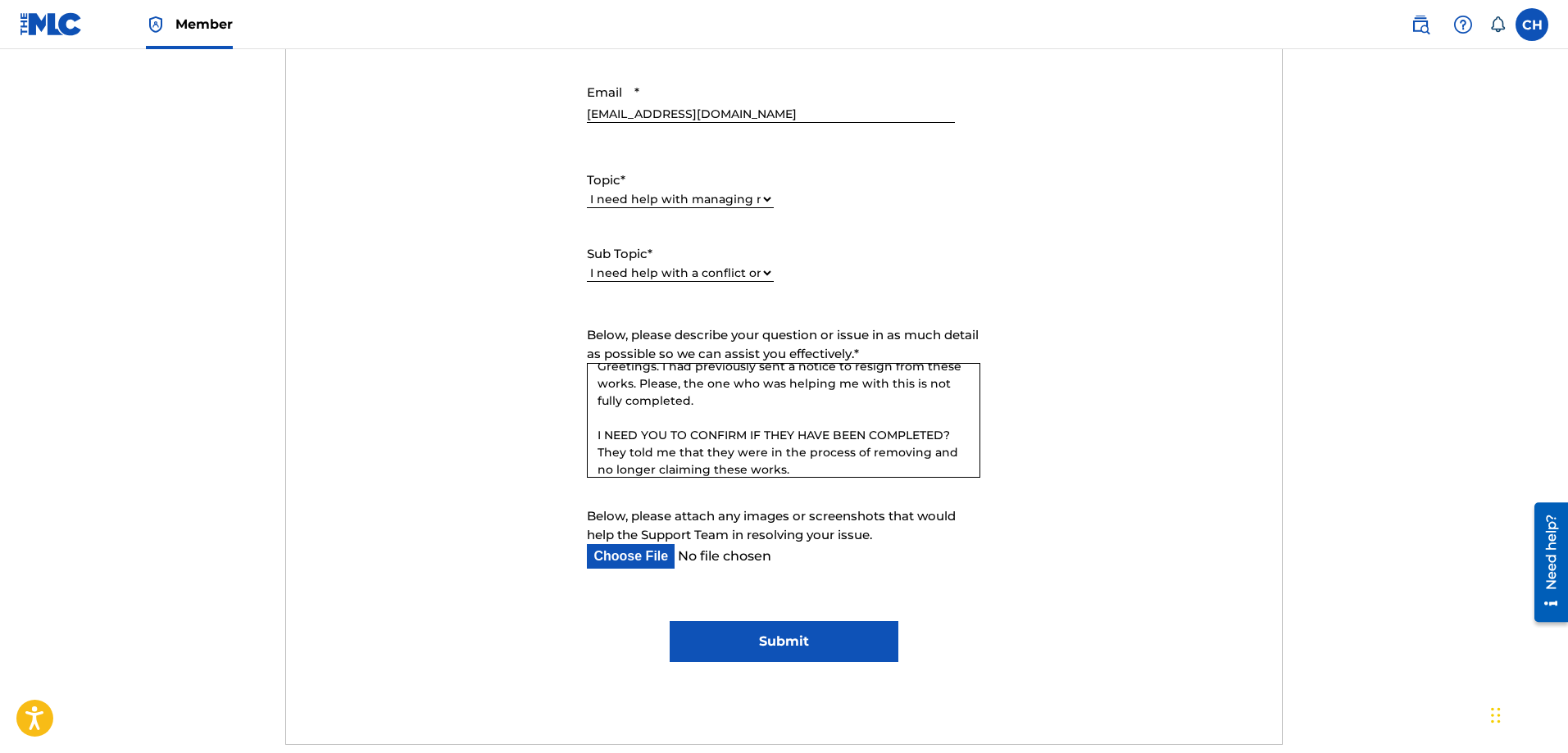
type textarea "DS30XL DARK BEACH HQ1BJI HANDS UP DS3TRE DARKSIDE ES0HVU GOLD HITS S69RM1 SOAKE…"
click at [760, 646] on input "Submit" at bounding box center [784, 642] width 229 height 41
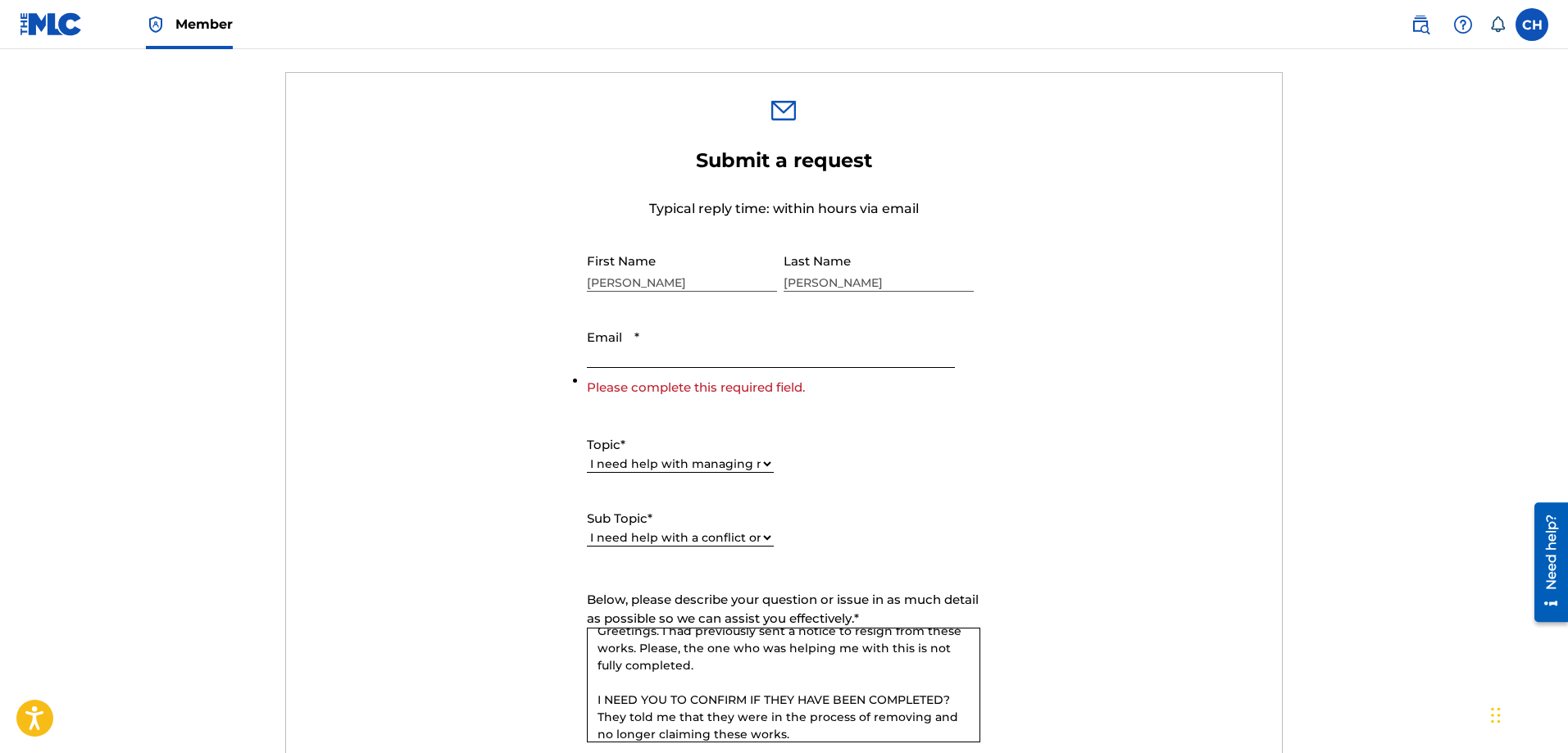
scroll to position [492, 0]
click at [639, 345] on input "Email *" at bounding box center [771, 345] width 367 height 47
type input "[EMAIL_ADDRESS][DOMAIN_NAME]"
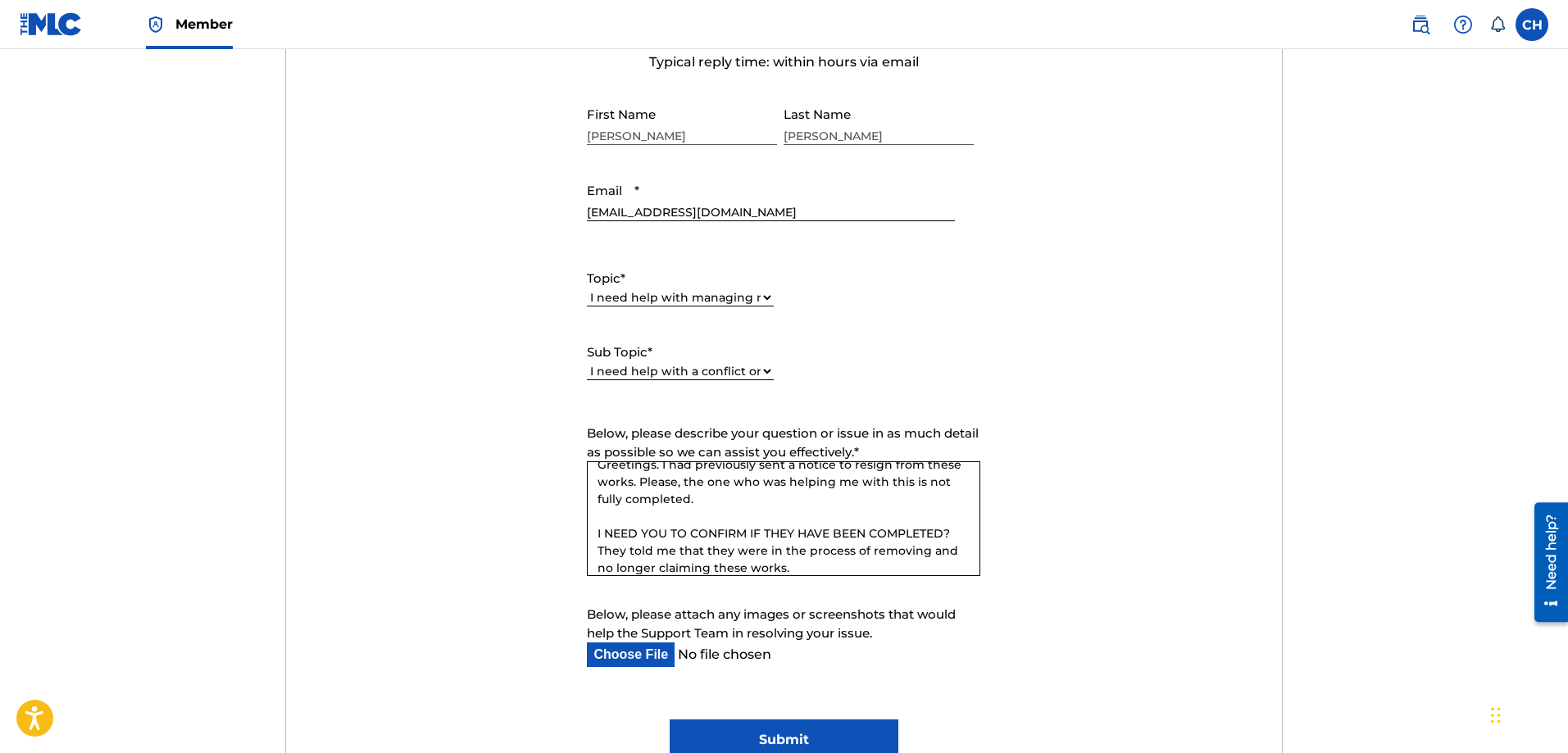
scroll to position [656, 0]
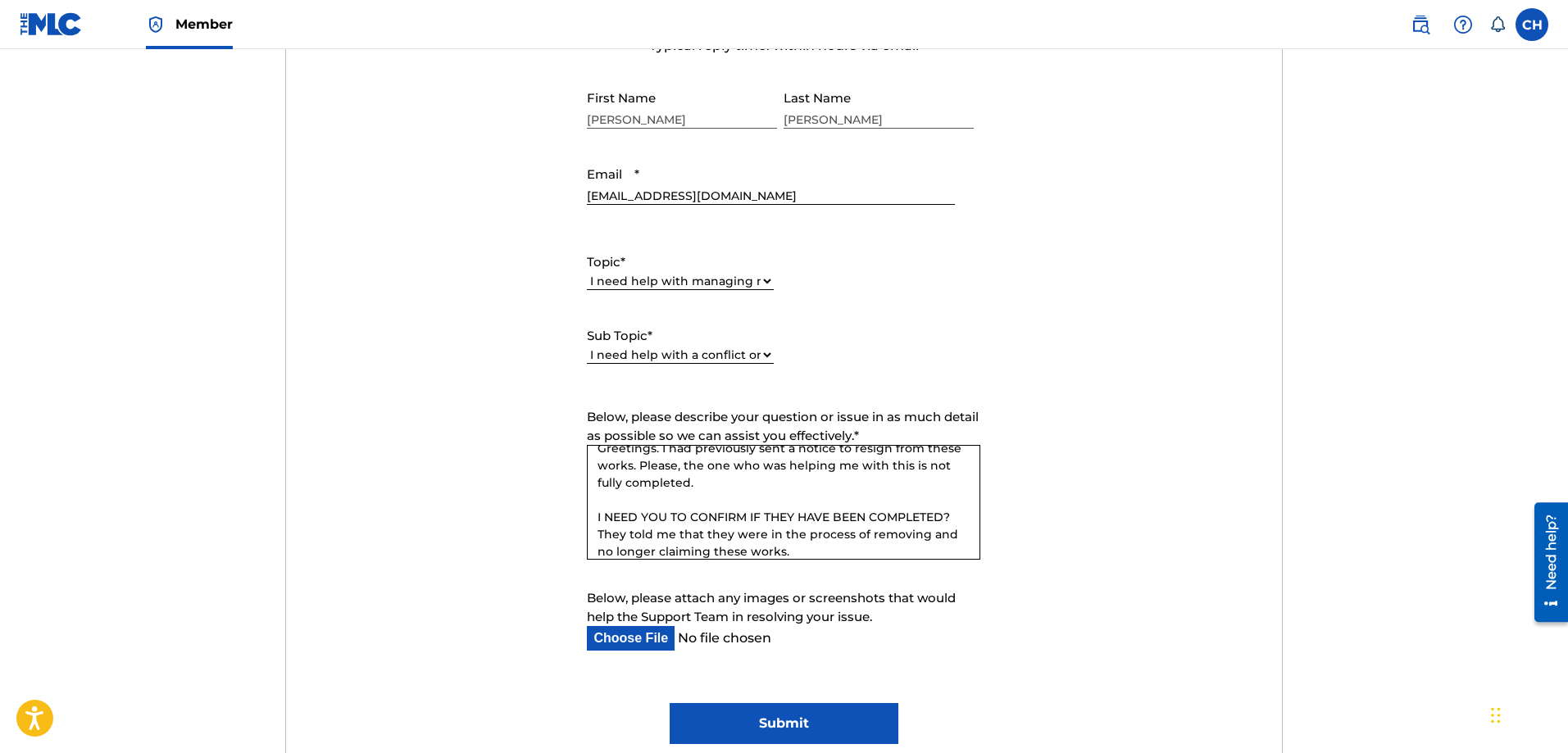
click at [784, 711] on input "Submit" at bounding box center [784, 724] width 229 height 41
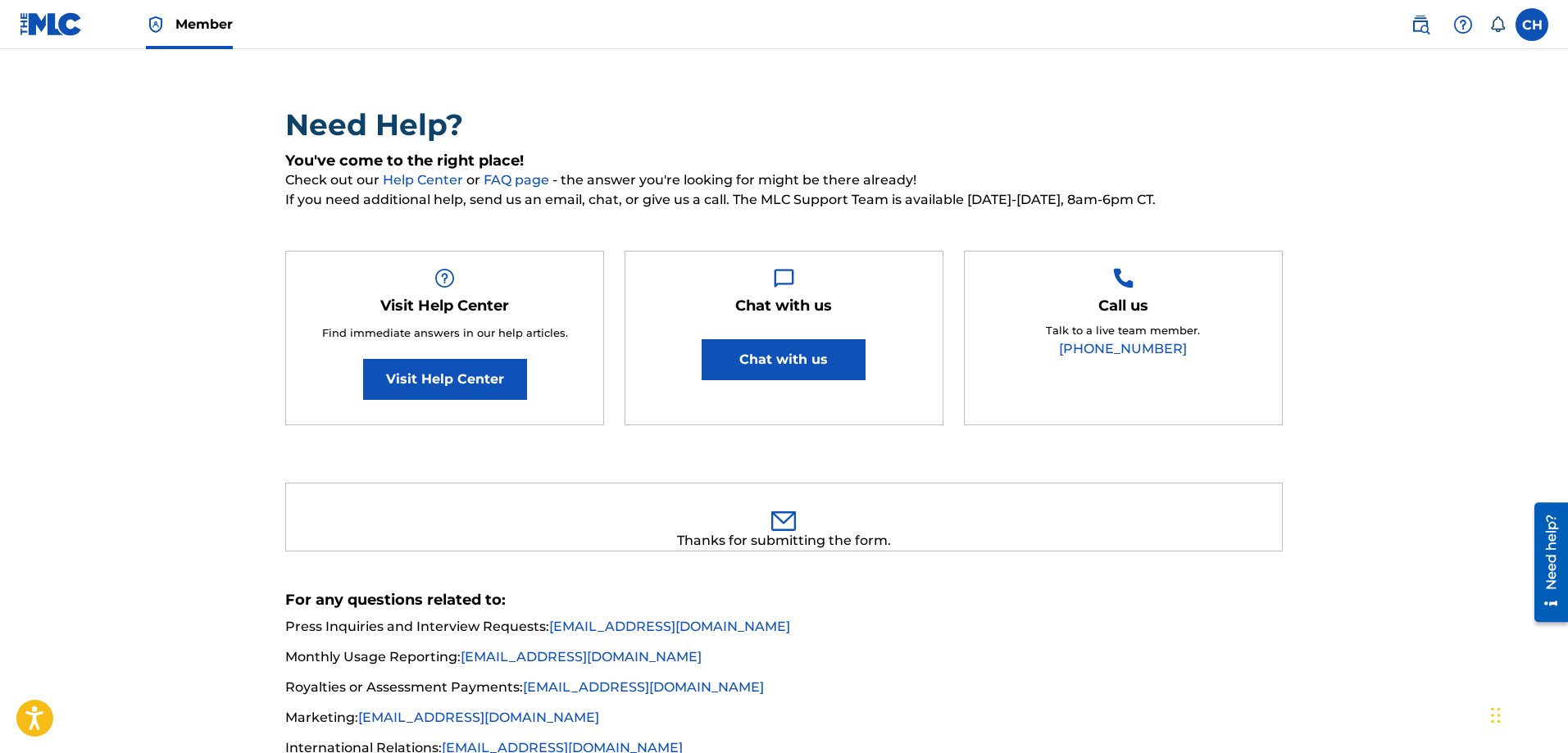
scroll to position [0, 0]
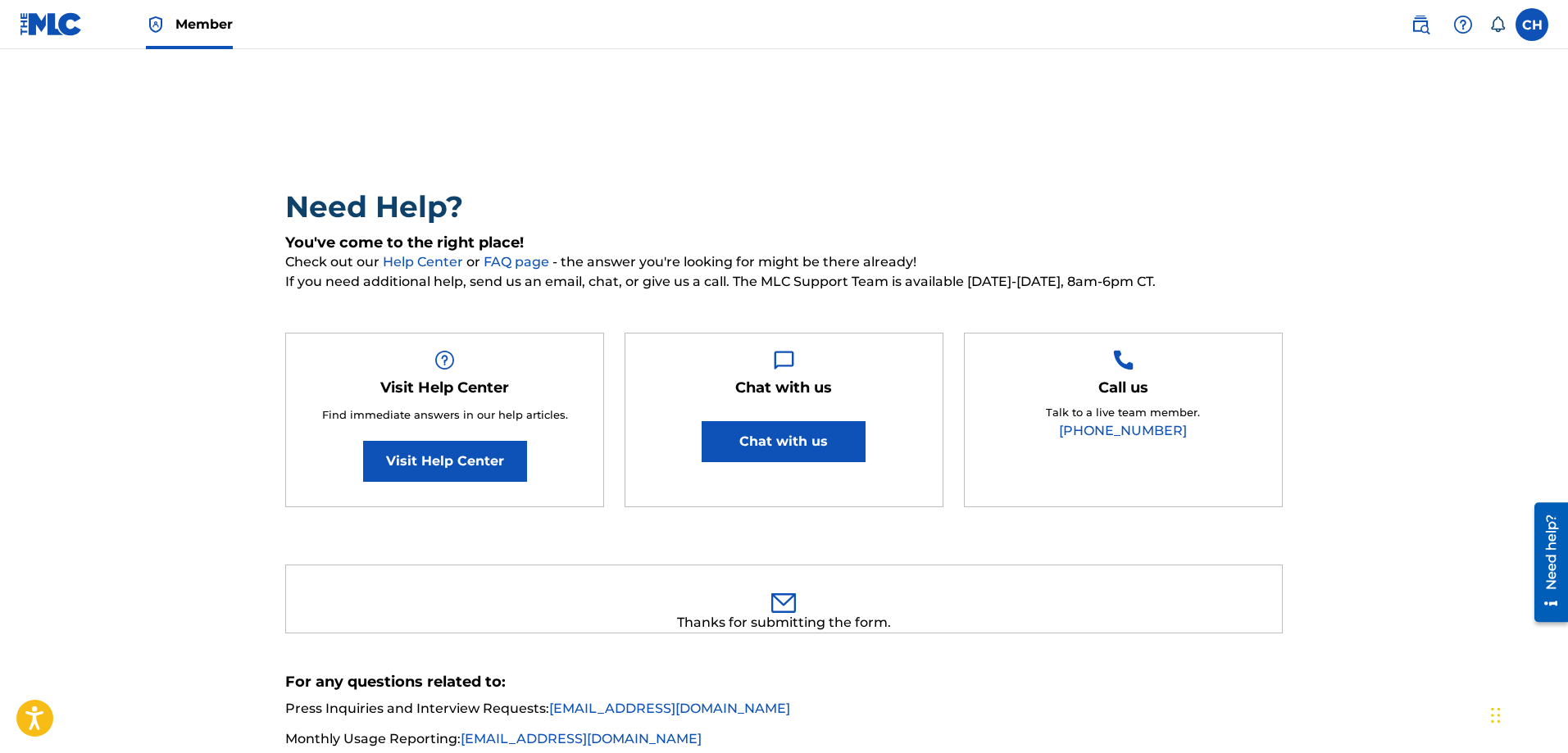
click at [998, 294] on div "Need Help? You've come to the right place! Check out our Help Center or FAQ pag…" at bounding box center [784, 356] width 998 height 336
